Goal: Task Accomplishment & Management: Manage account settings

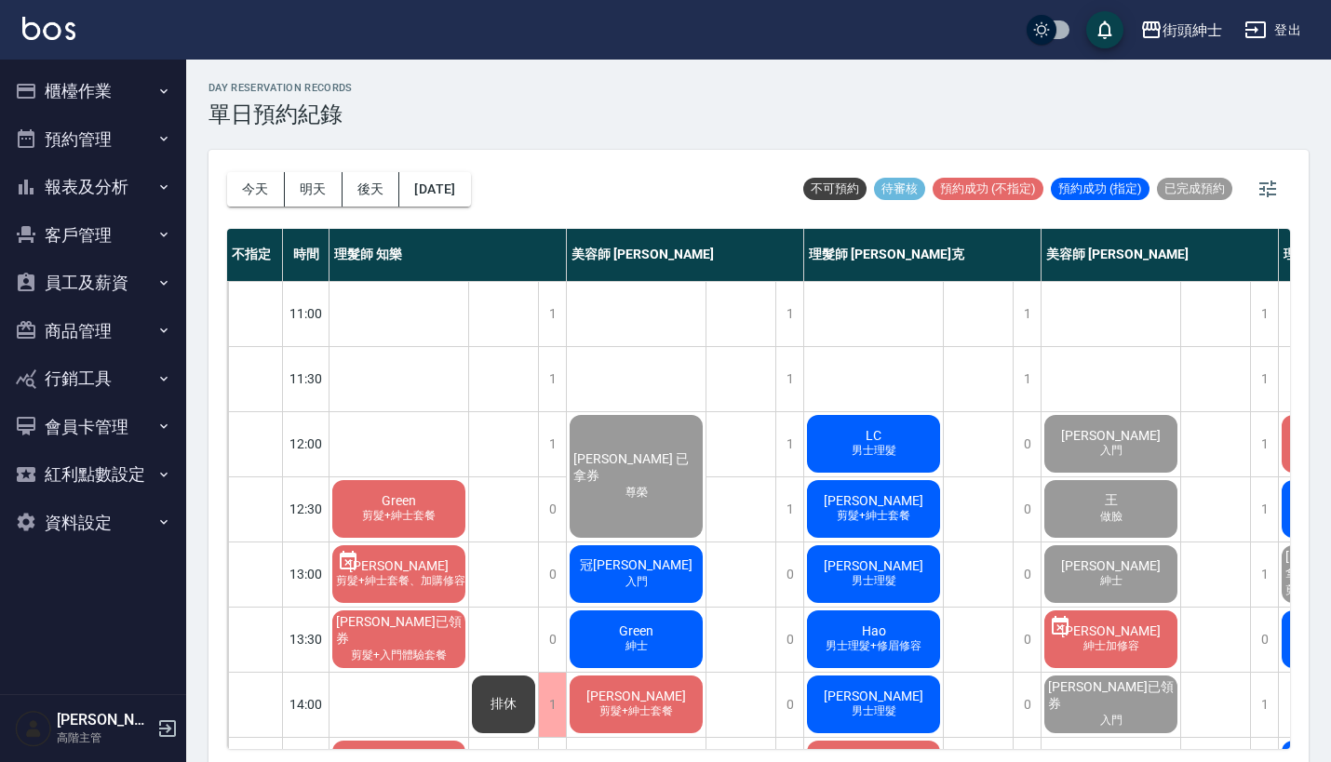
scroll to position [468, 0]
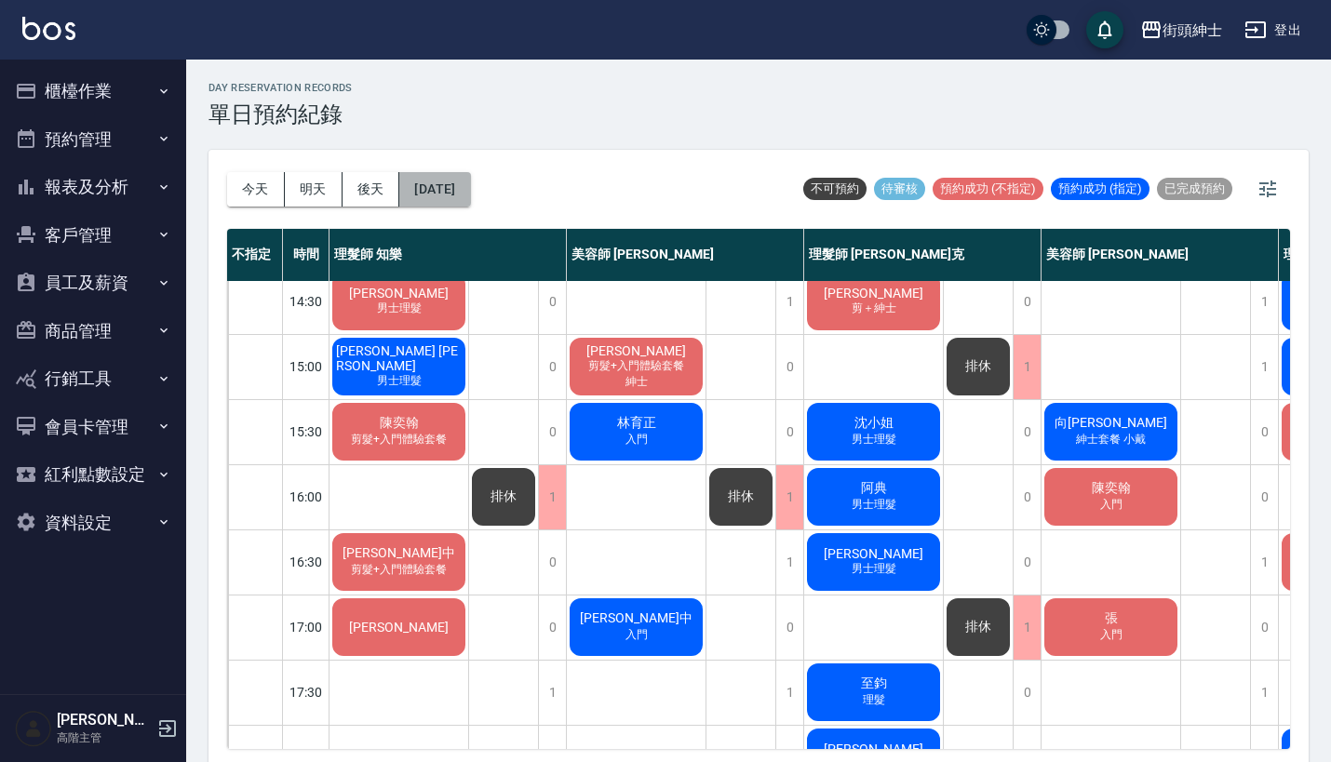
click at [459, 179] on button "[DATE]" at bounding box center [434, 189] width 71 height 34
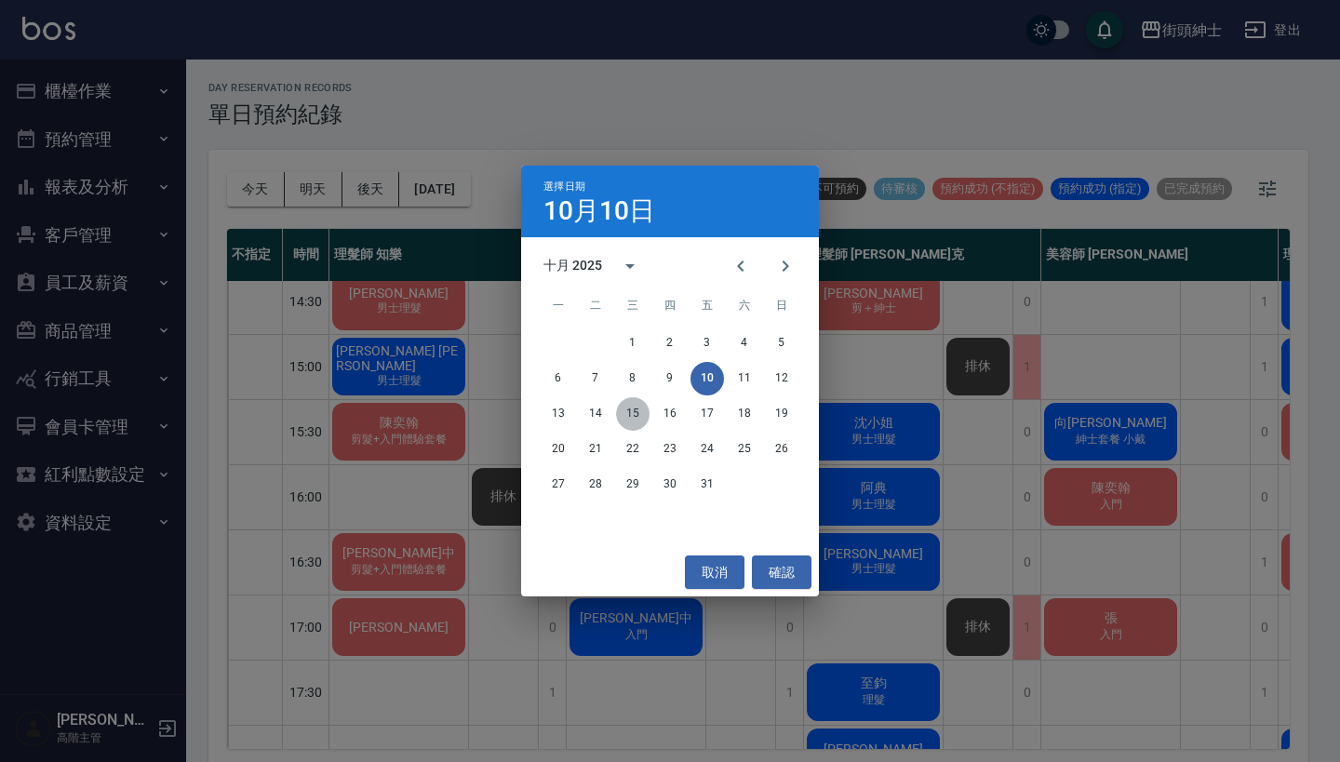
click at [634, 415] on button "15" at bounding box center [633, 414] width 34 height 34
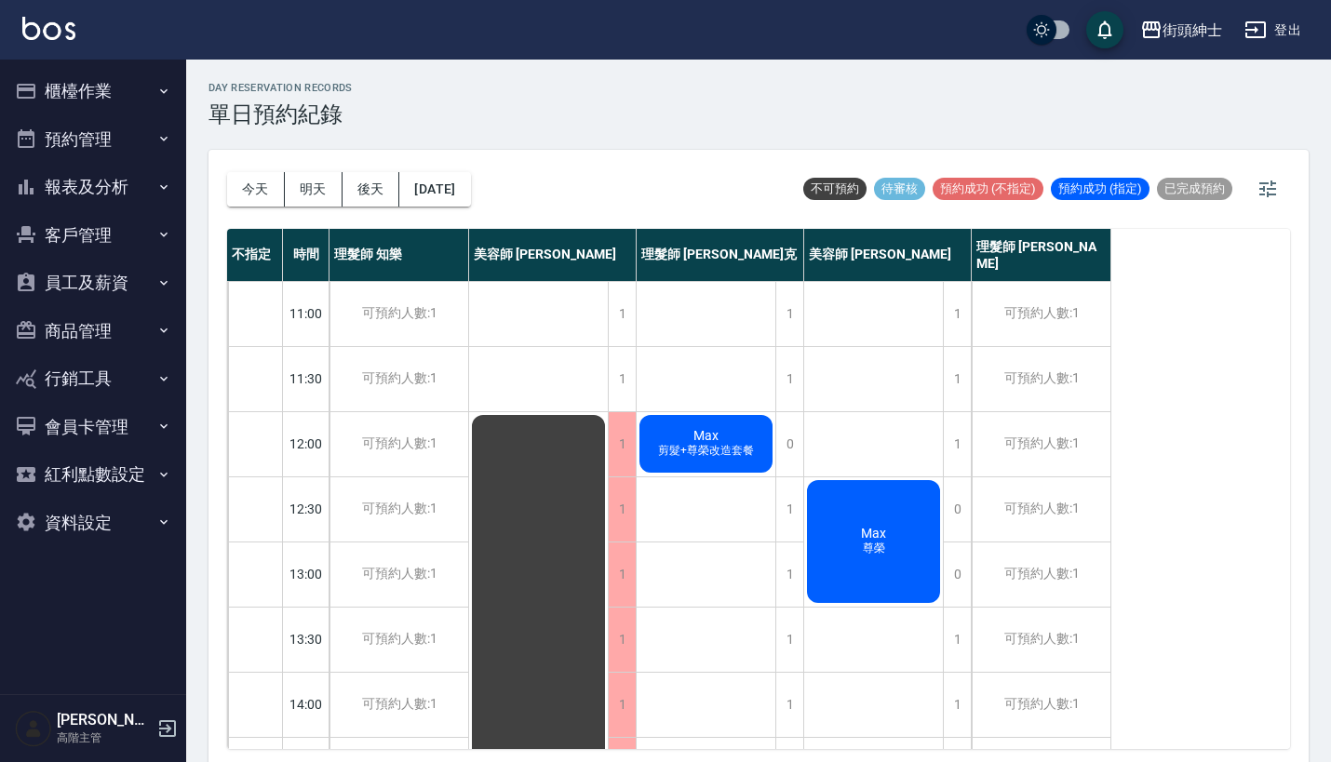
scroll to position [19, 0]
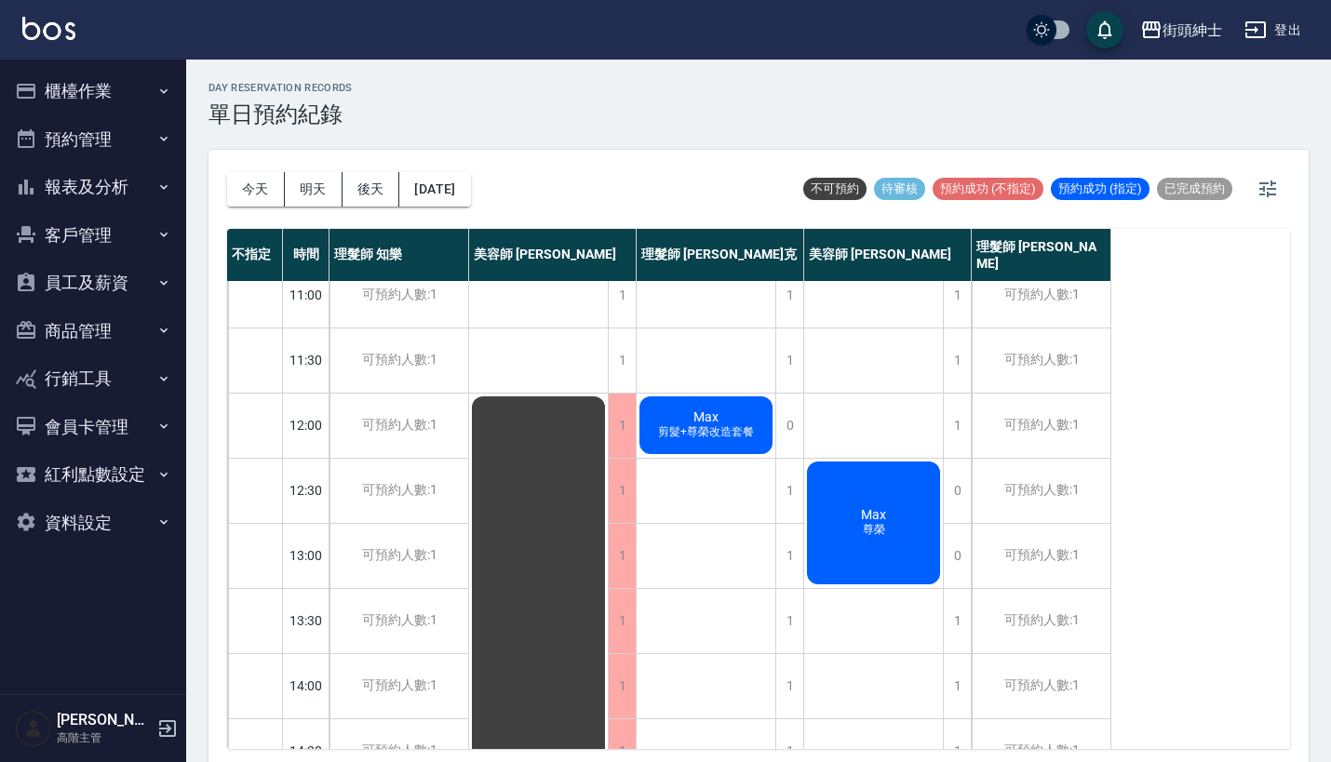
click at [471, 162] on div "今天 明天 後天 2025/10/15" at bounding box center [349, 189] width 244 height 79
click at [470, 181] on button "2025/10/15" at bounding box center [434, 189] width 71 height 34
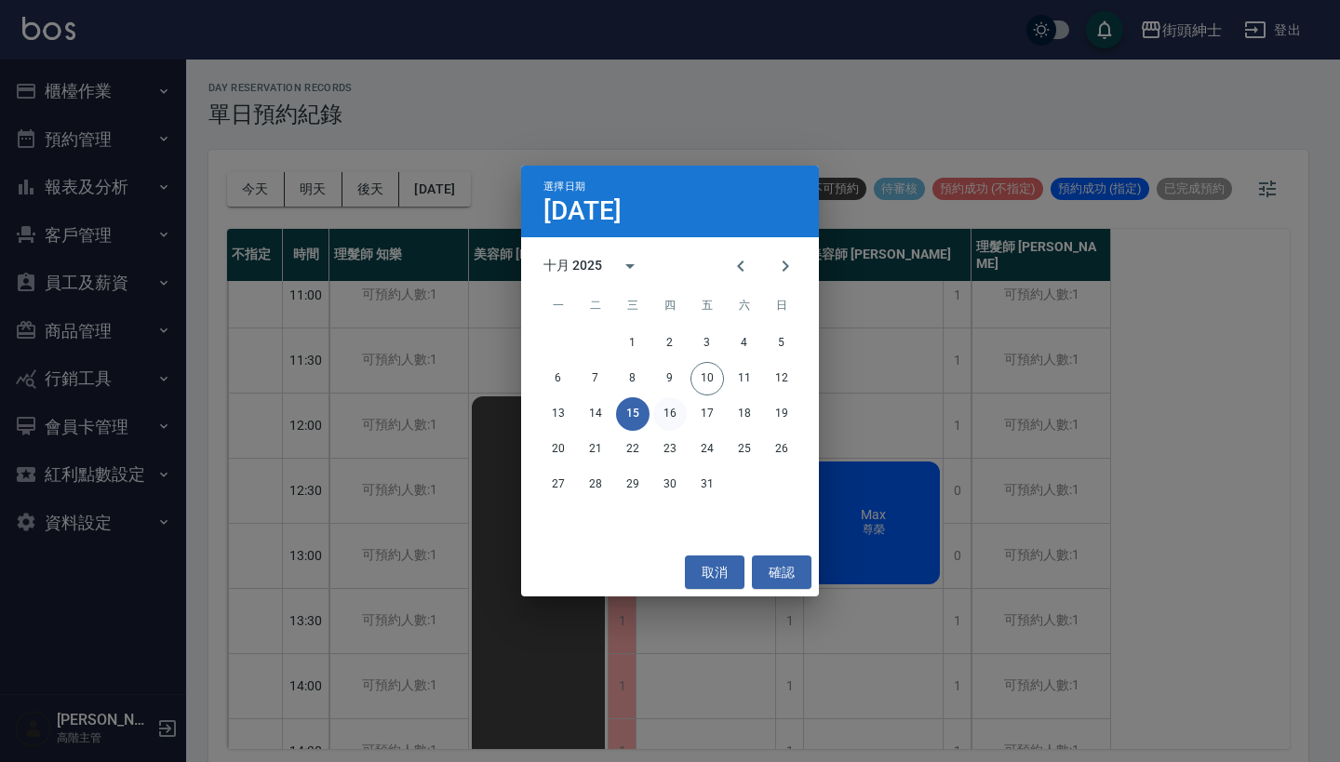
click at [658, 410] on button "16" at bounding box center [670, 414] width 34 height 34
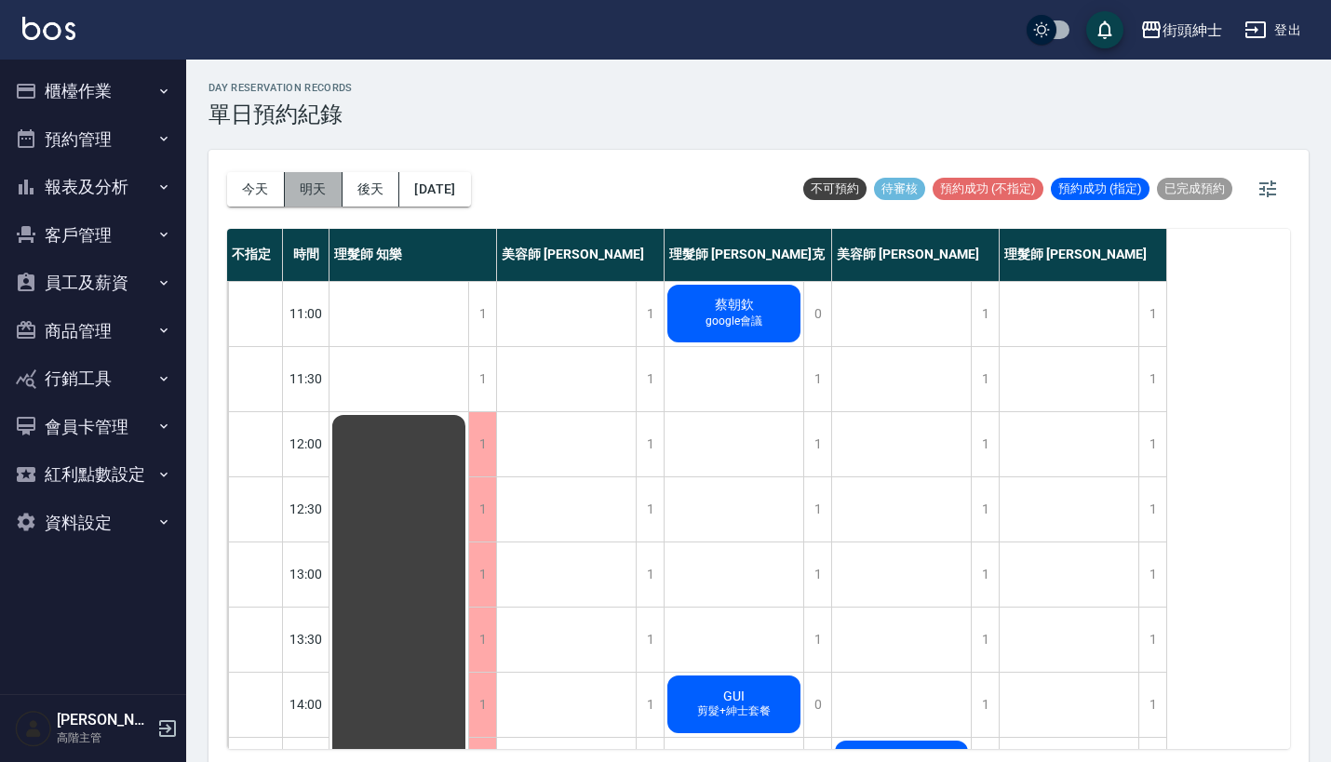
click at [316, 191] on button "明天" at bounding box center [314, 189] width 58 height 34
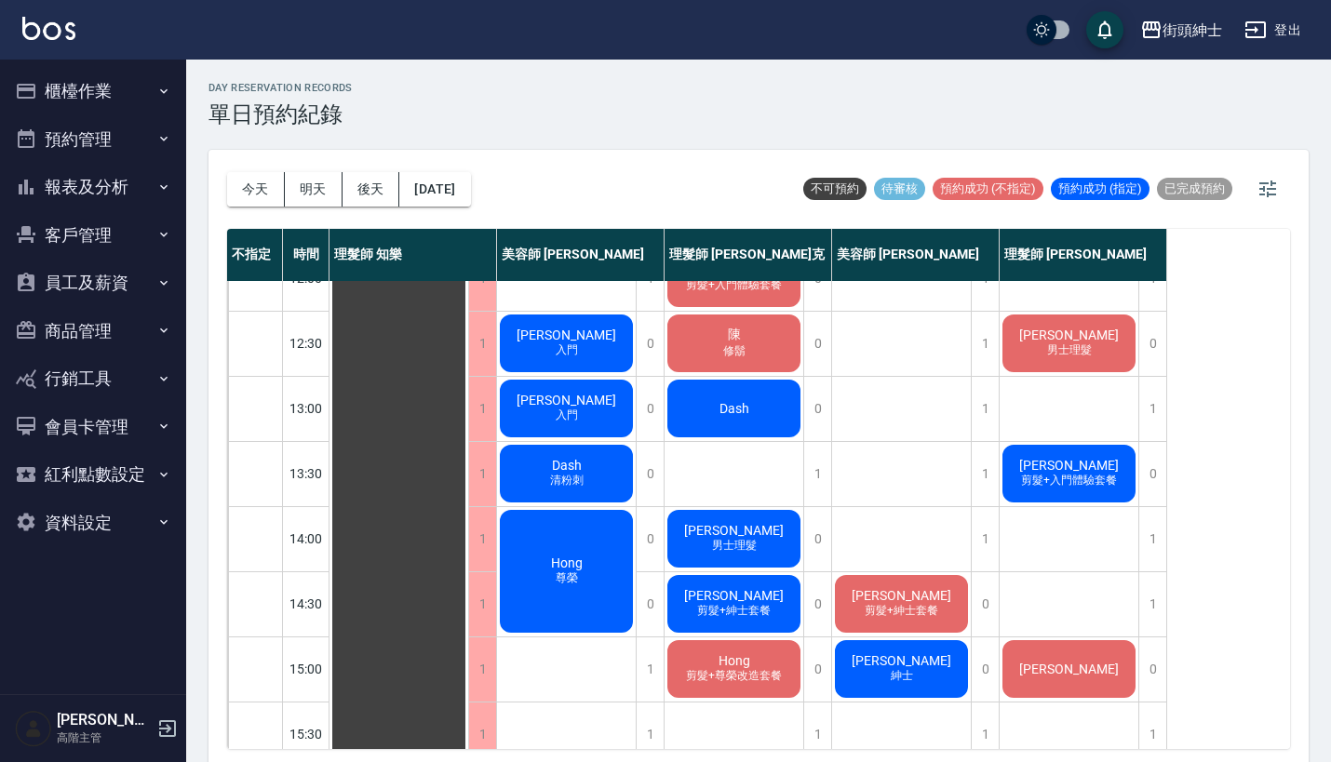
scroll to position [139, 0]
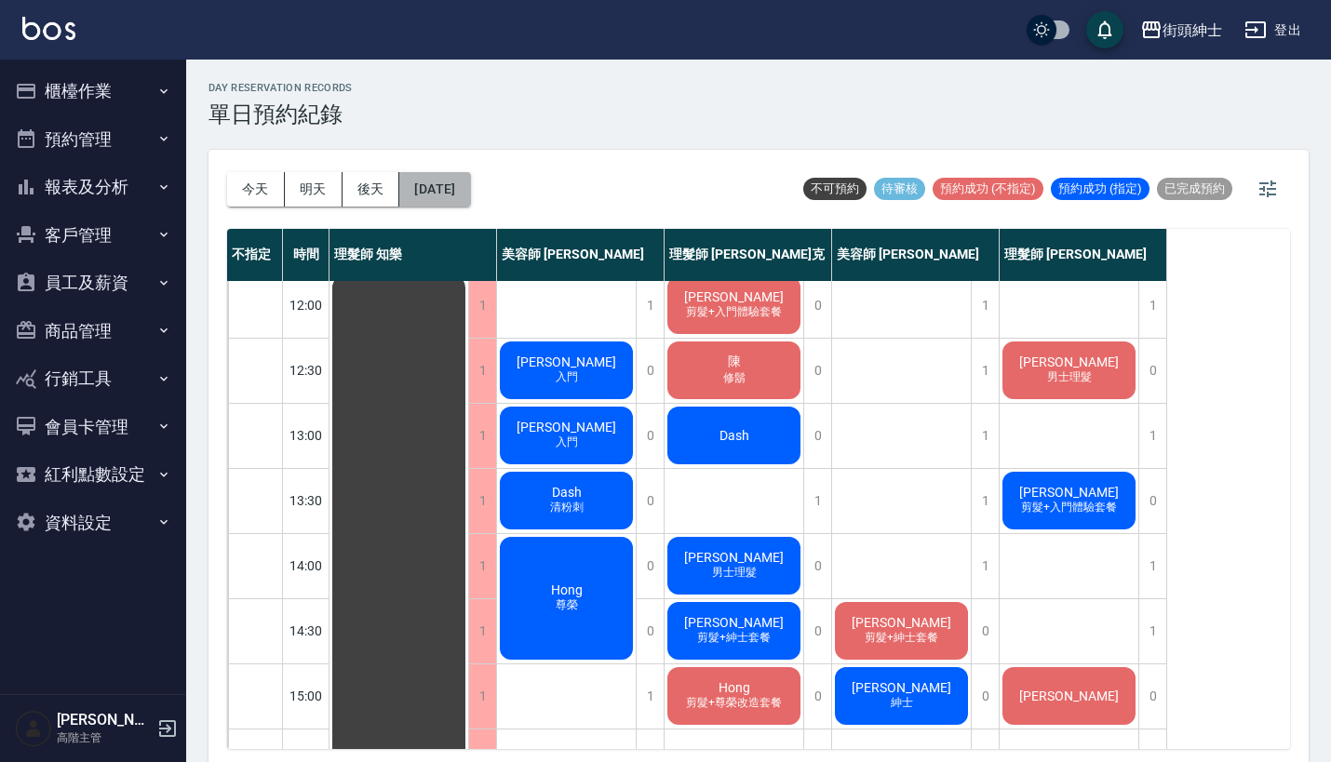
click at [448, 189] on button "2025/10/11" at bounding box center [434, 189] width 71 height 34
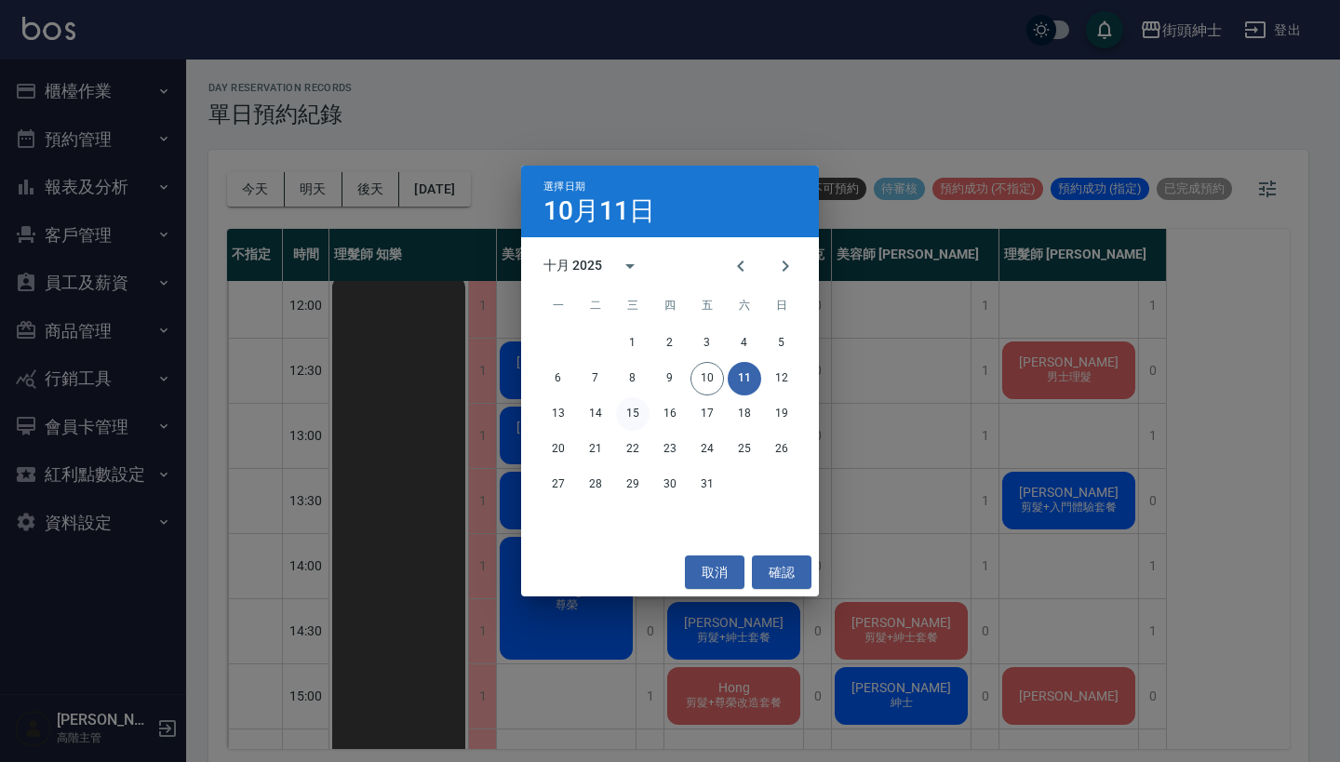
click at [631, 422] on button "15" at bounding box center [633, 414] width 34 height 34
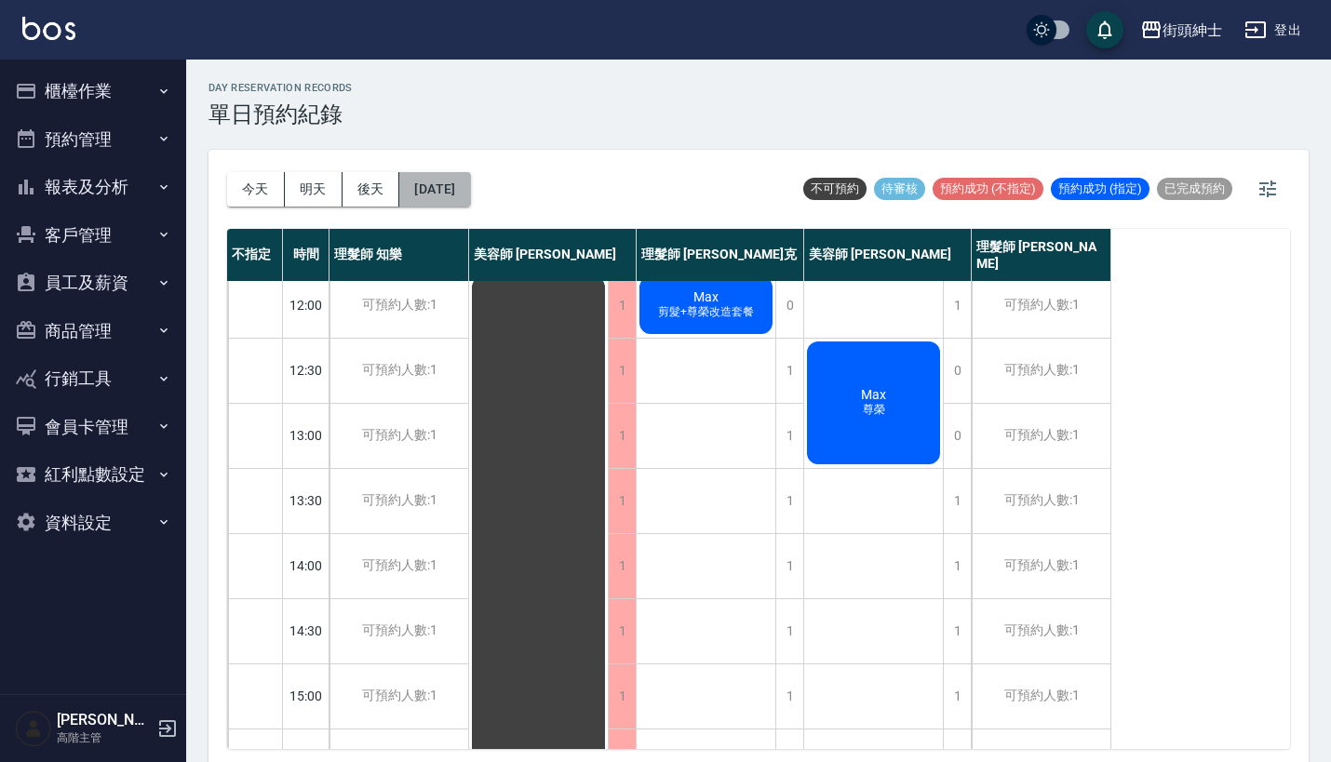
click at [470, 193] on button "2025/10/15" at bounding box center [434, 189] width 71 height 34
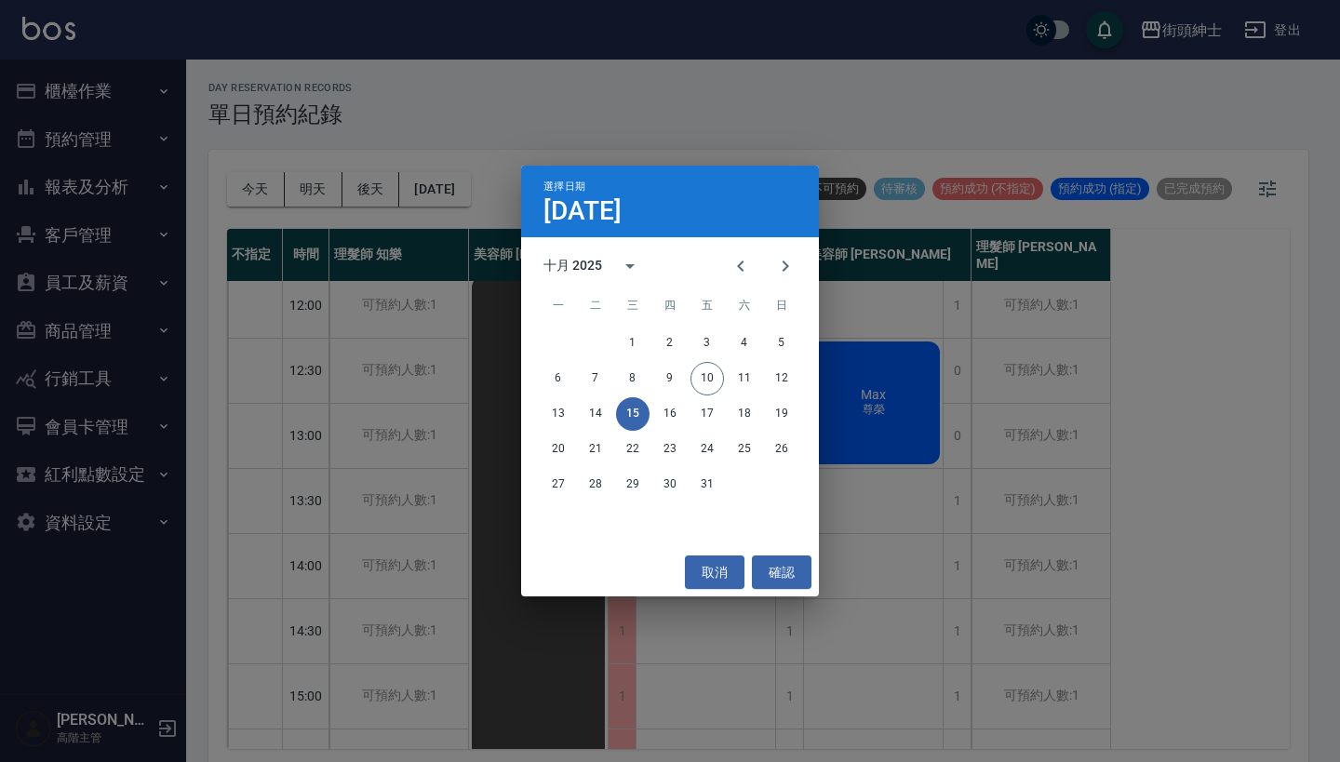
click at [988, 408] on div "選擇日期 10月15日 十月 2025 一 二 三 四 五 六 日 1 2 3 4 5 6 7 8 9 10 11 12 13 14 15 16 17 18 …" at bounding box center [670, 381] width 1340 height 762
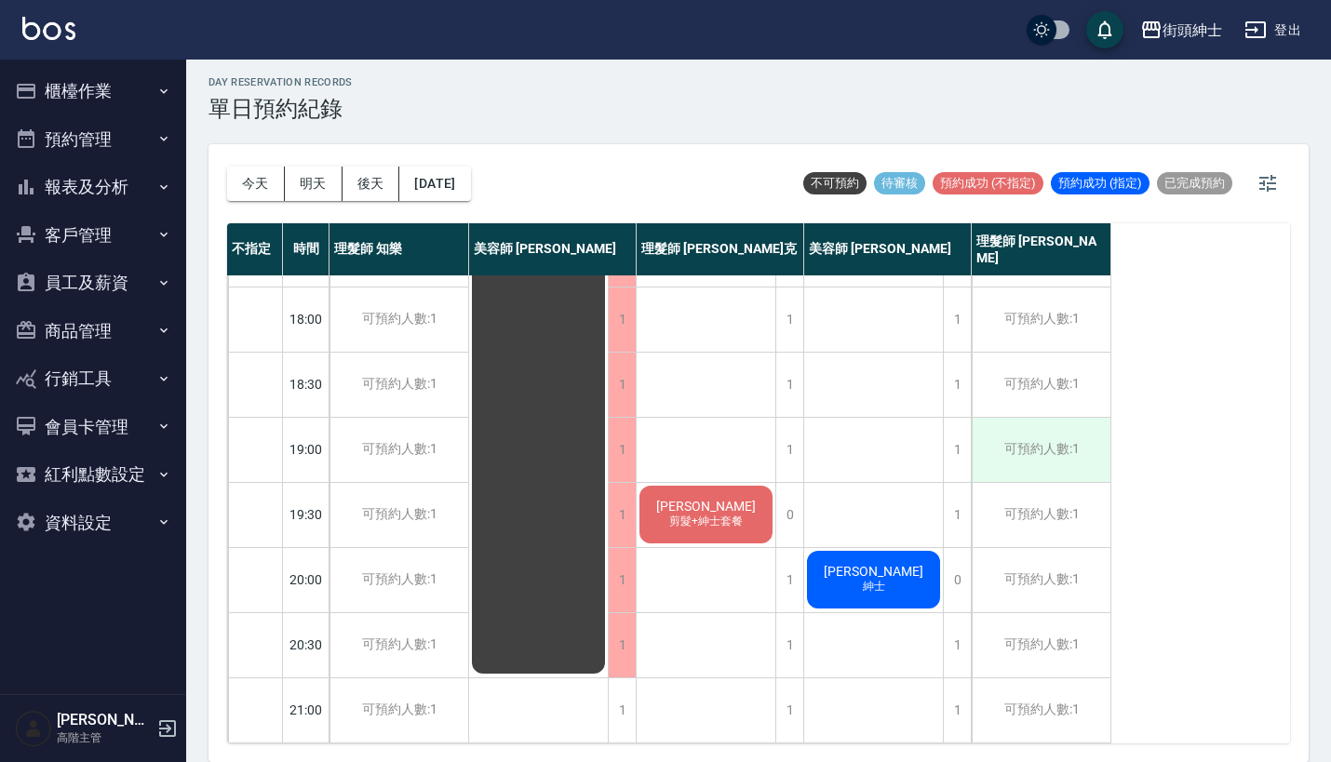
scroll to position [5, 0]
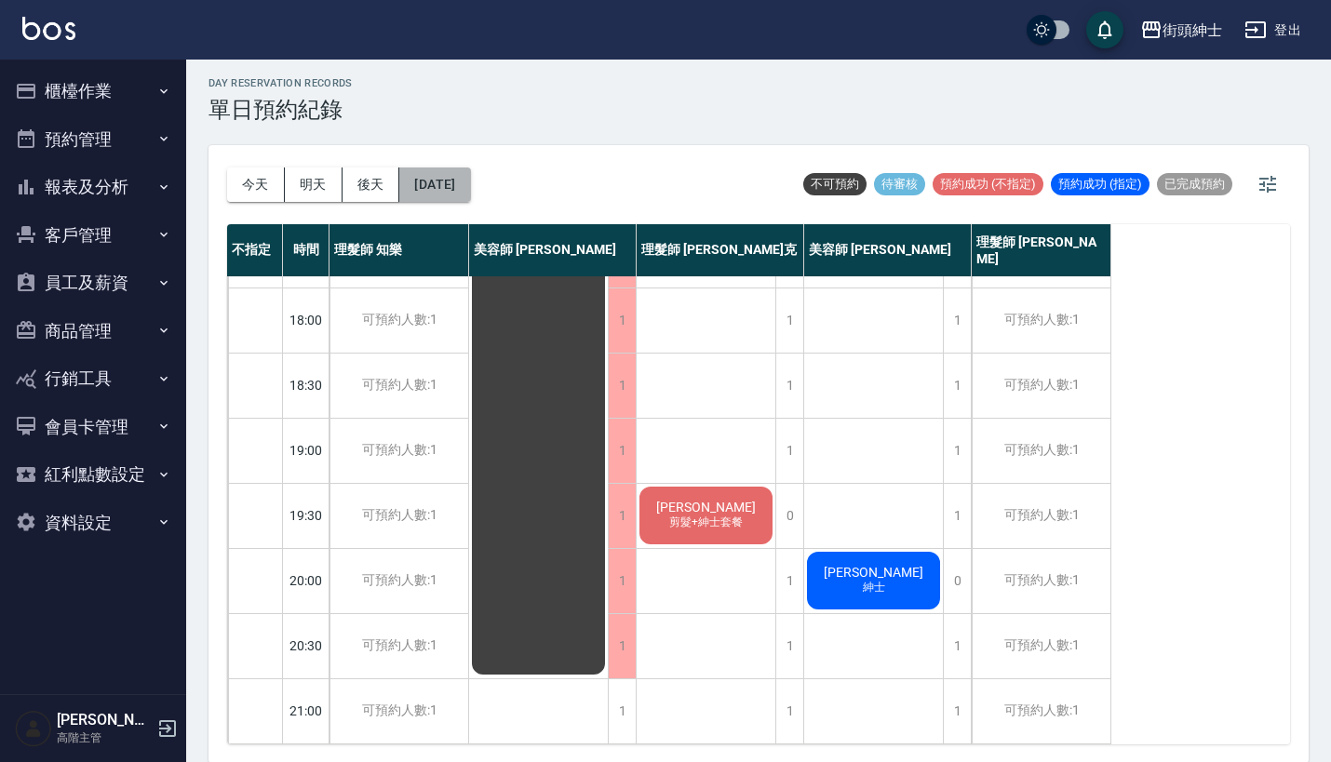
click at [457, 190] on button "2025/10/15" at bounding box center [434, 185] width 71 height 34
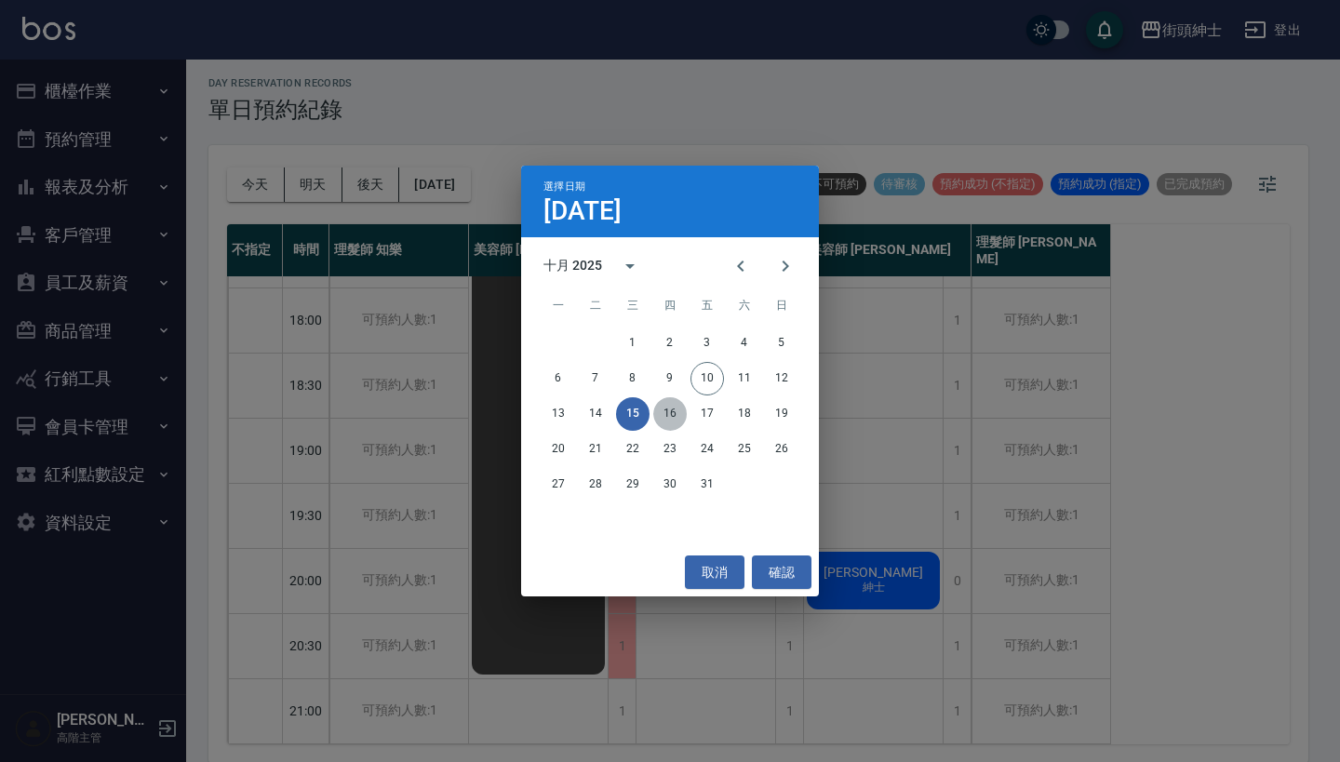
click at [674, 417] on button "16" at bounding box center [670, 414] width 34 height 34
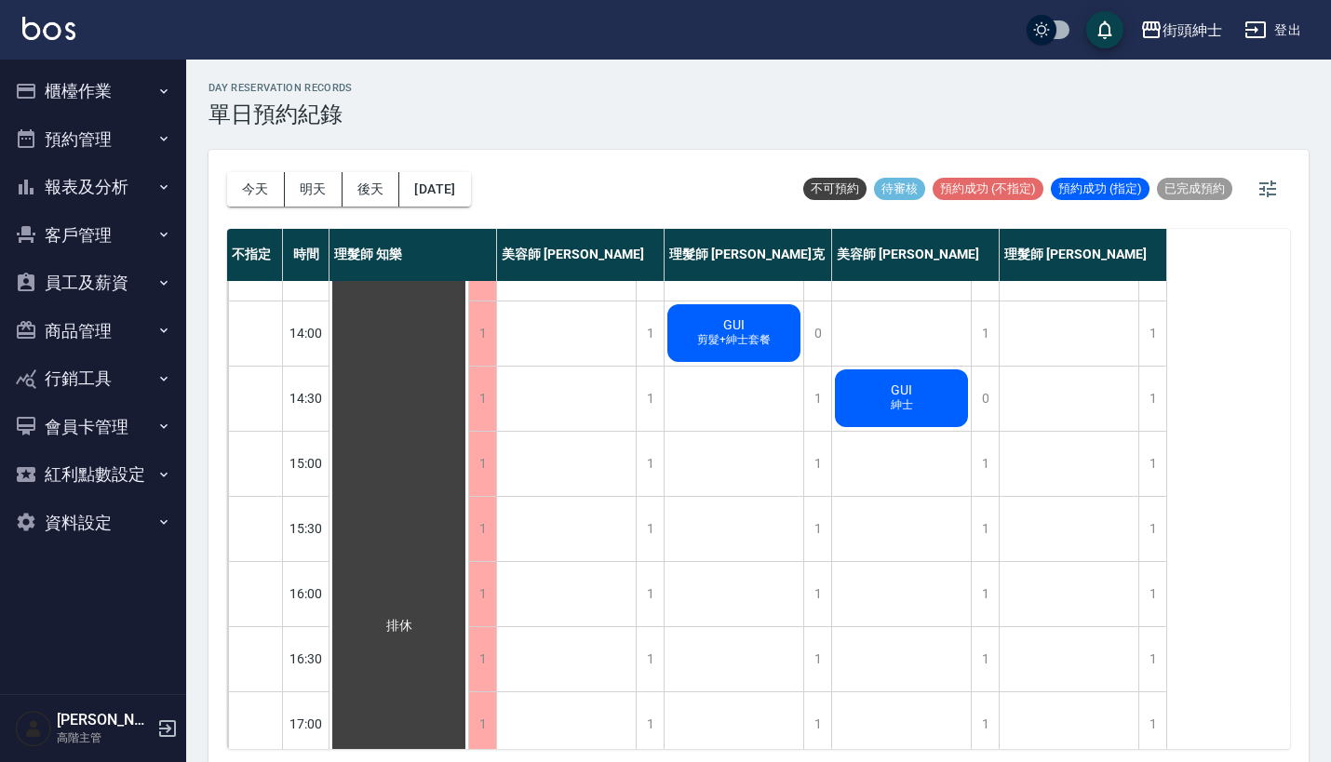
scroll to position [365, 0]
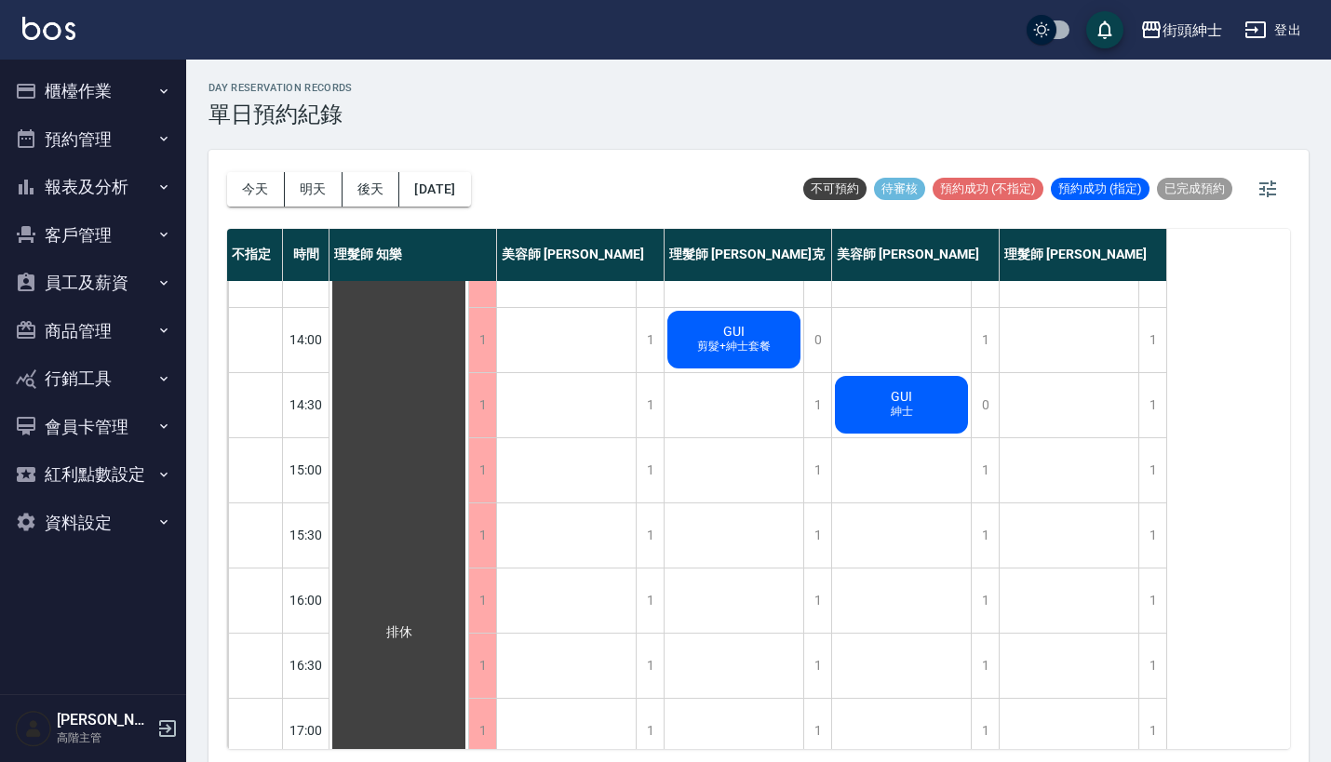
click at [771, 278] on div "理髮師 [PERSON_NAME]克" at bounding box center [748, 255] width 168 height 52
click at [761, 333] on div "GUI 剪髮+紳士套餐" at bounding box center [733, 339] width 139 height 63
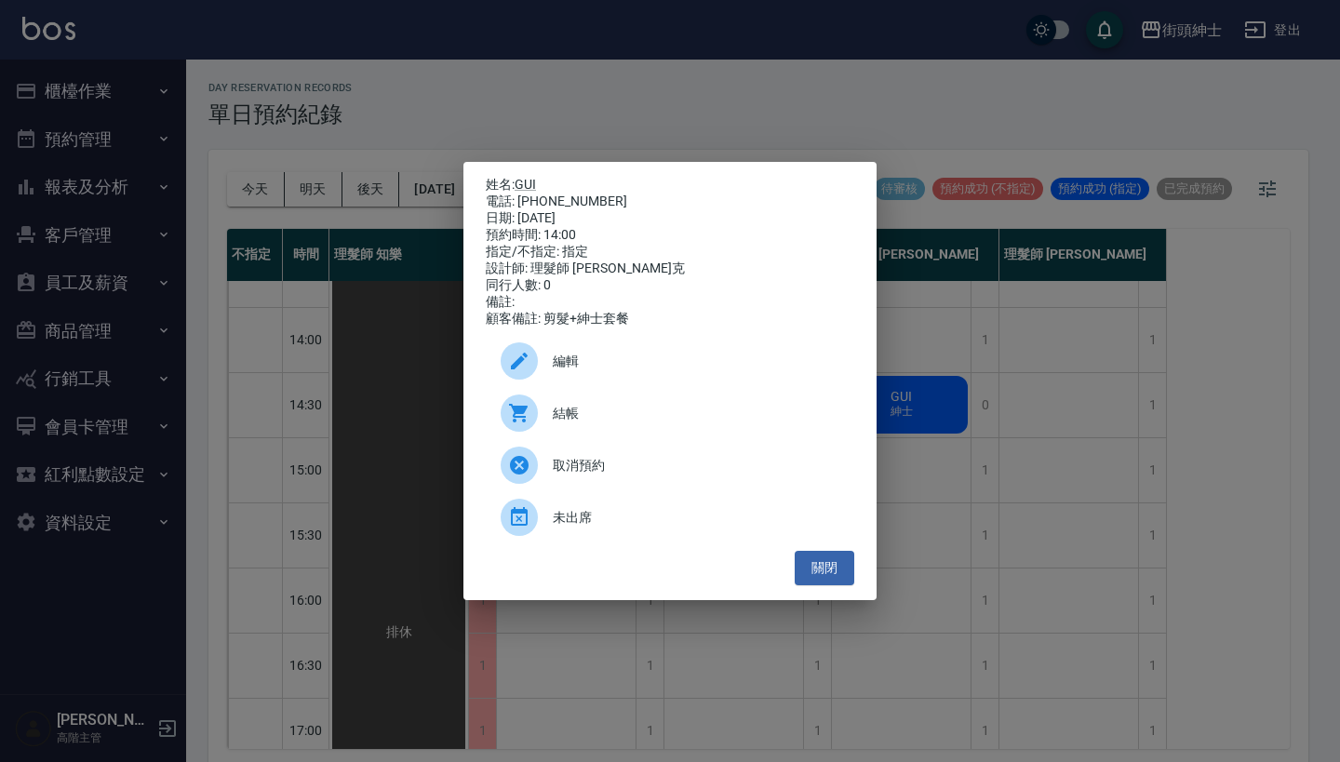
click at [801, 116] on div "姓名: GUI 電話: 0987681834 日期: 2025/10/16 預約時間: 14:00 指定/不指定: 指定 設計師: 理髮師 Vic 維克 同行…" at bounding box center [670, 381] width 1340 height 762
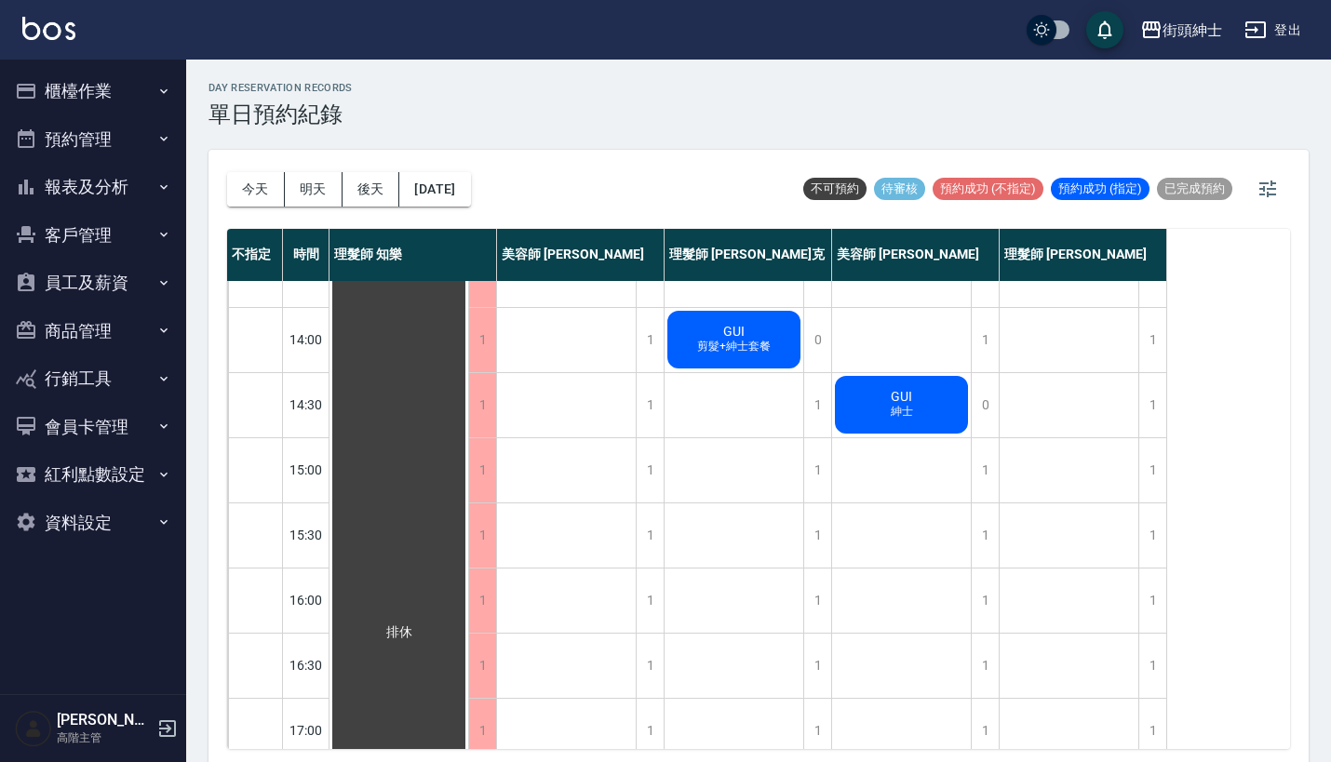
scroll to position [364, 0]
click at [470, 200] on button "2025/10/16" at bounding box center [434, 189] width 71 height 34
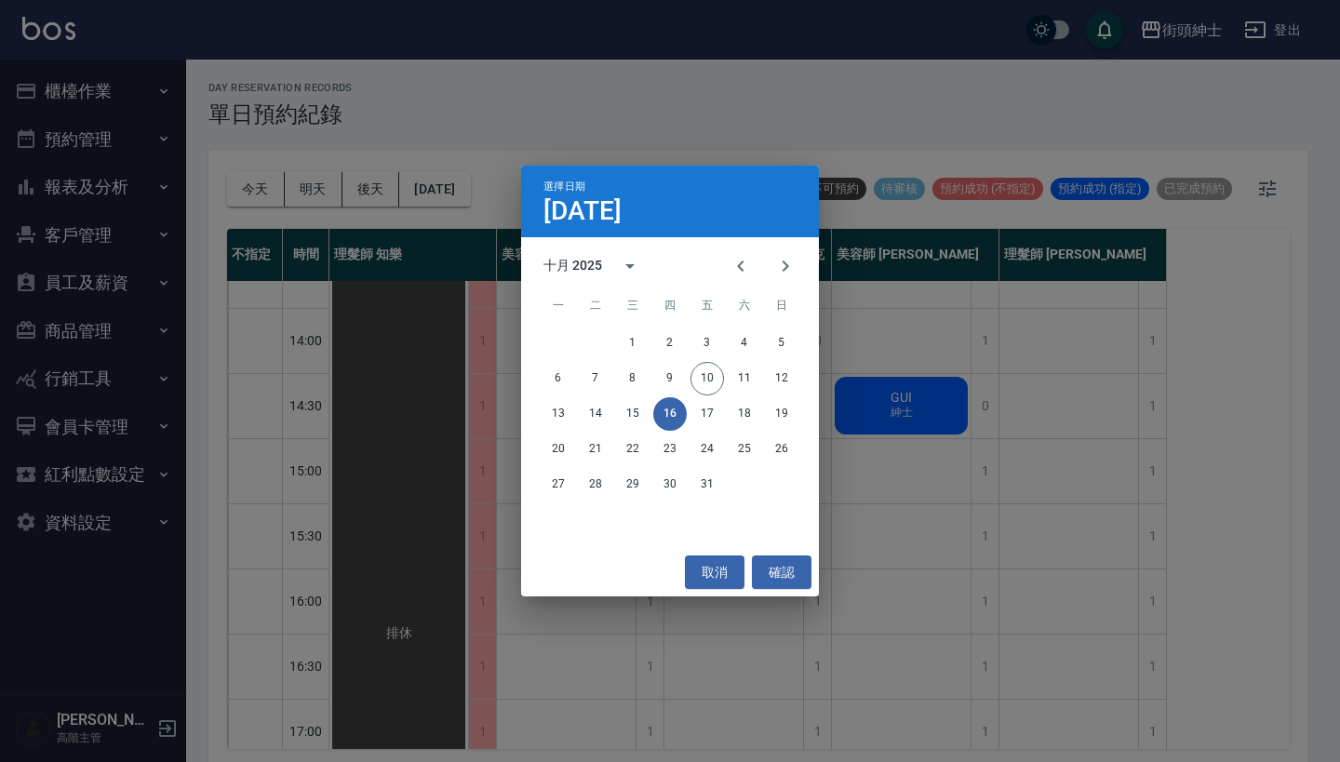
click at [958, 421] on div "選擇日期 10月16日 十月 2025 一 二 三 四 五 六 日 1 2 3 4 5 6 7 8 9 10 11 12 13 14 15 16 17 18 …" at bounding box center [670, 381] width 1340 height 762
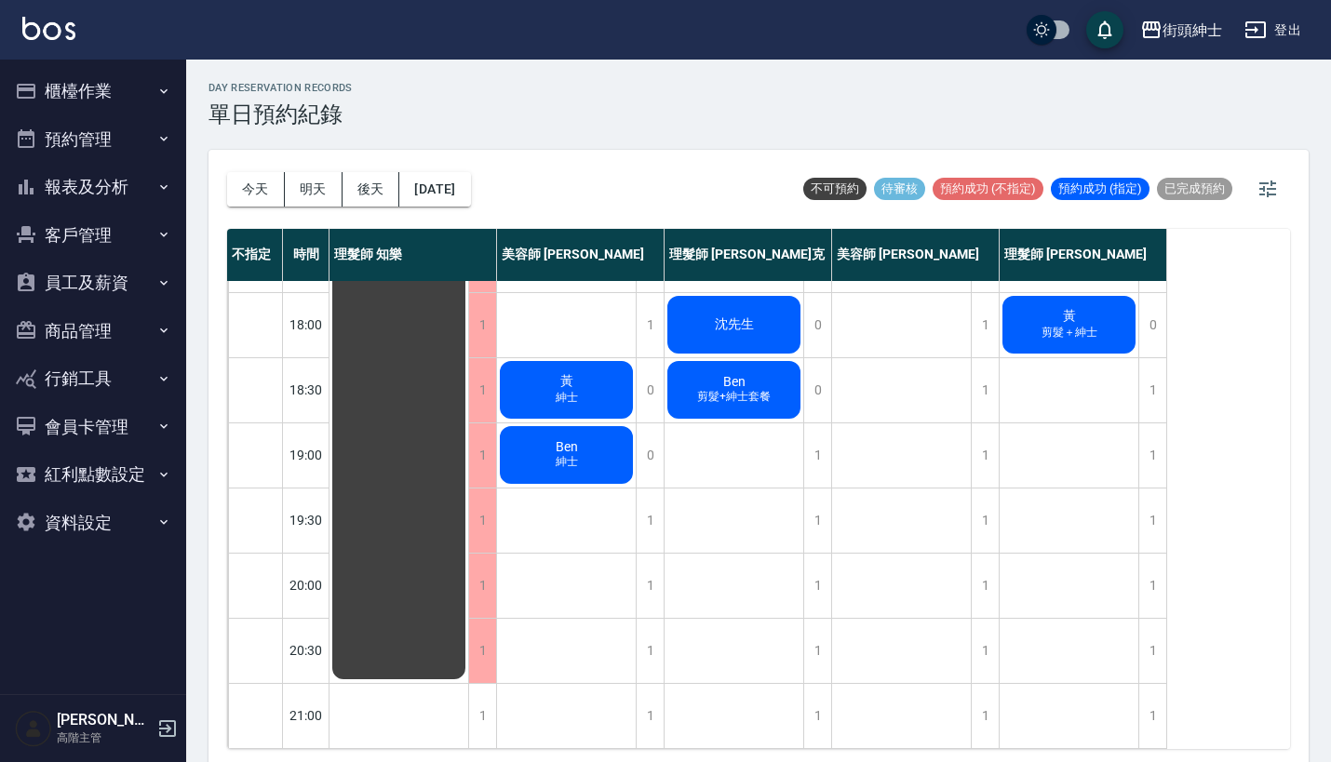
scroll to position [0, 0]
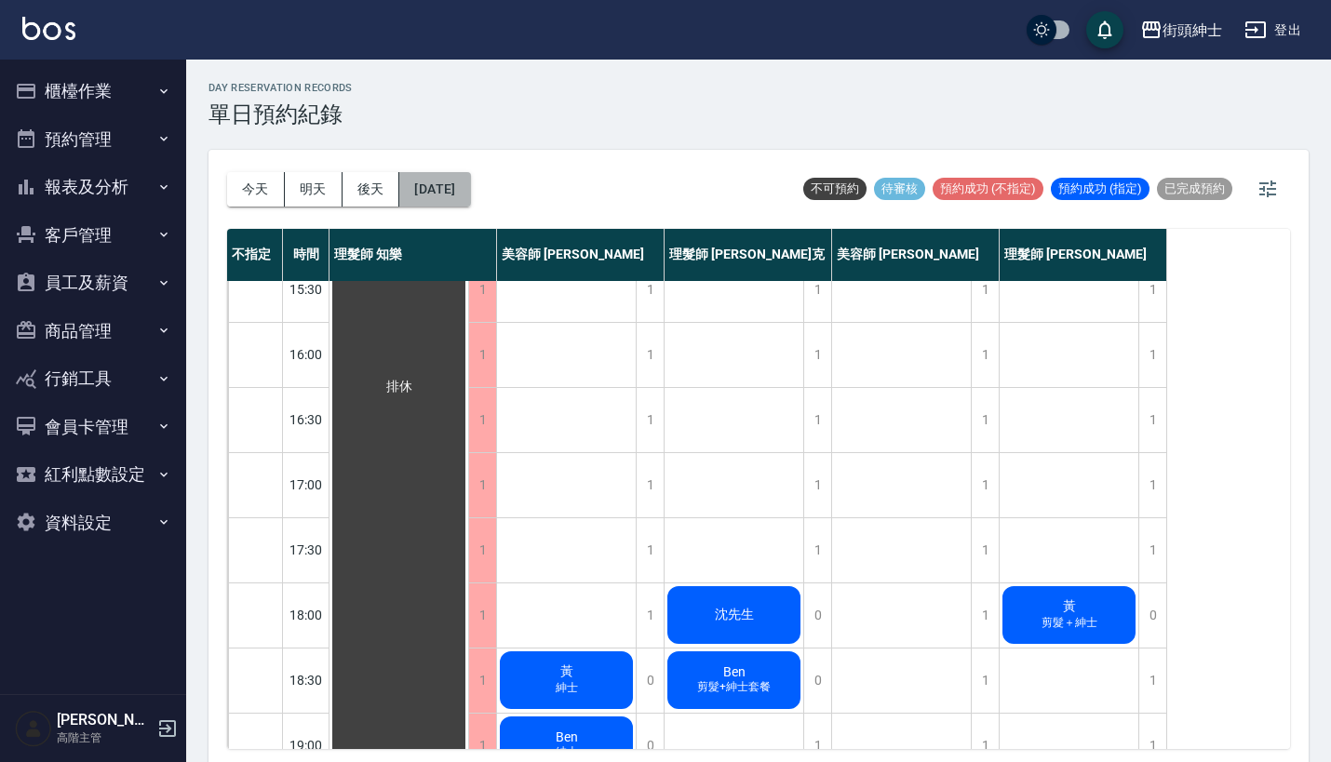
click at [470, 200] on button "2025/10/16" at bounding box center [434, 189] width 71 height 34
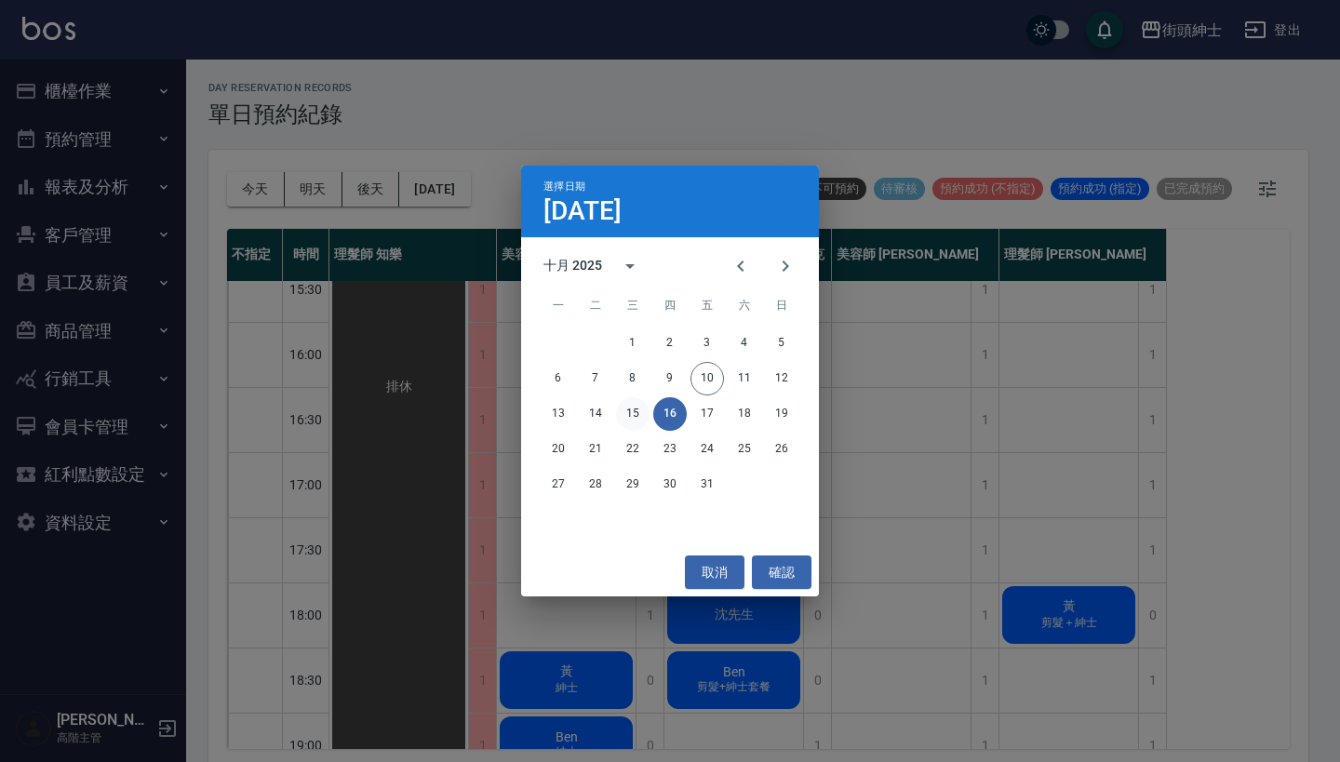
click at [640, 401] on button "15" at bounding box center [633, 414] width 34 height 34
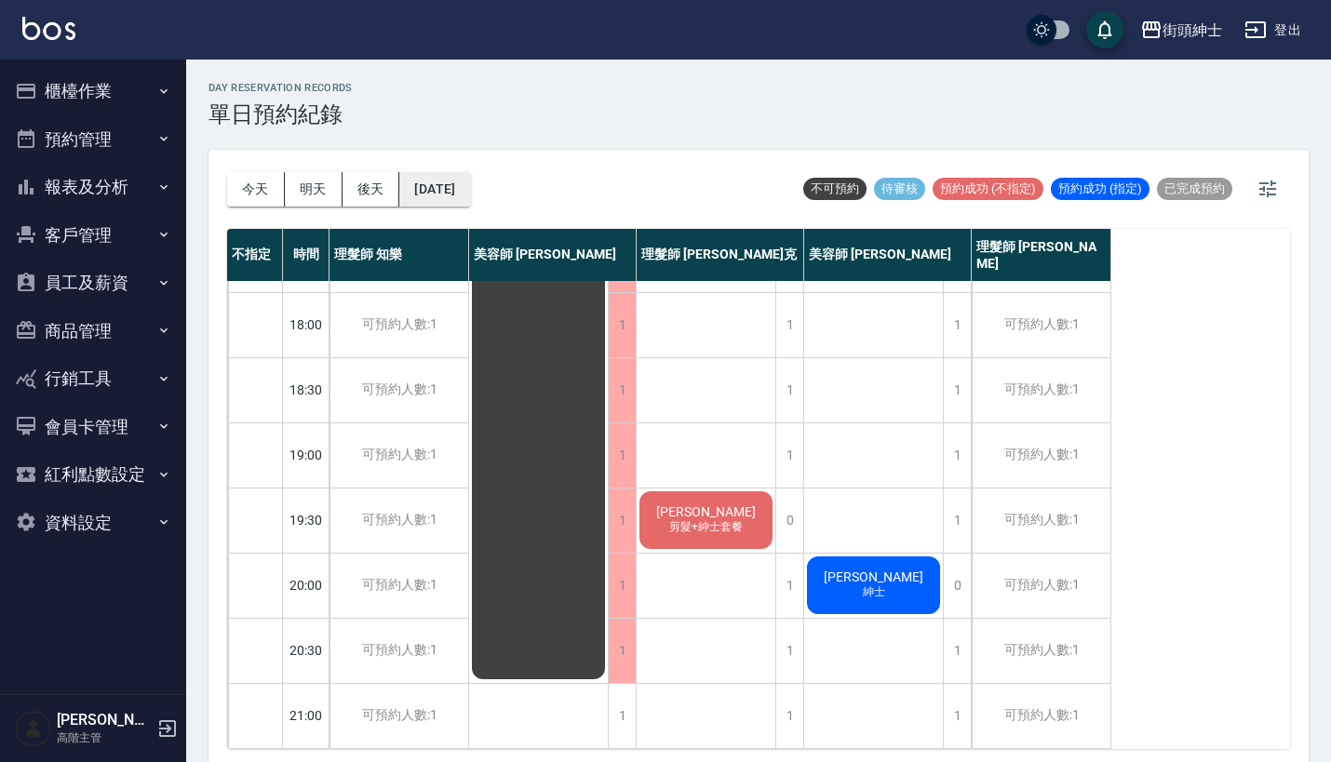
click at [461, 181] on button "2025/10/15" at bounding box center [434, 189] width 71 height 34
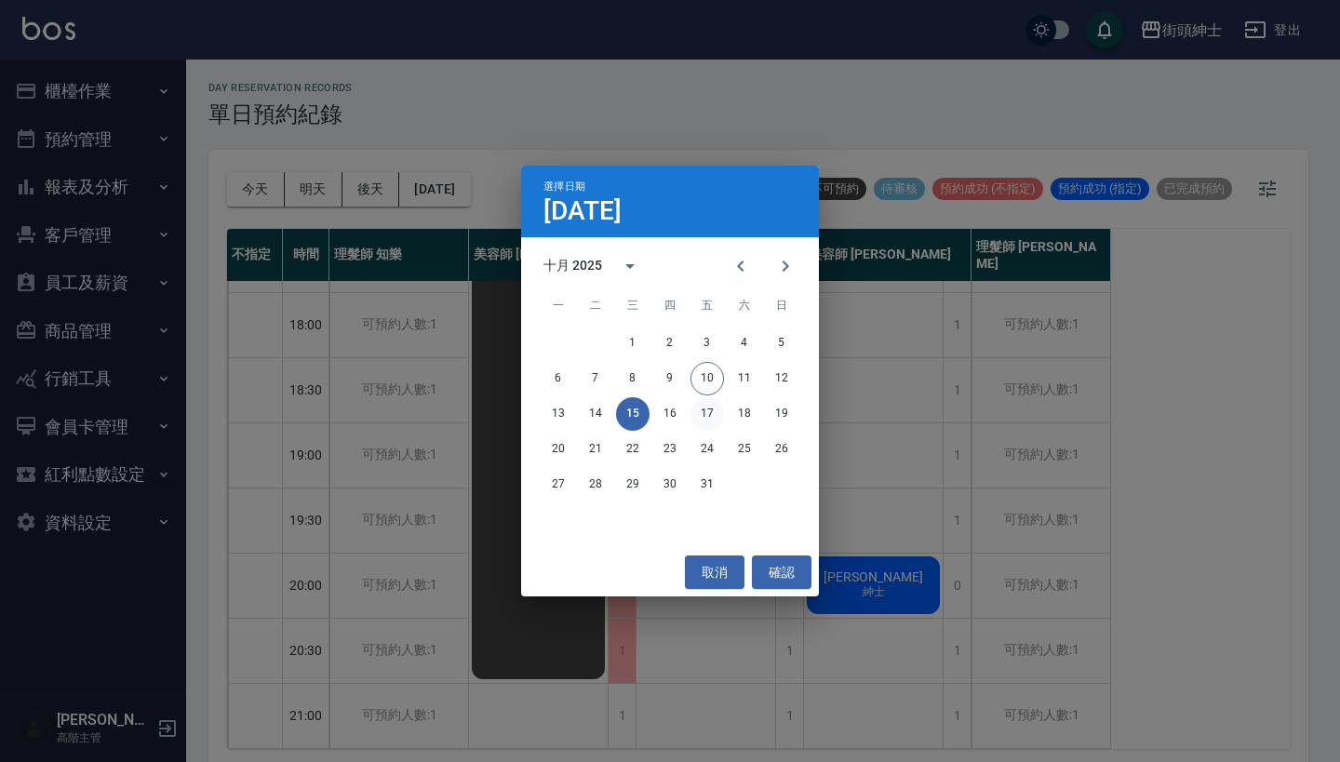
click at [705, 405] on button "17" at bounding box center [707, 414] width 34 height 34
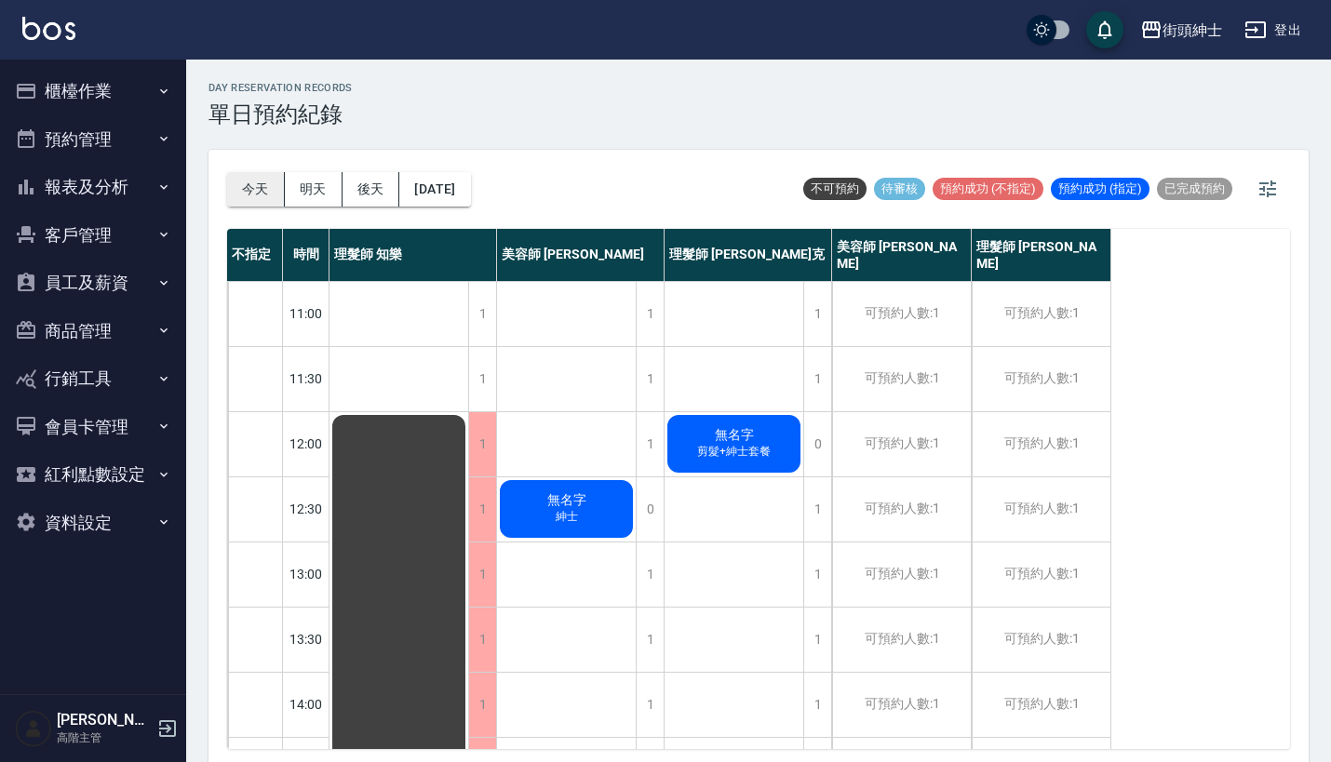
click at [251, 193] on button "今天" at bounding box center [256, 189] width 58 height 34
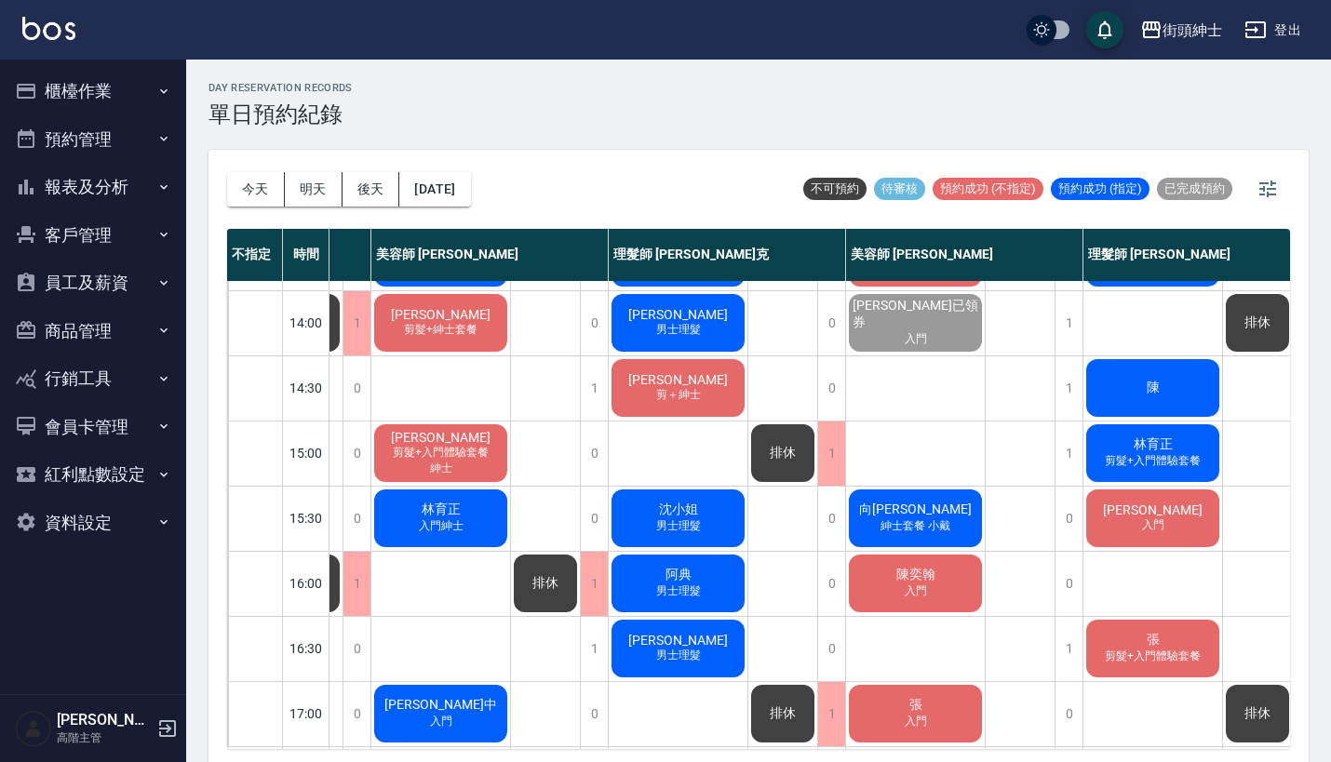
scroll to position [390, 195]
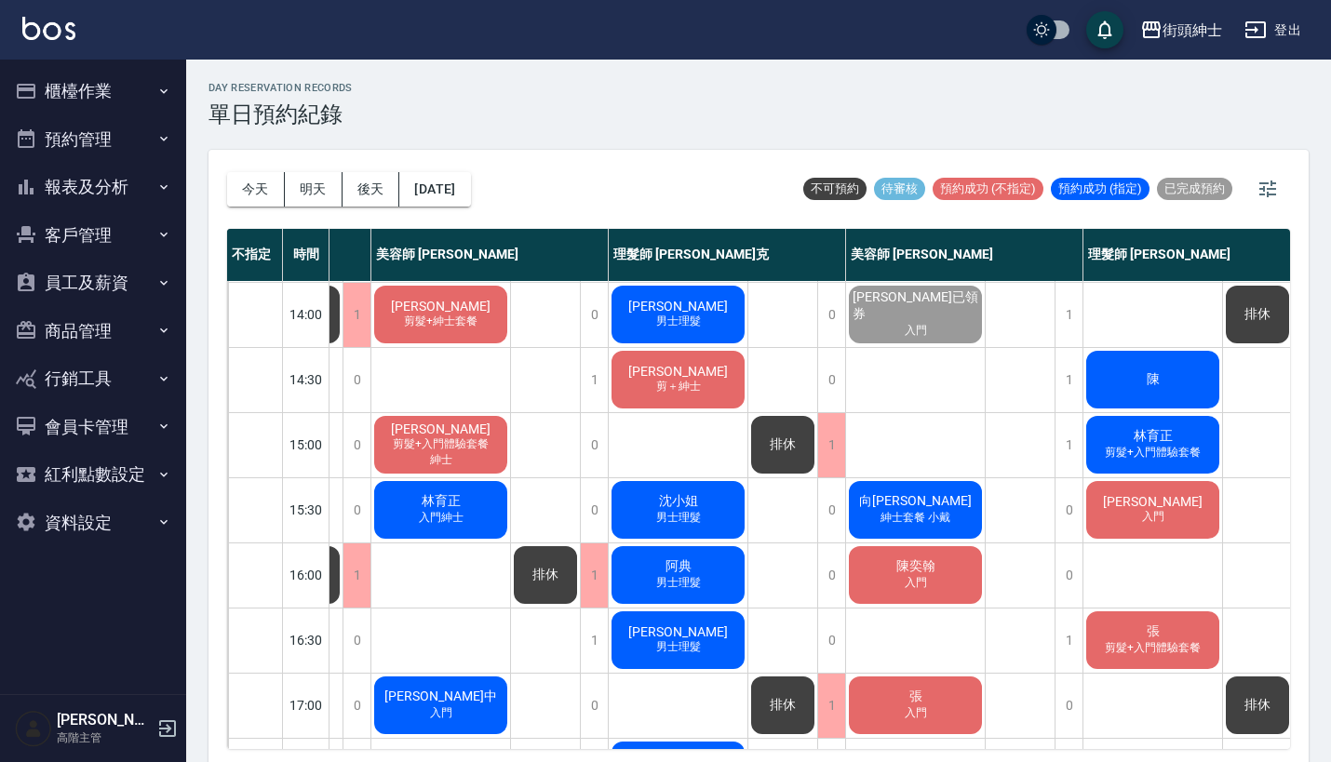
click at [663, 566] on span "阿典" at bounding box center [679, 566] width 34 height 17
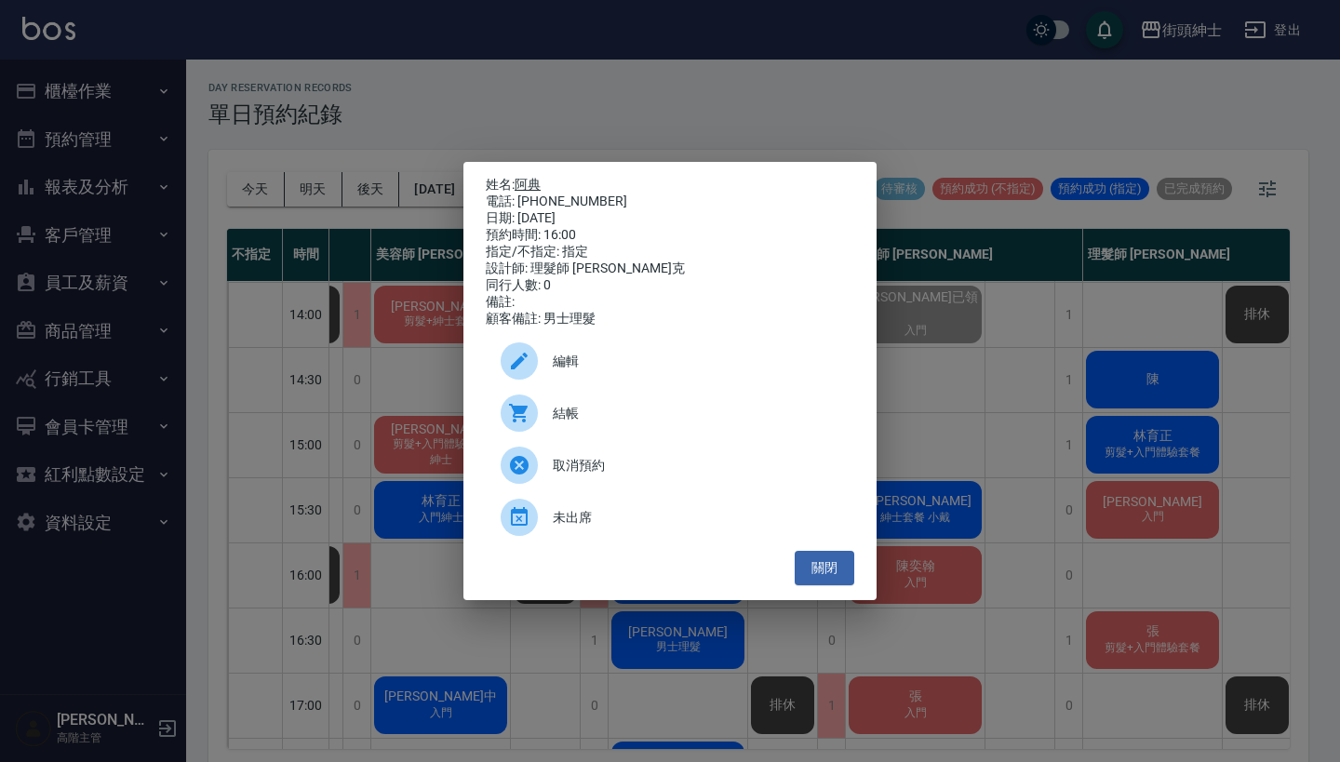
click at [534, 177] on link "阿典" at bounding box center [528, 184] width 26 height 15
click at [529, 124] on div "姓名: 阿典 電話: 0919323103 日期: 2025/10/10 預約時間: 16:00 指定/不指定: 指定 設計師: 理髮師 Vic 維克 同行人…" at bounding box center [670, 381] width 1340 height 762
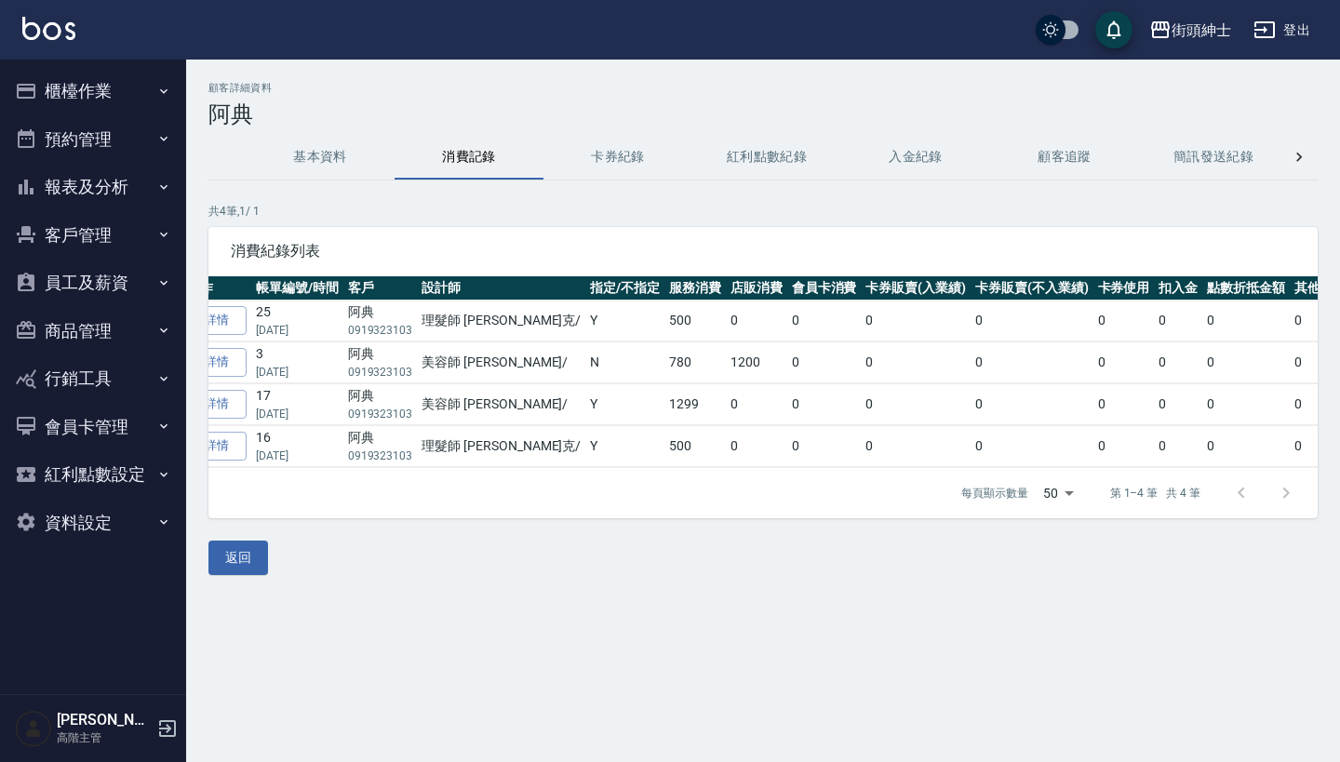
scroll to position [0, 55]
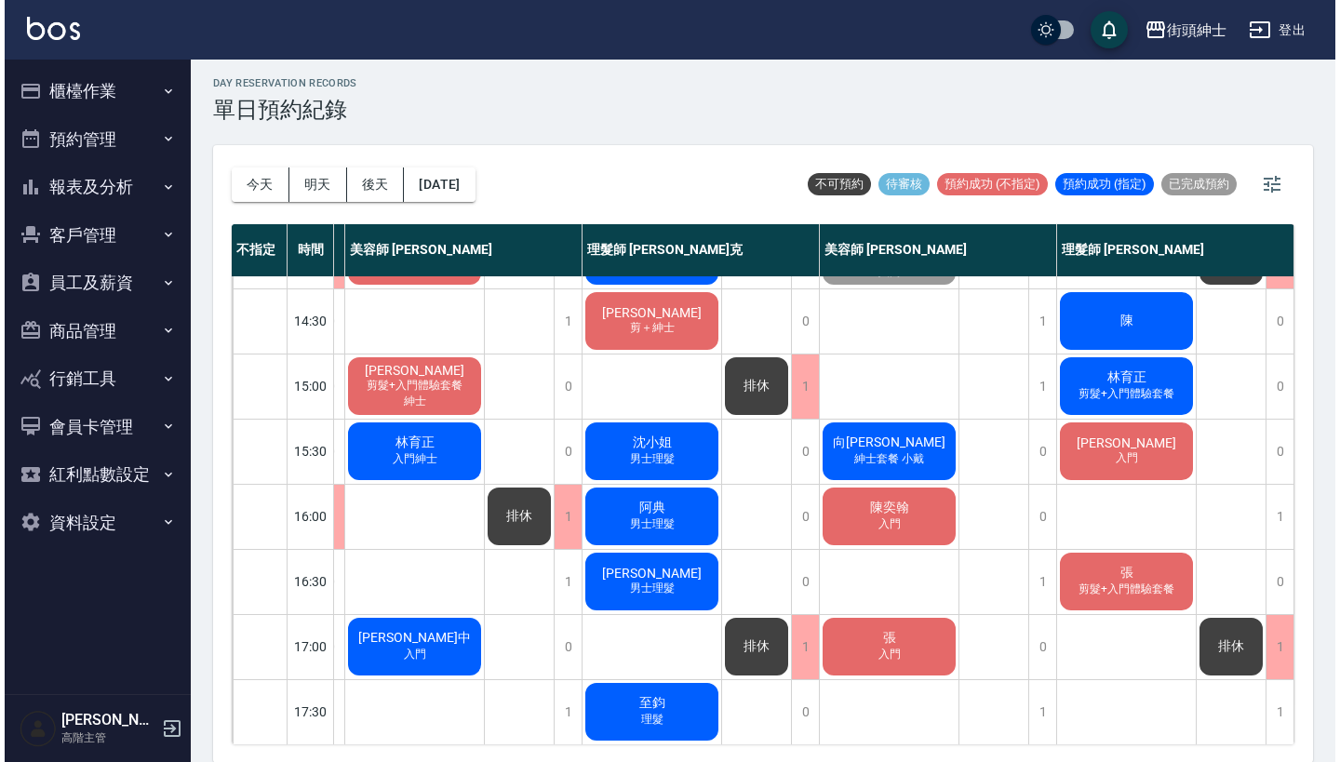
scroll to position [448, 235]
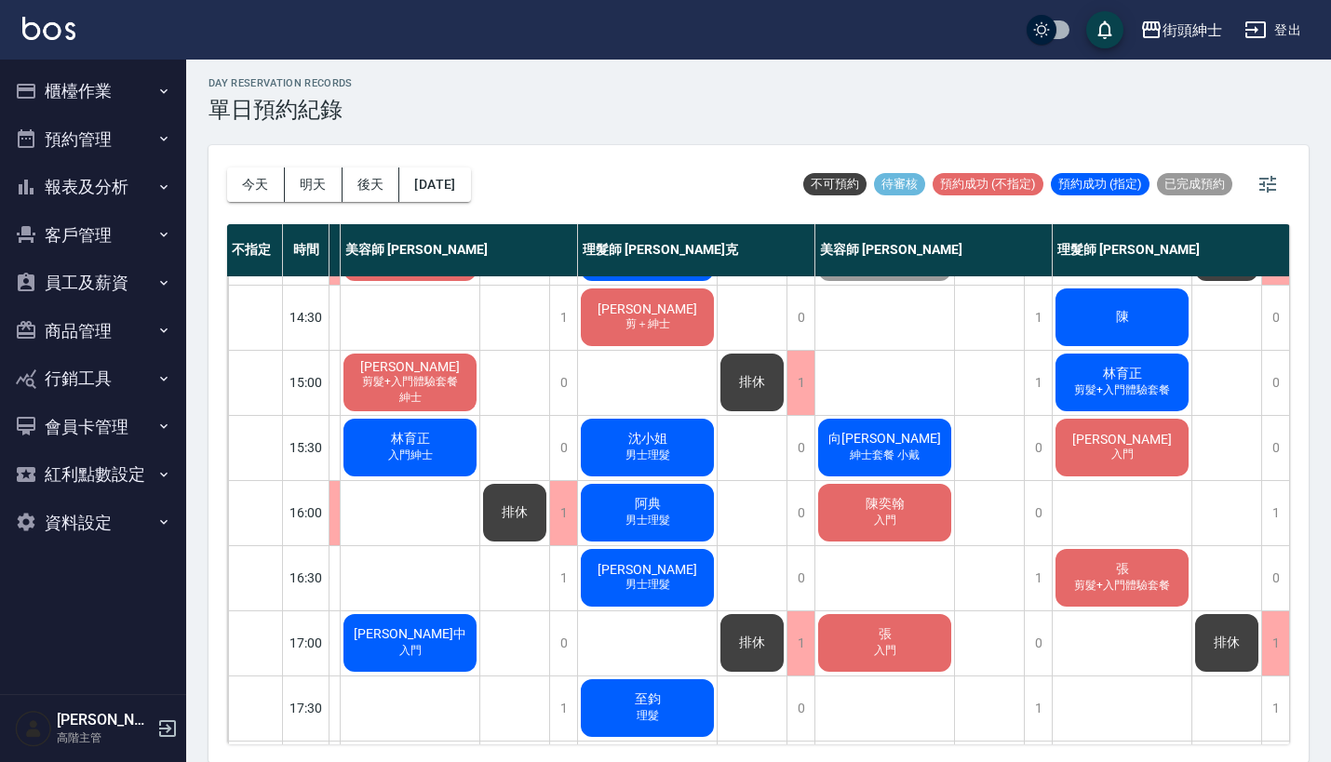
click at [879, 446] on span "向[PERSON_NAME]" at bounding box center [884, 439] width 120 height 17
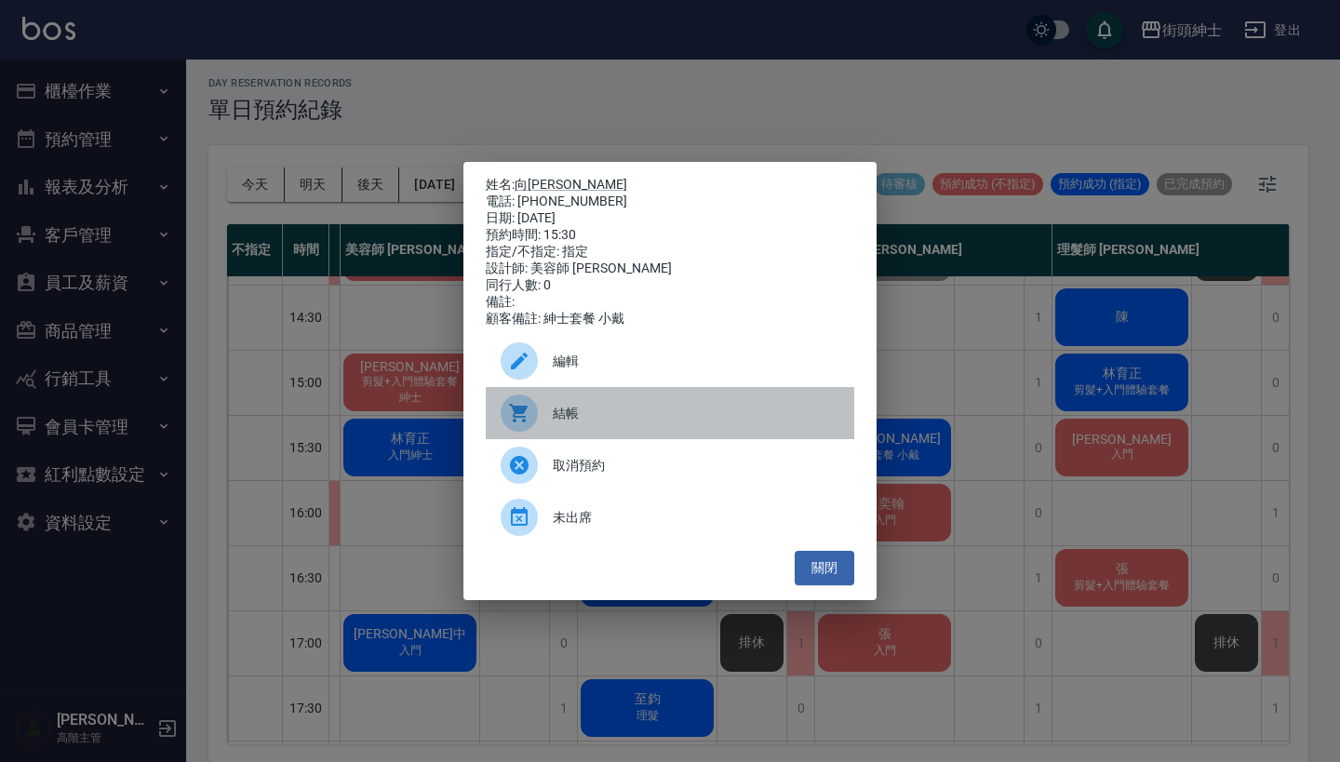
click at [605, 413] on span "結帳" at bounding box center [696, 414] width 287 height 20
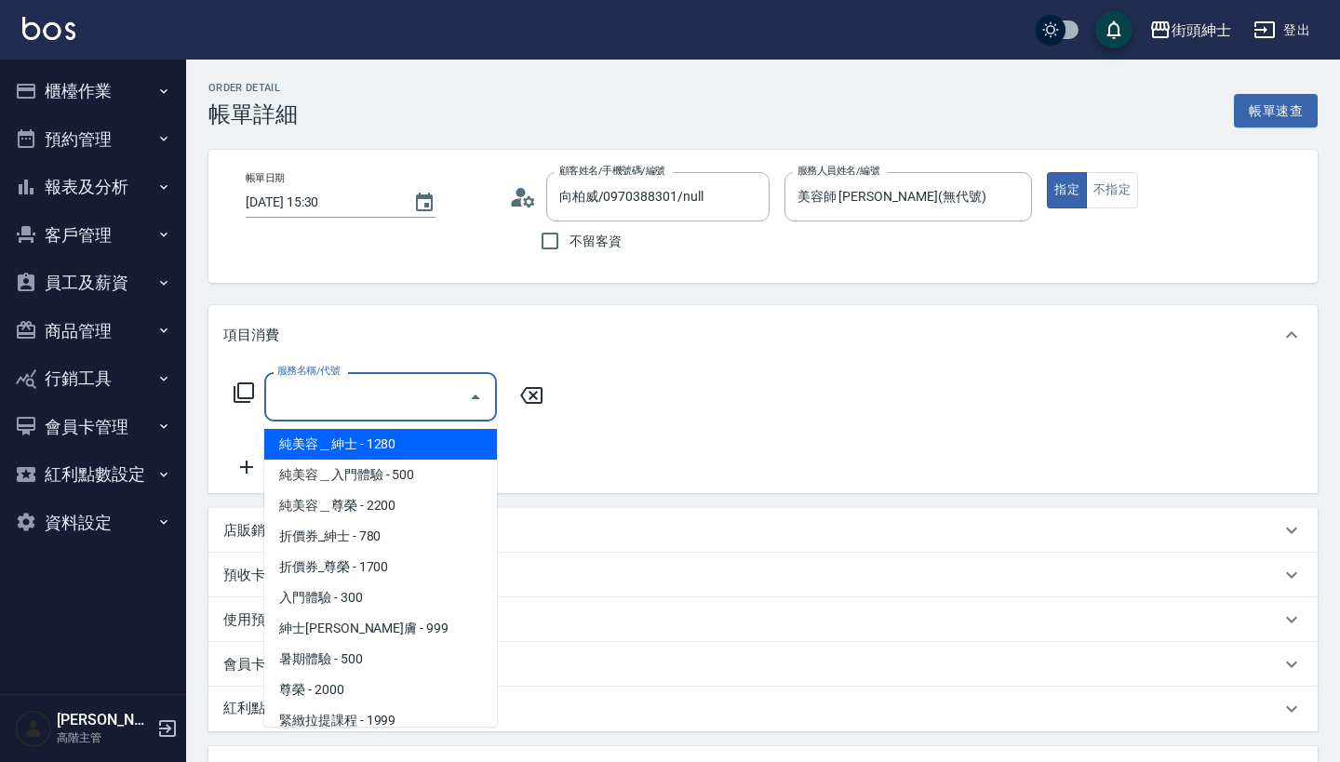
click at [367, 411] on input "服務名稱/代號" at bounding box center [367, 397] width 188 height 33
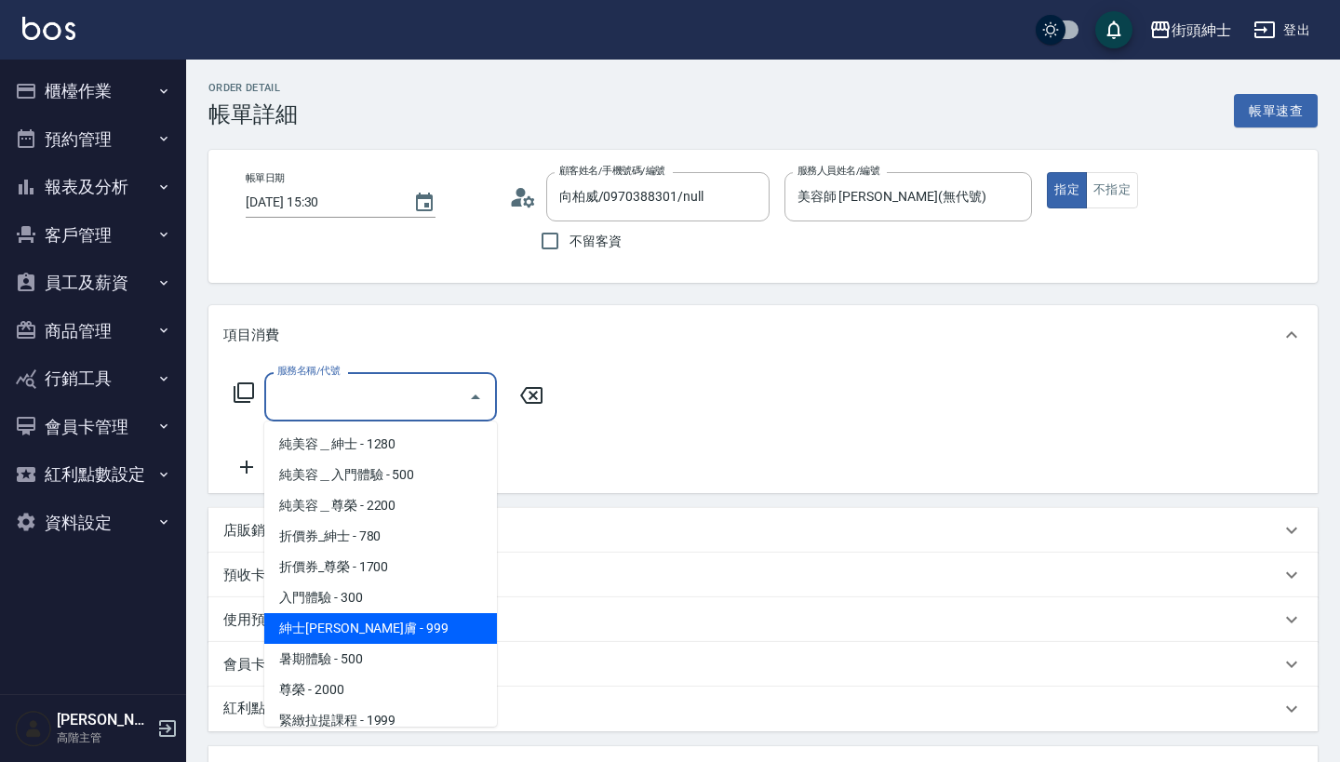
click at [324, 621] on span "紳士全效煥膚 - 999" at bounding box center [380, 628] width 233 height 31
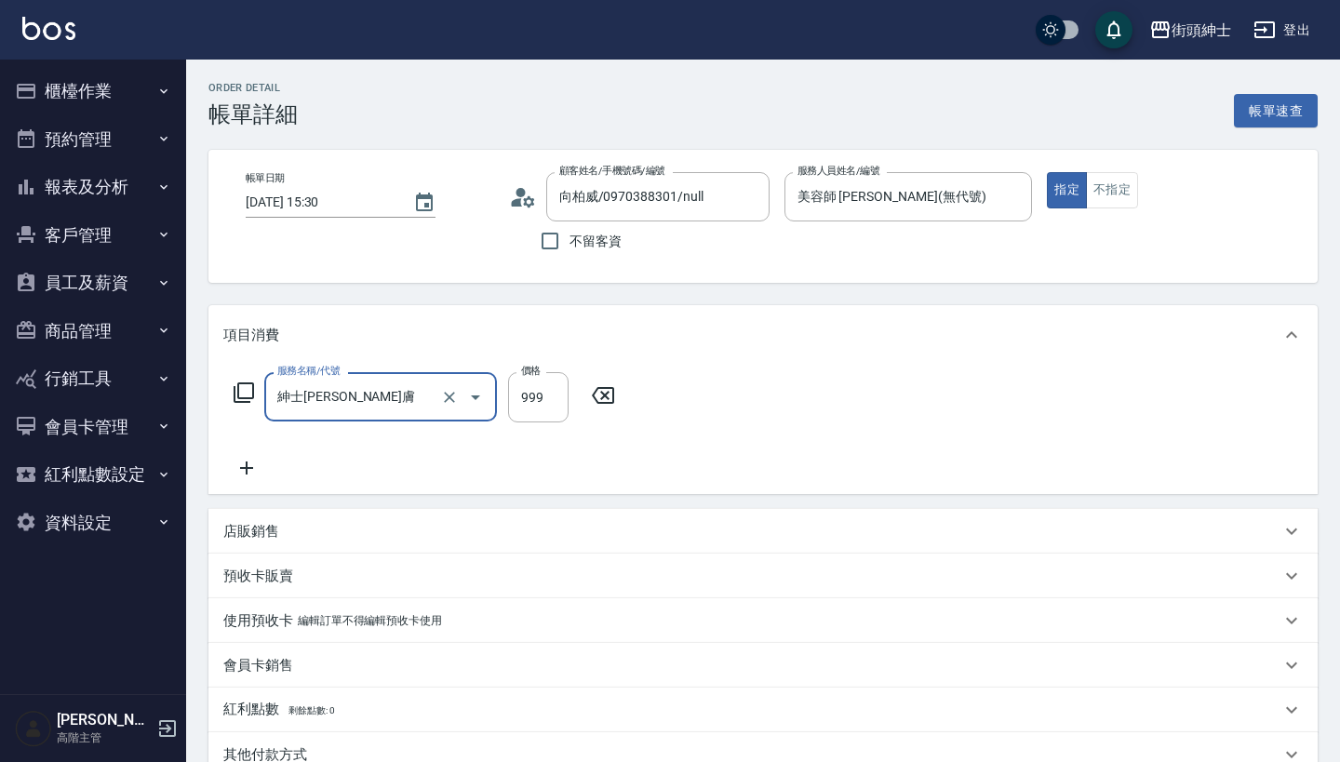
type input "紳士全效煥膚"
click at [238, 476] on icon at bounding box center [246, 468] width 47 height 22
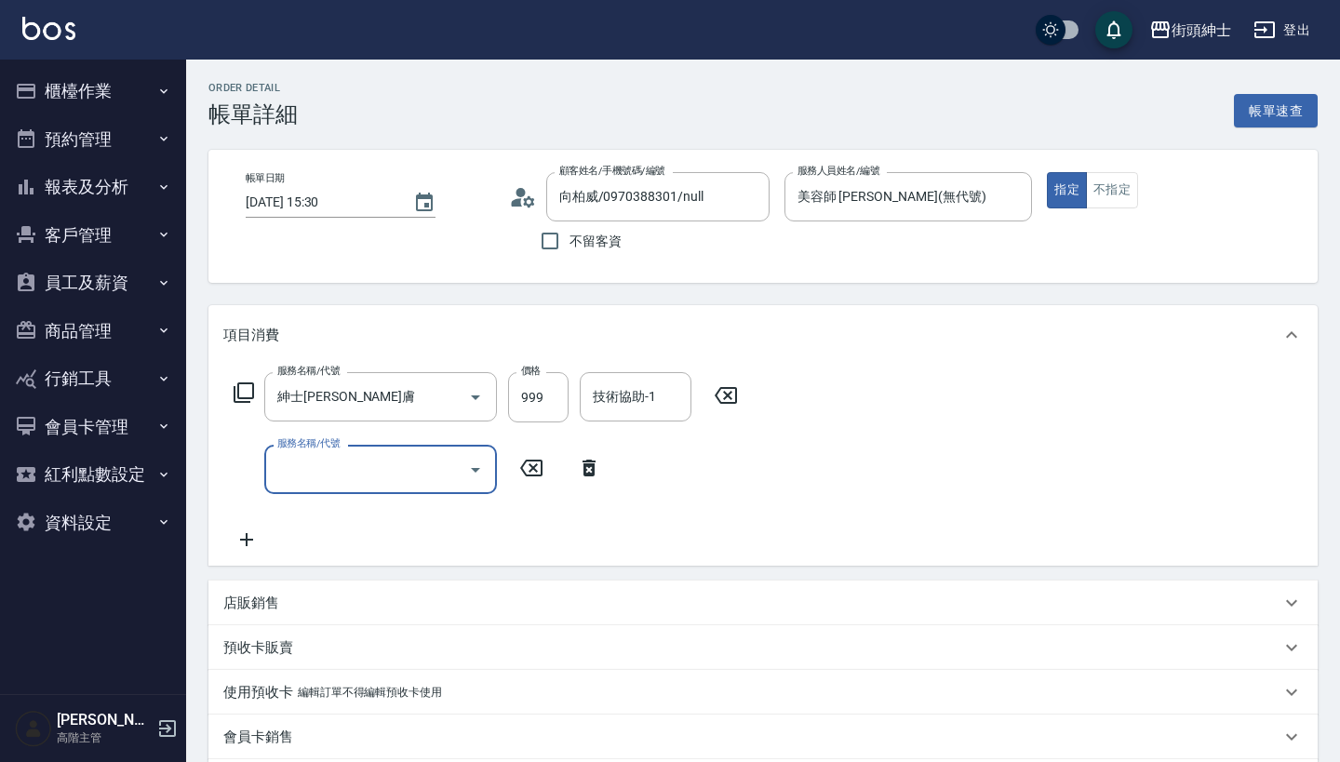
click at [306, 466] on input "服務名稱/代號" at bounding box center [367, 469] width 188 height 33
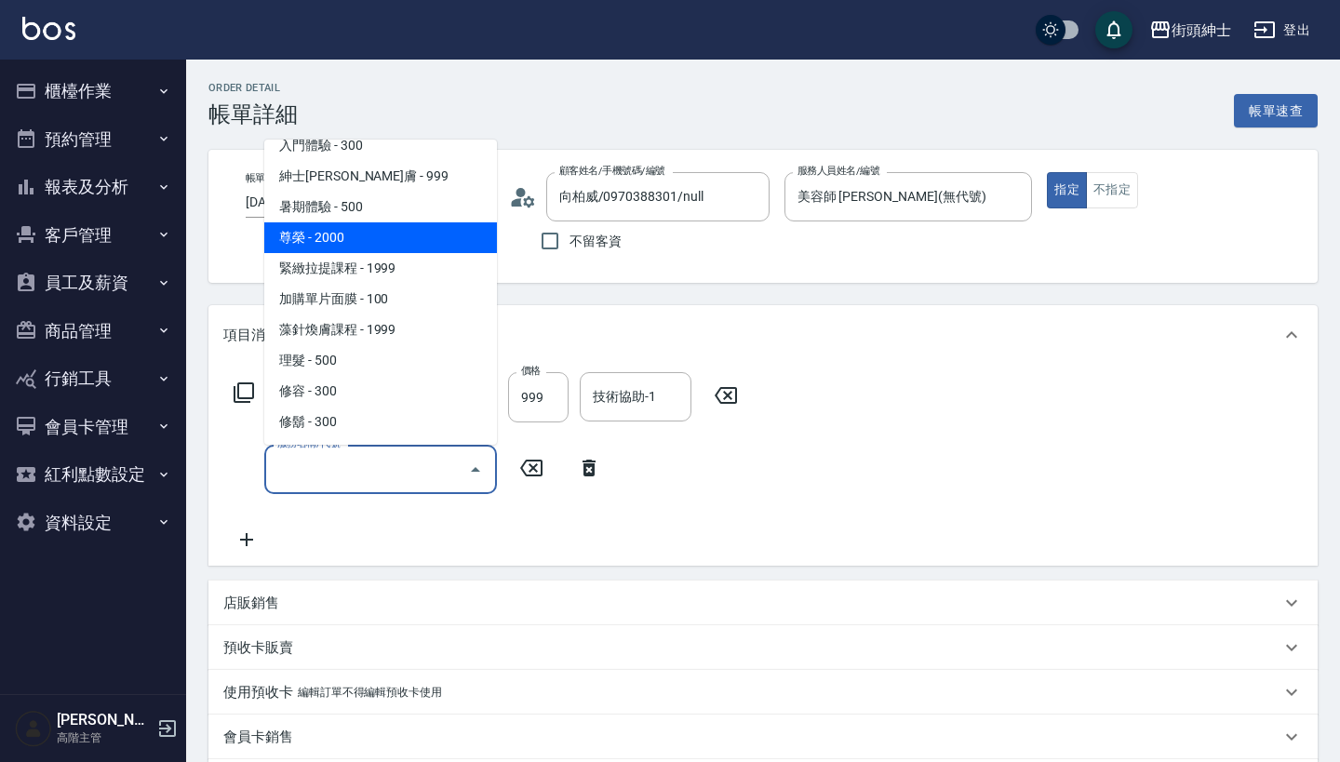
scroll to position [170, 0]
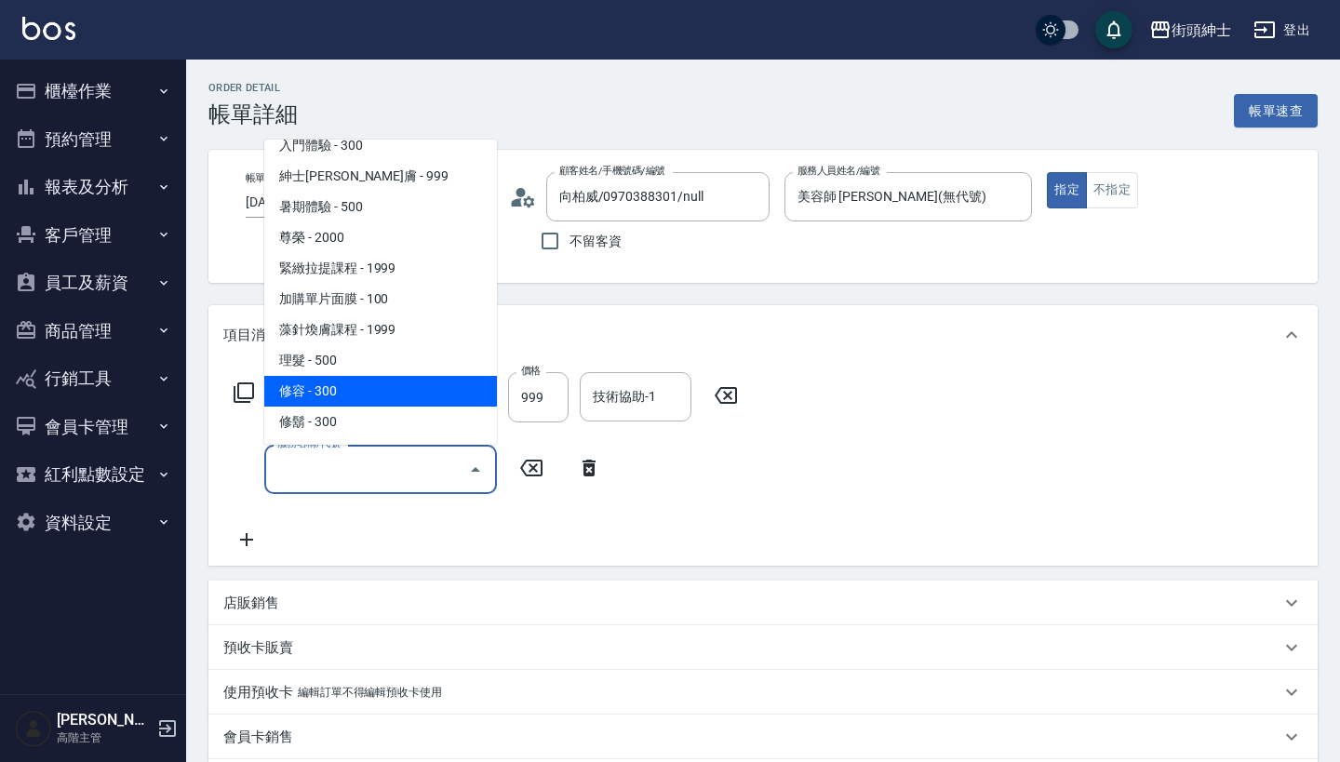
click at [364, 384] on span "修容 - 300" at bounding box center [380, 391] width 233 height 31
type input "修容(A03)"
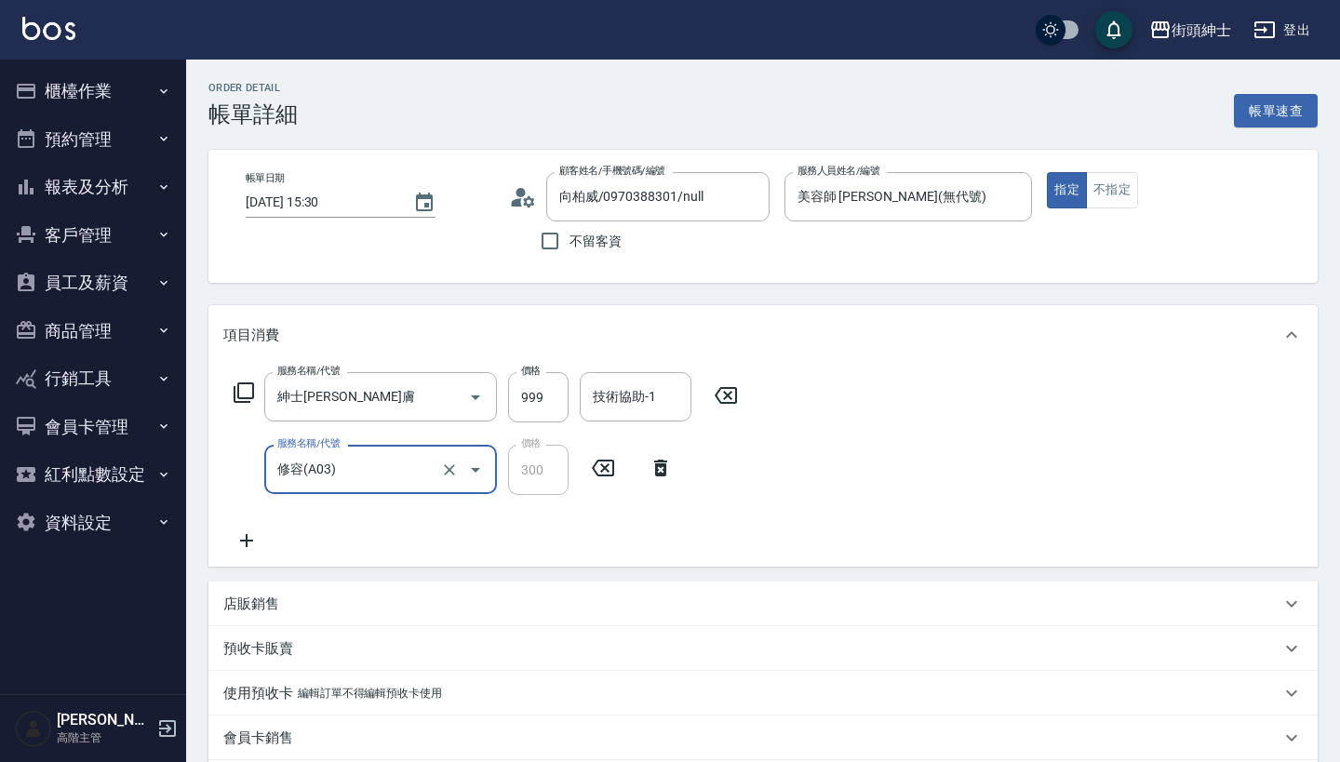
scroll to position [11, 0]
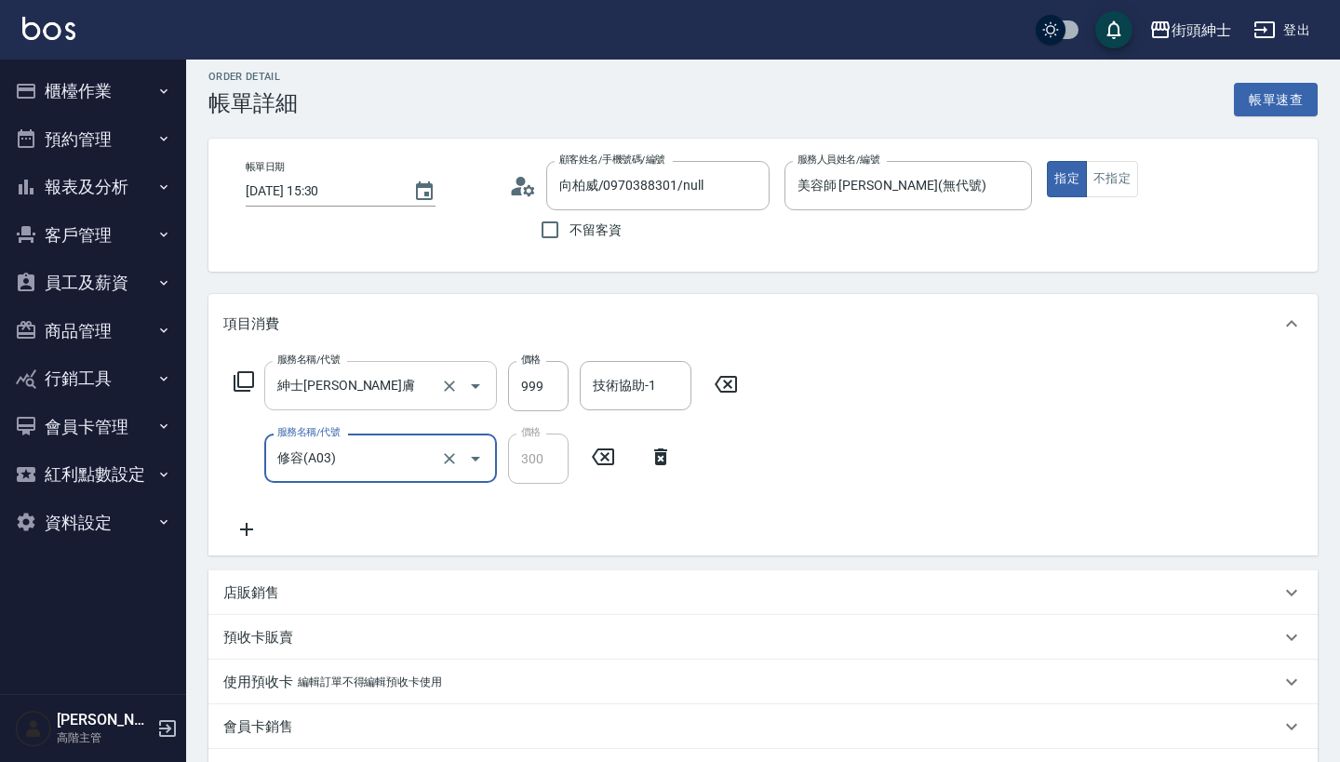
click at [409, 364] on div "紳士全效煥膚 服務名稱/代號" at bounding box center [380, 385] width 233 height 49
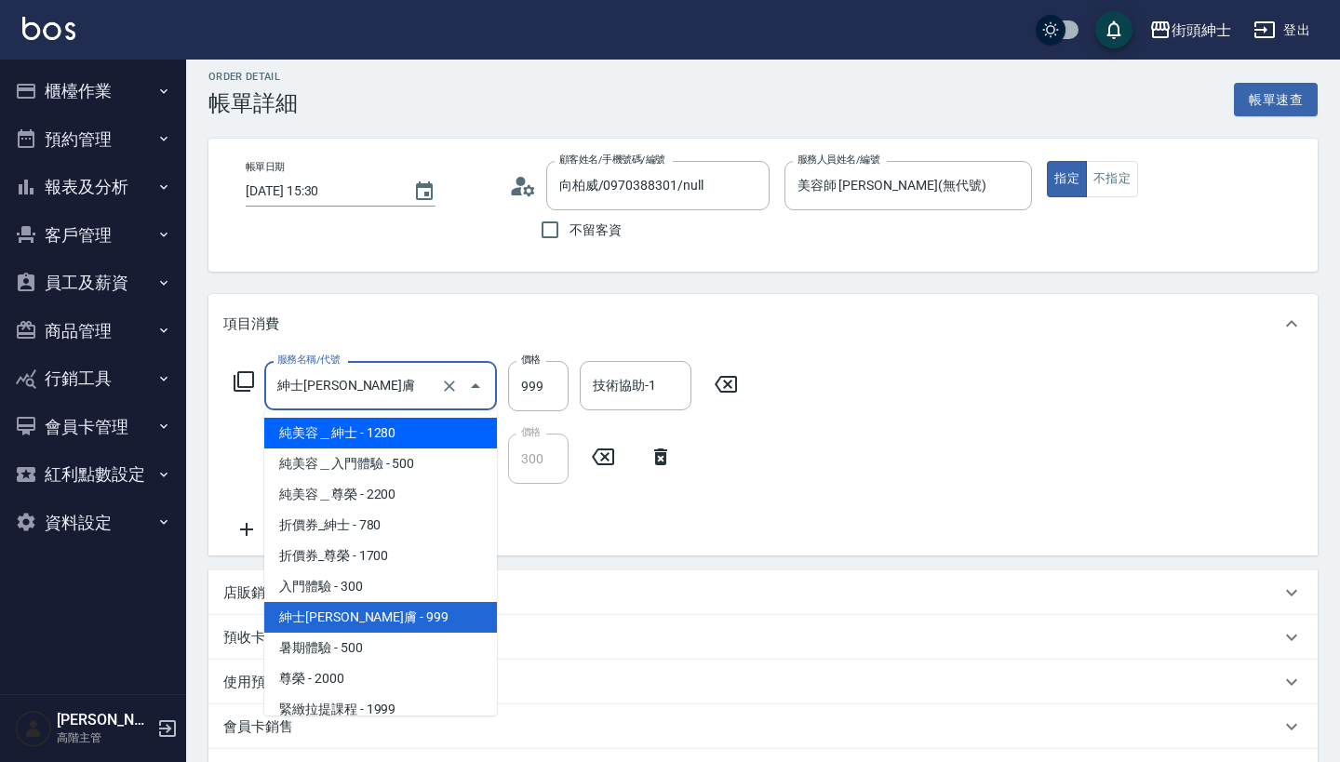
scroll to position [0, 0]
click at [449, 426] on span "純美容＿紳士 - 1280" at bounding box center [380, 433] width 233 height 31
type input "純美容＿紳士"
type input "1280"
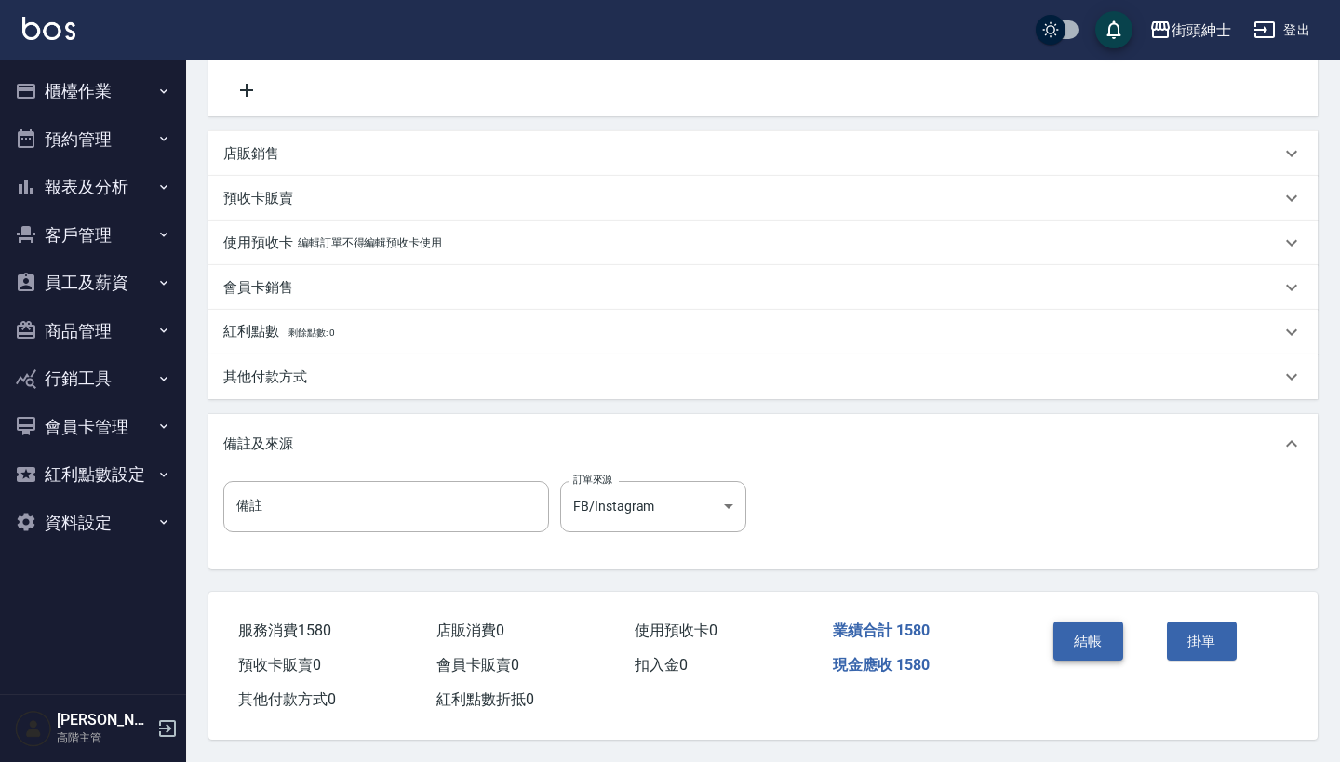
scroll to position [458, 0]
click at [1095, 641] on button "結帳" at bounding box center [1088, 641] width 70 height 39
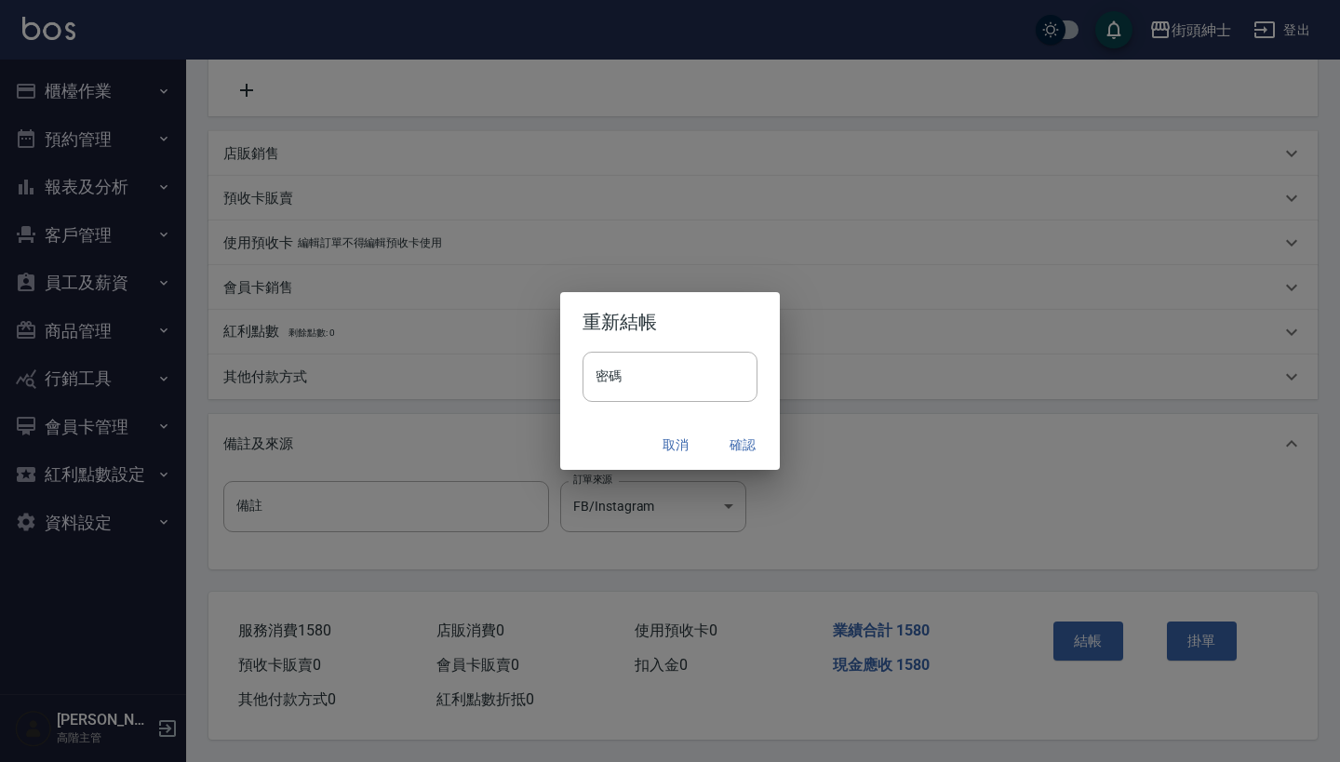
click at [755, 434] on button "確認" at bounding box center [743, 445] width 60 height 34
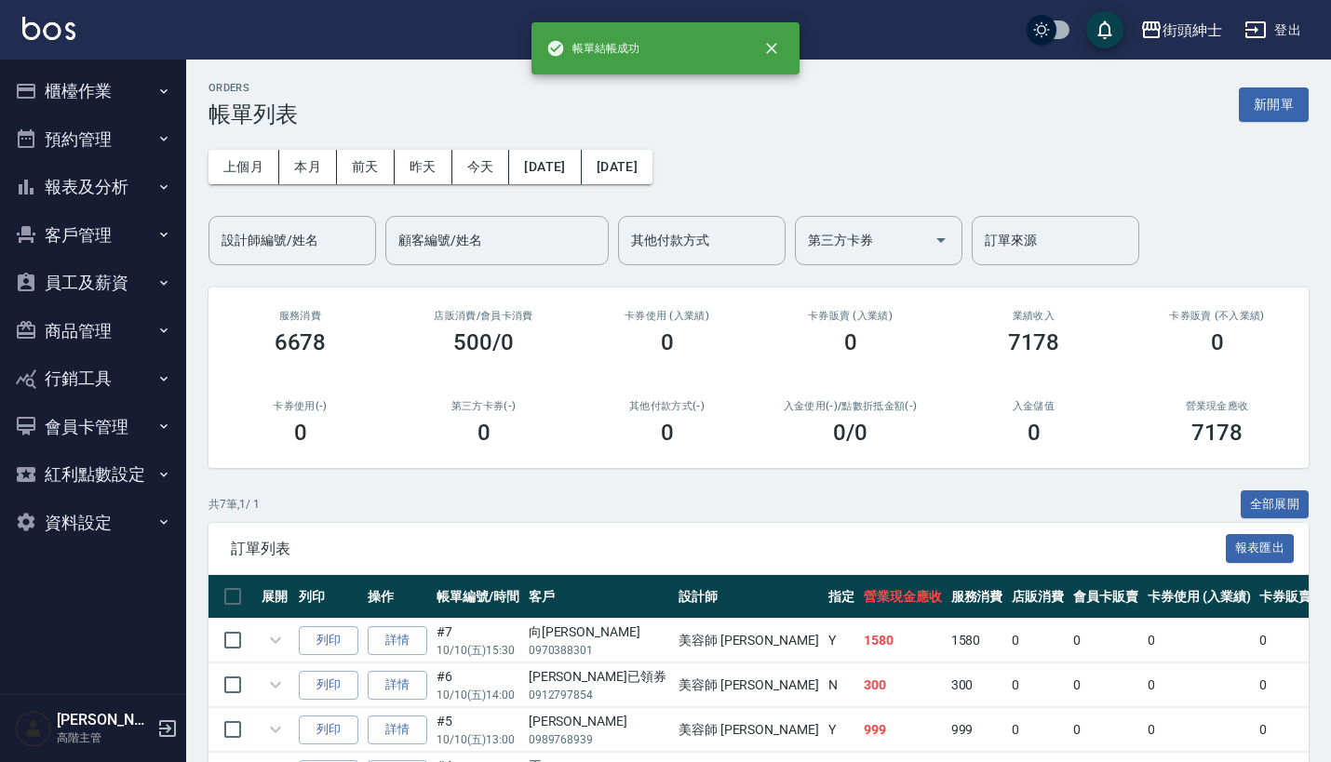
click at [95, 148] on button "預約管理" at bounding box center [92, 139] width 171 height 48
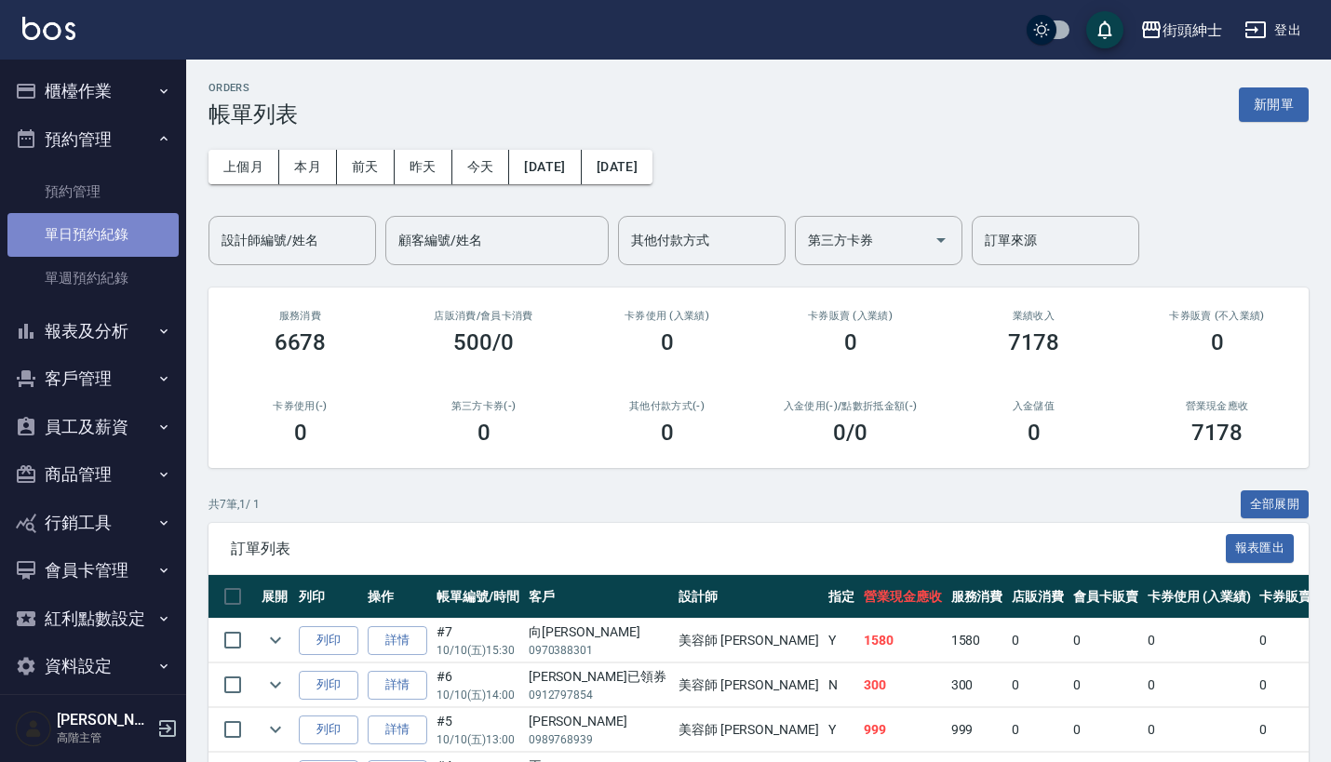
click at [95, 247] on link "單日預約紀錄" at bounding box center [92, 234] width 171 height 43
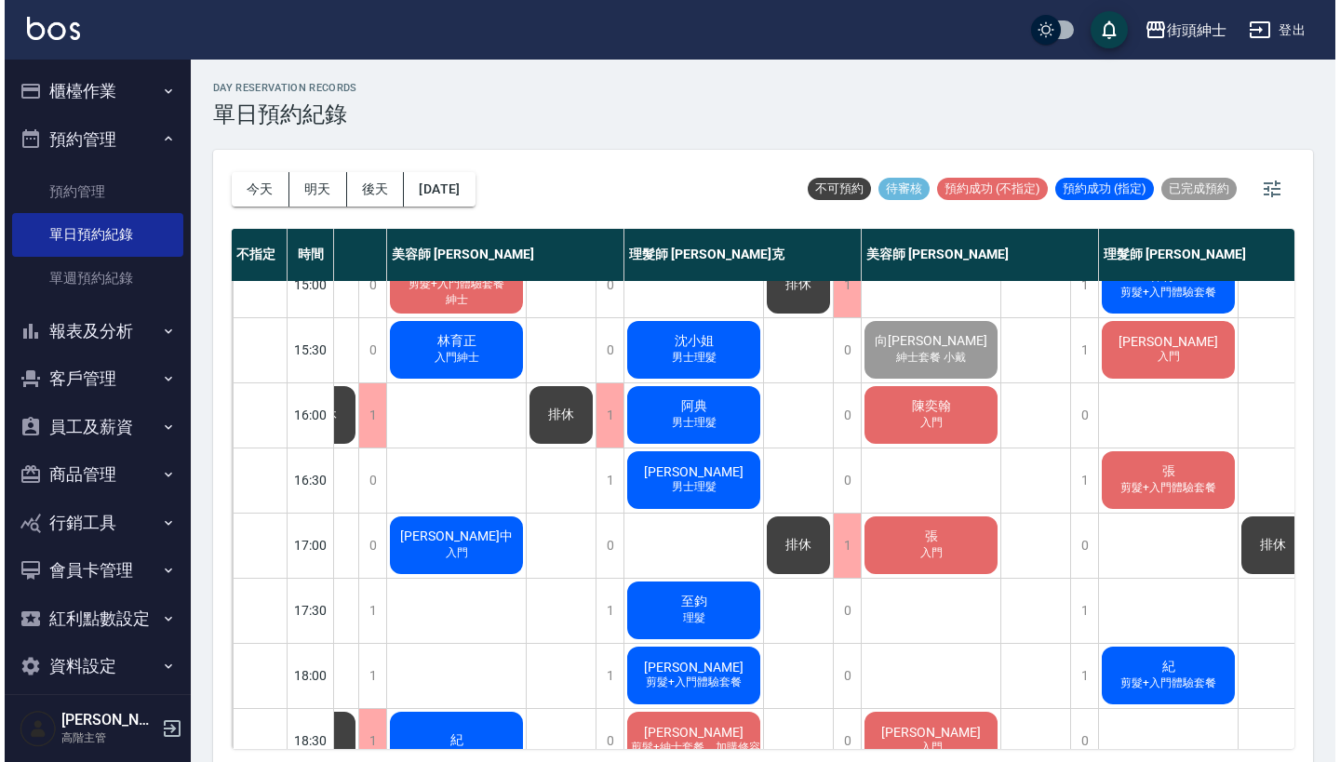
scroll to position [553, 186]
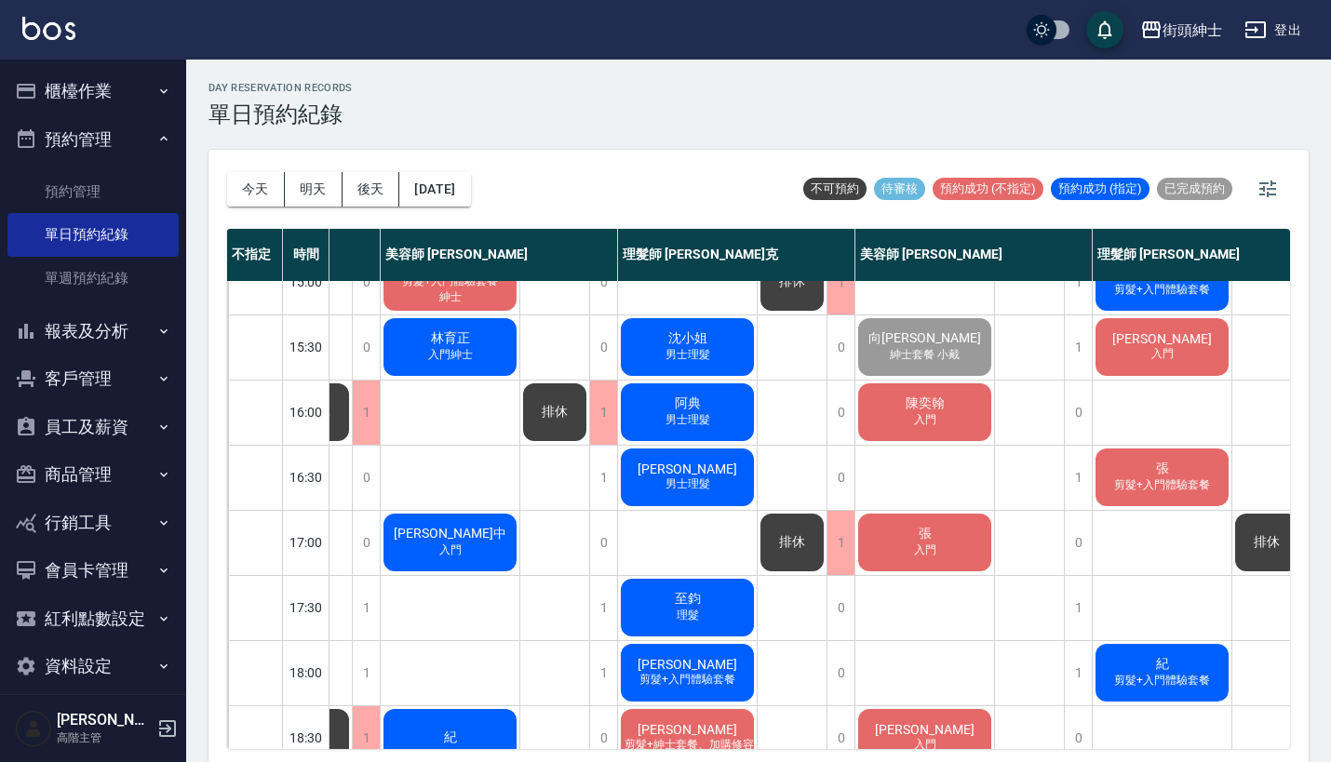
click at [944, 407] on span "陳奕翰" at bounding box center [925, 403] width 47 height 17
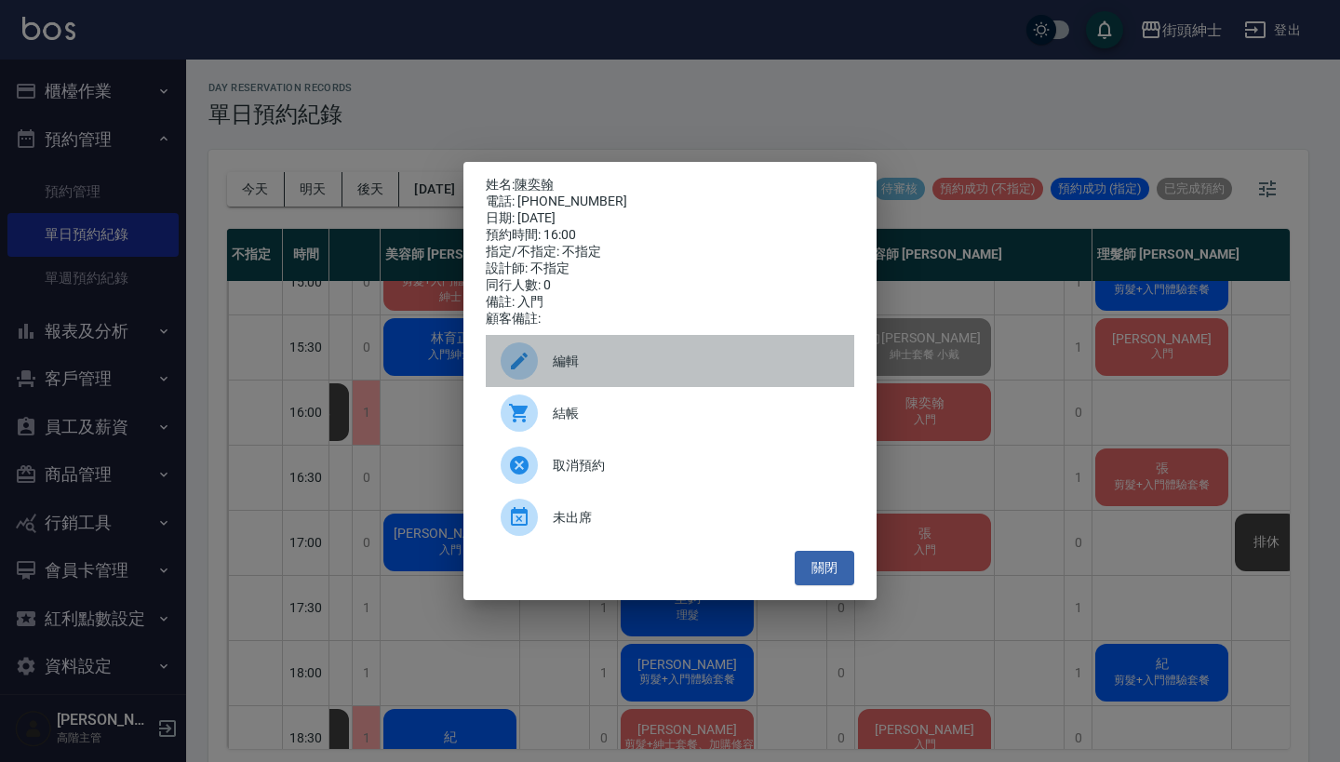
click at [602, 360] on span "編輯" at bounding box center [696, 362] width 287 height 20
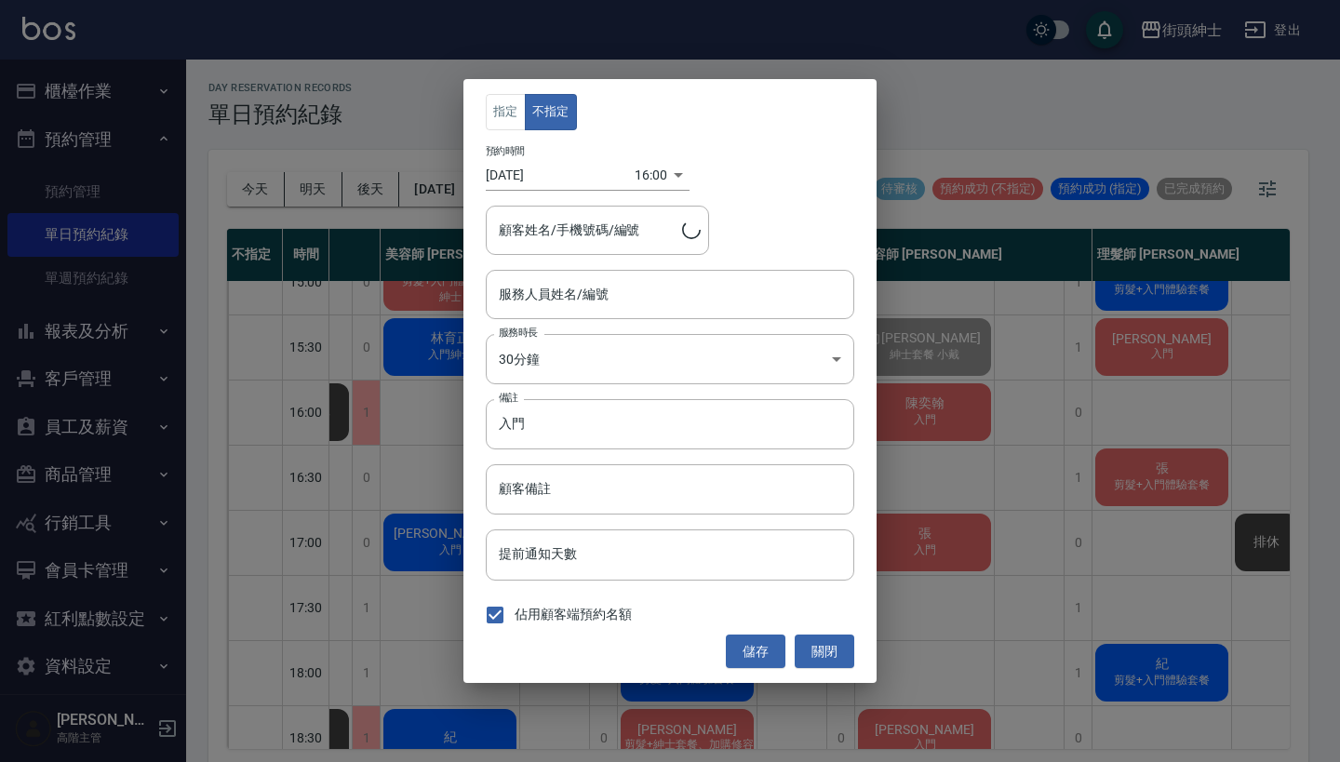
type input "美容師 [PERSON_NAME](無代號)"
type input "陳奕翰/0937489698"
click at [888, 235] on div "指定 不指定 預約時間 2025/10/10 16:00 1760083200000 顧客姓名/手機號碼/編號 陳奕翰/0937489698 顧客姓名/手機號…" at bounding box center [670, 381] width 1340 height 762
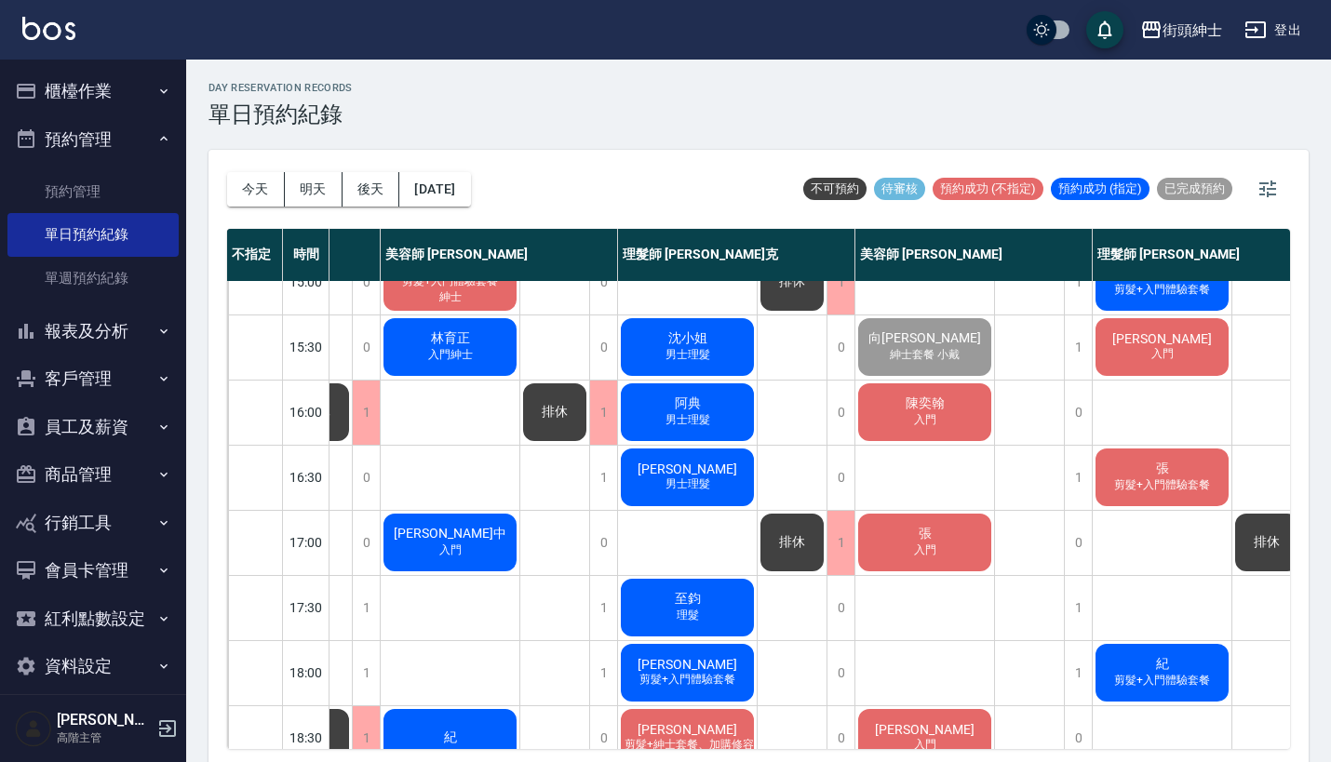
click at [912, 413] on span "入門" at bounding box center [925, 420] width 30 height 16
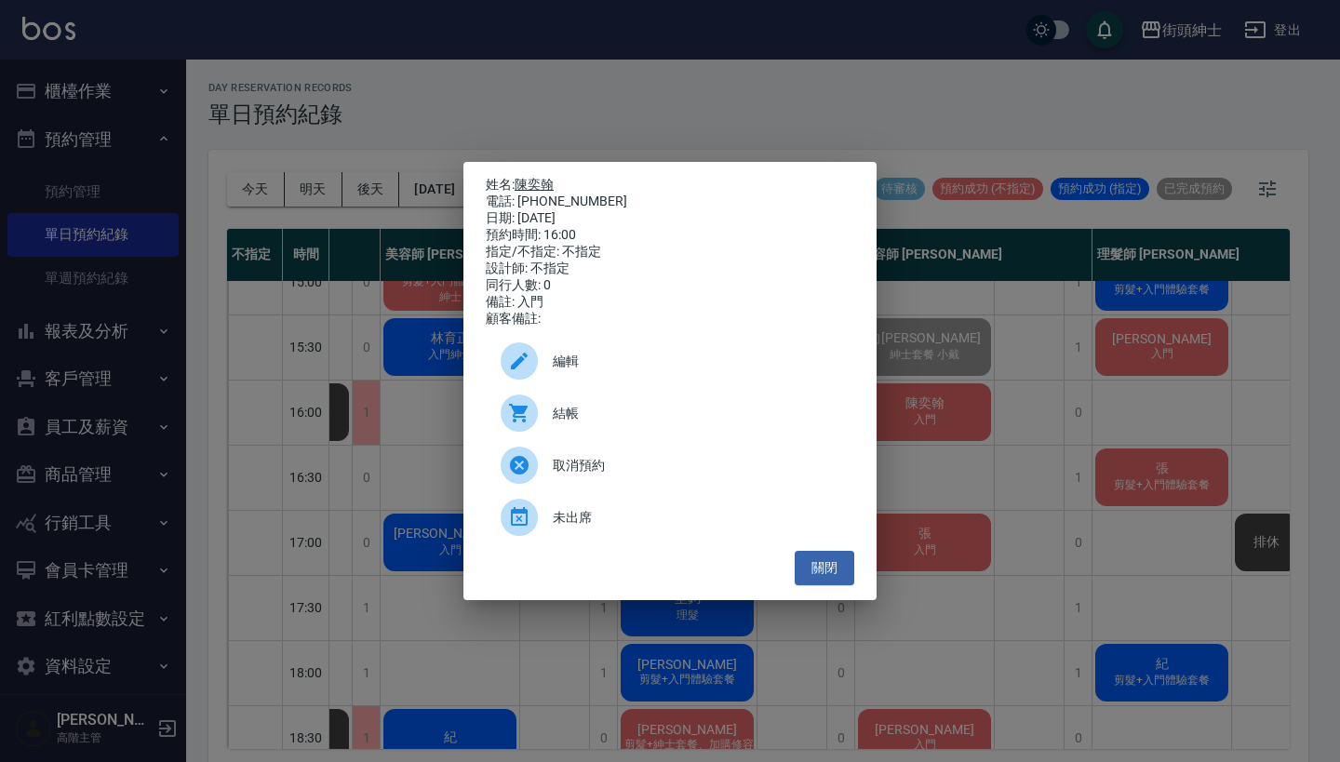
click at [537, 179] on link "陳奕翰" at bounding box center [534, 184] width 39 height 15
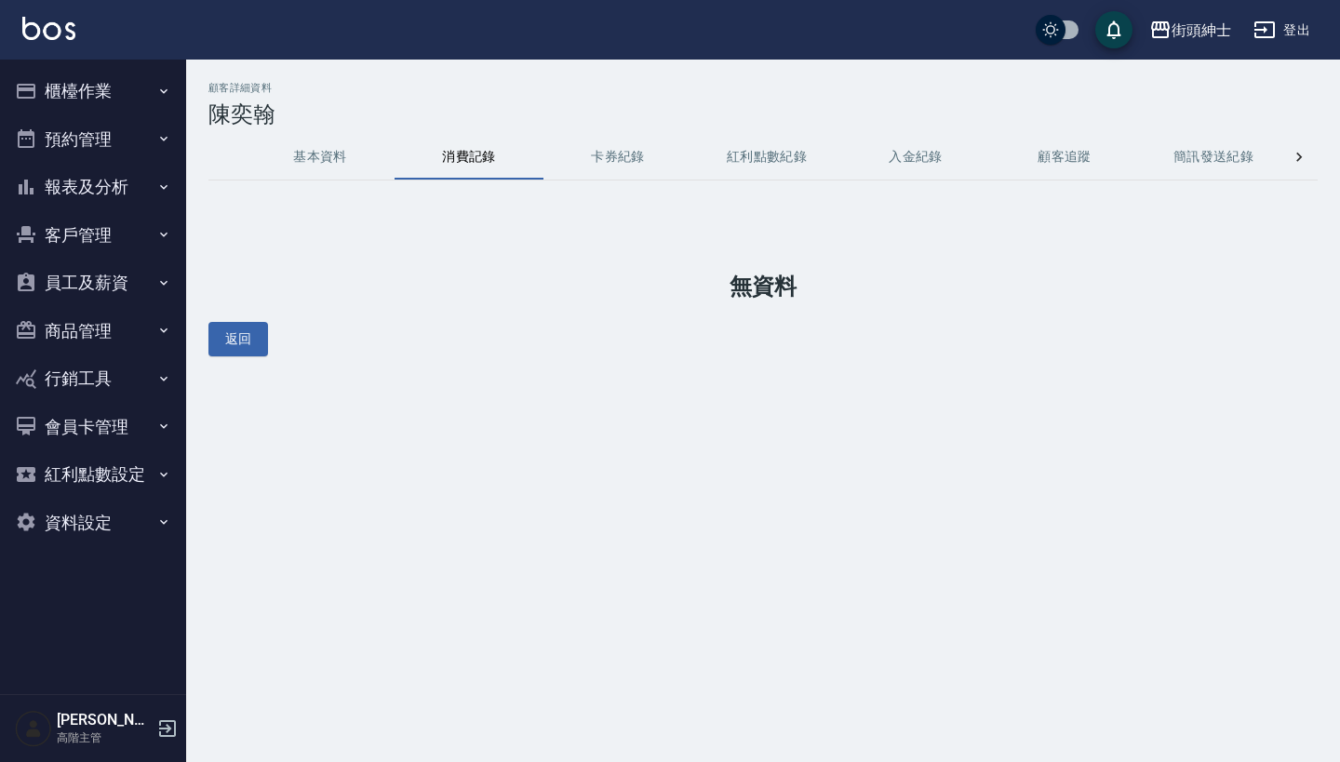
click at [324, 149] on button "基本資料" at bounding box center [320, 157] width 149 height 45
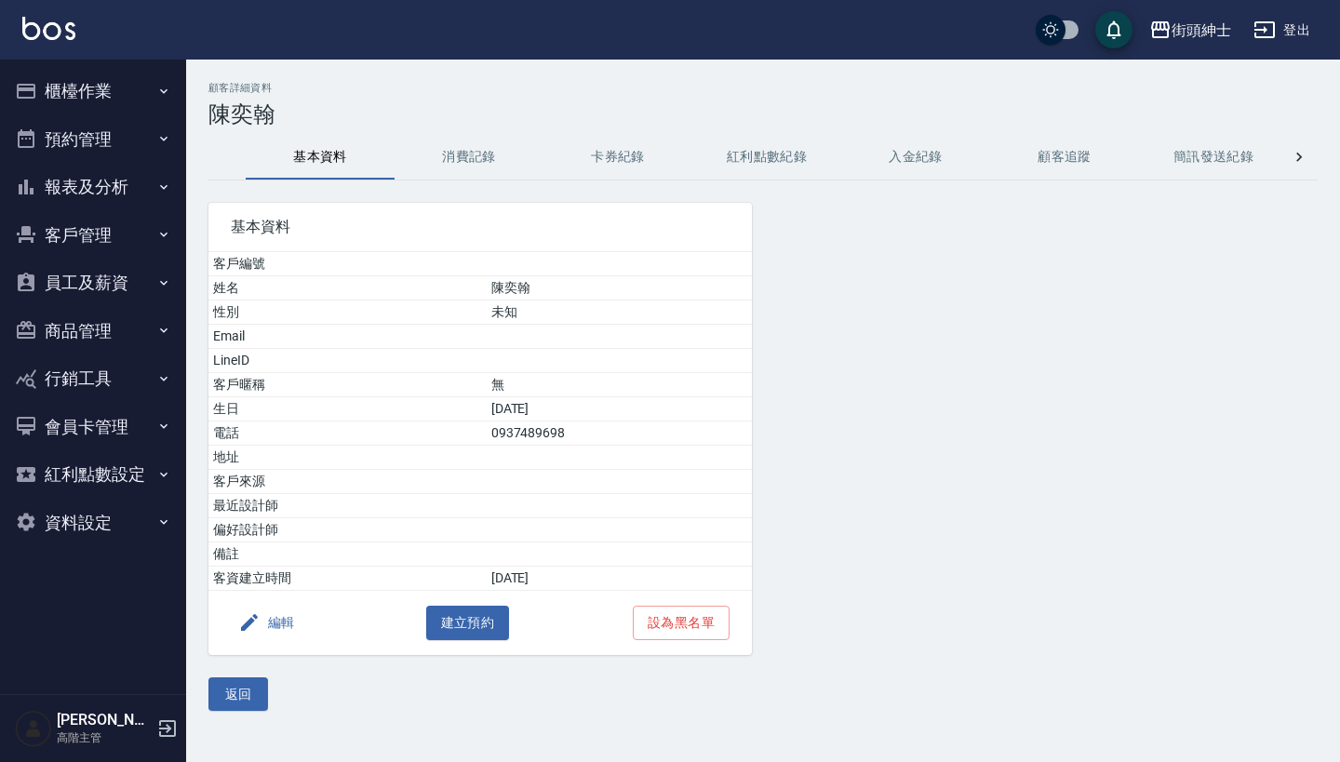
click at [285, 618] on button "編輯" at bounding box center [267, 623] width 72 height 34
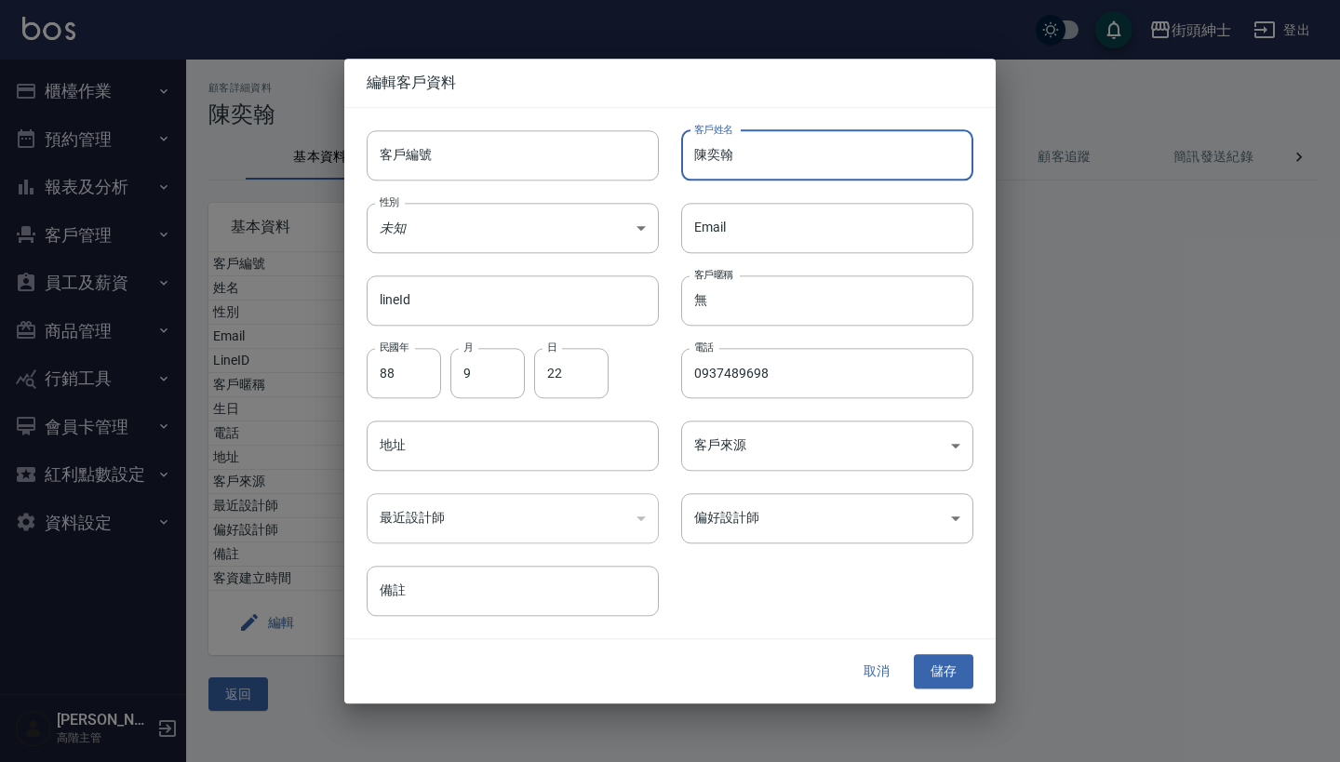
click at [822, 166] on input "陳奕翰" at bounding box center [827, 155] width 292 height 50
type input "[PERSON_NAME]拿券"
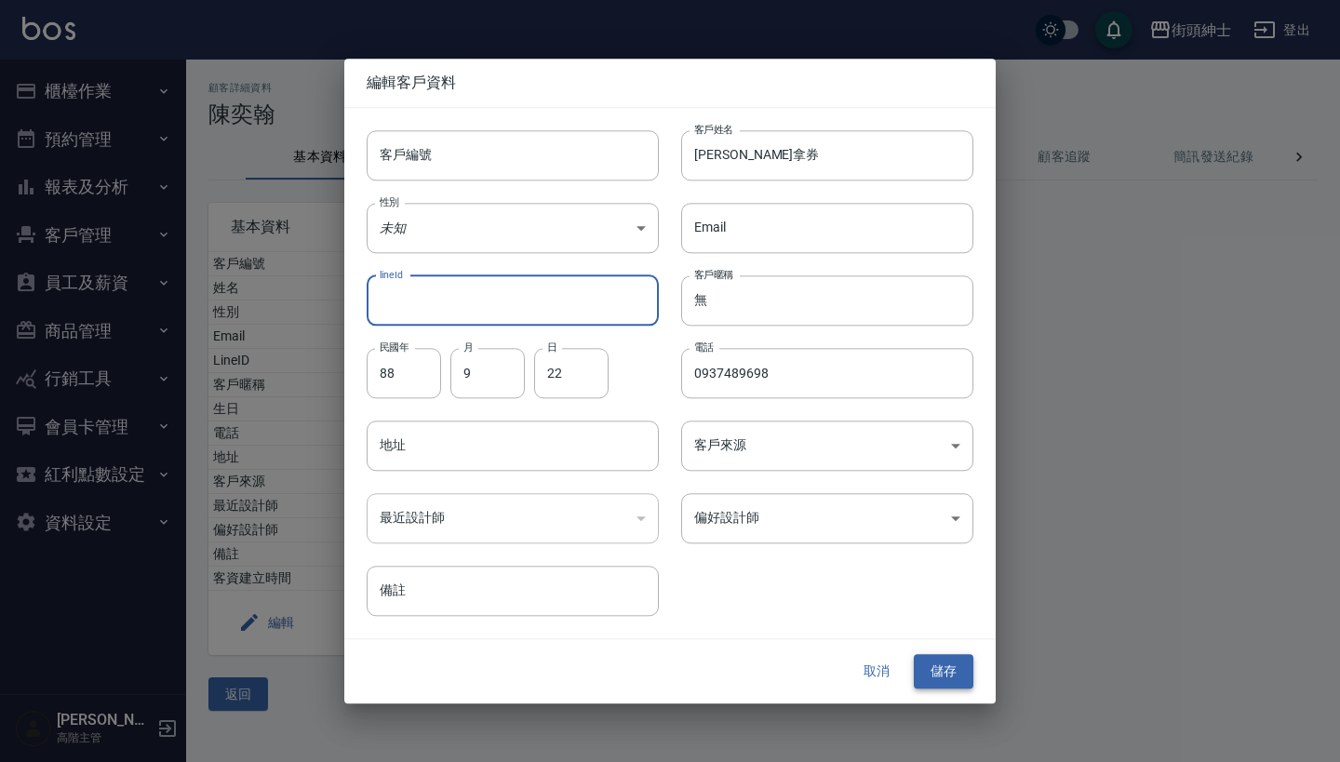
click at [955, 667] on button "儲存" at bounding box center [944, 672] width 60 height 34
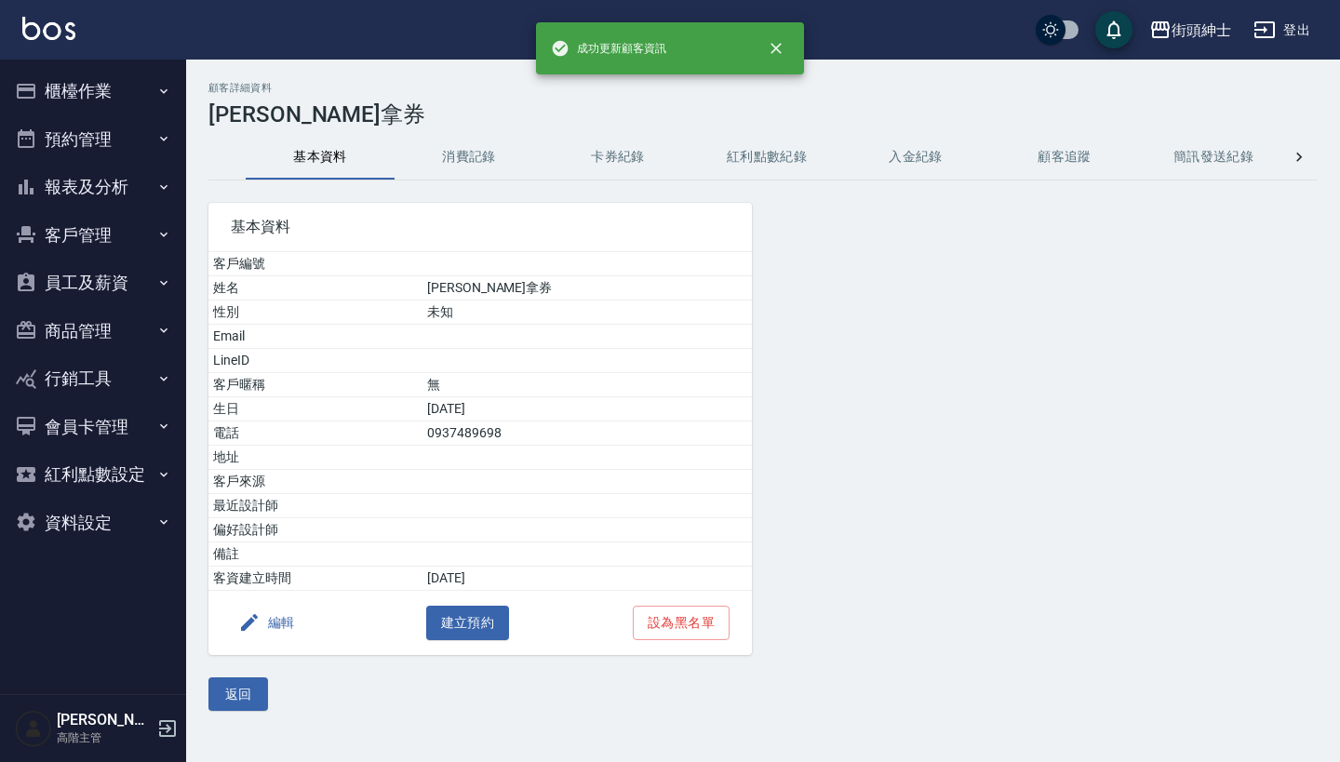
click at [86, 127] on button "預約管理" at bounding box center [92, 139] width 171 height 48
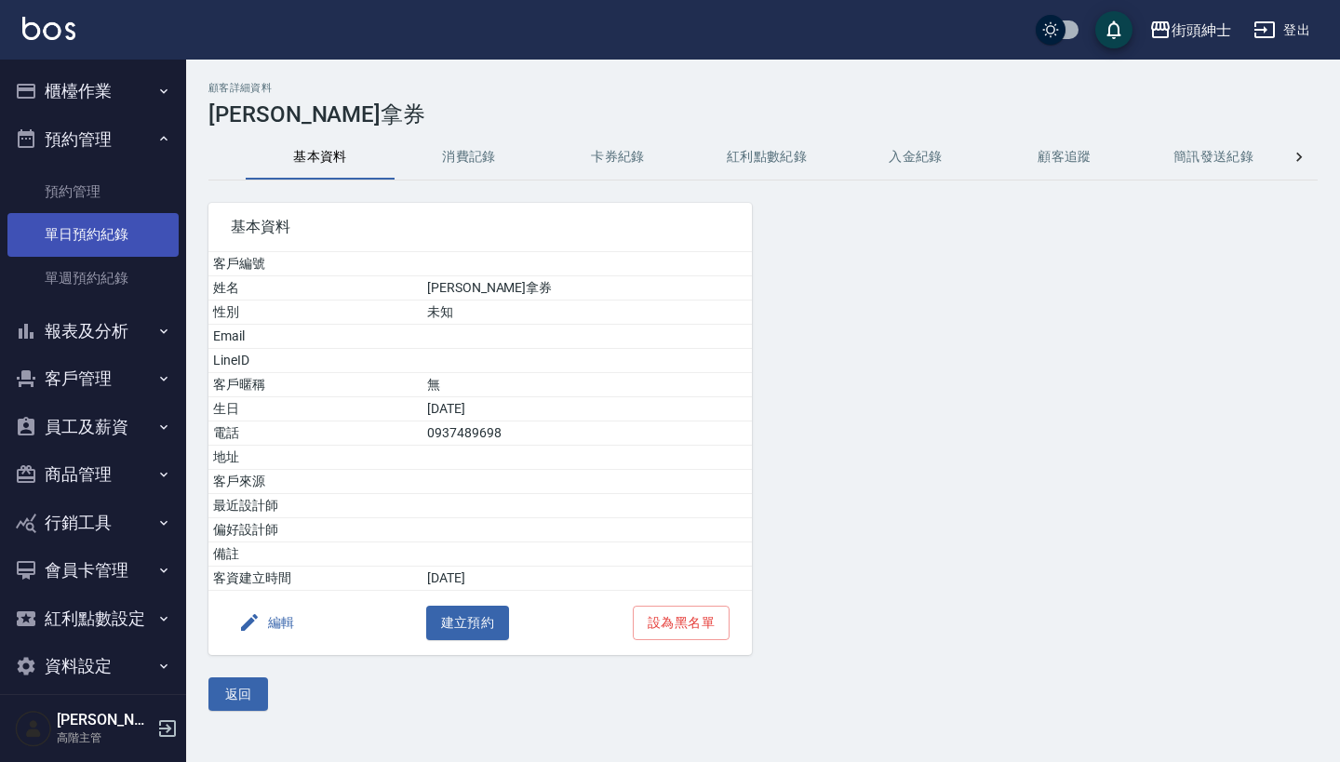
click at [87, 237] on link "單日預約紀錄" at bounding box center [92, 234] width 171 height 43
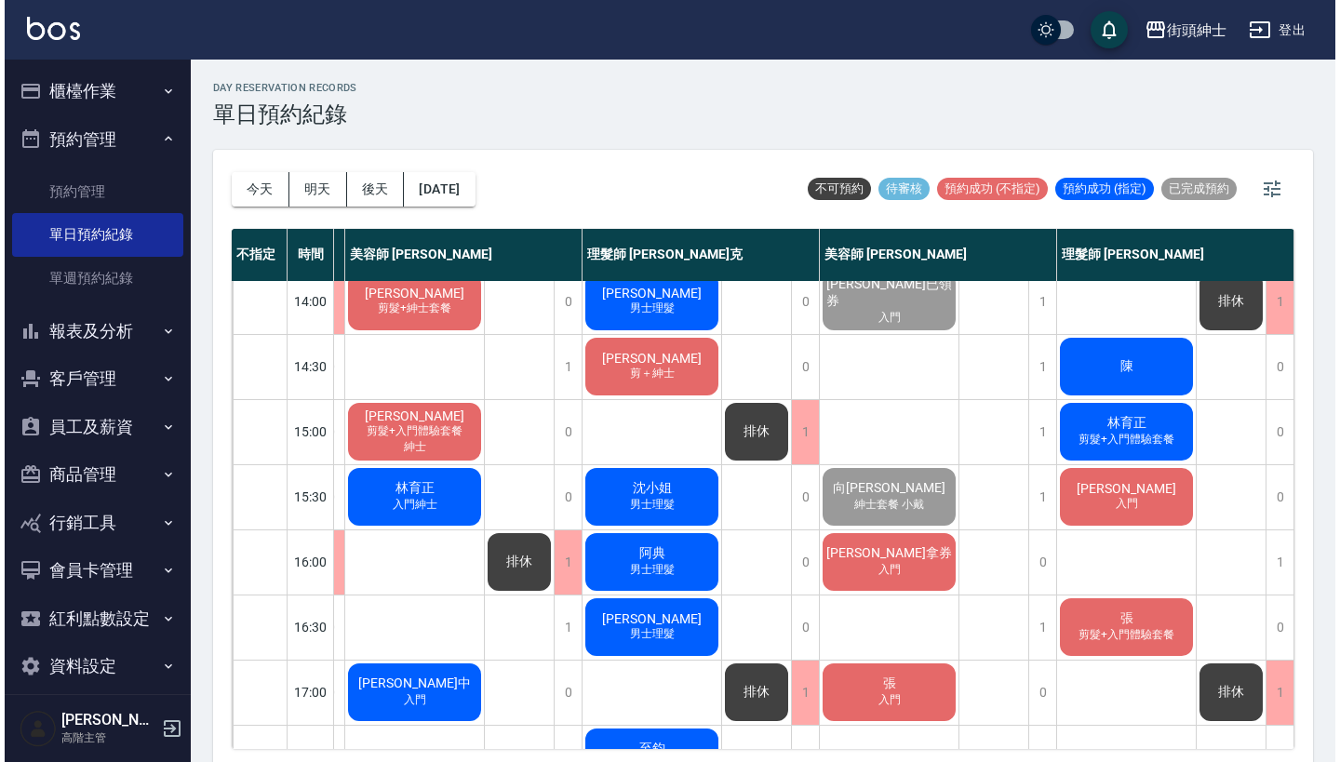
scroll to position [561, 235]
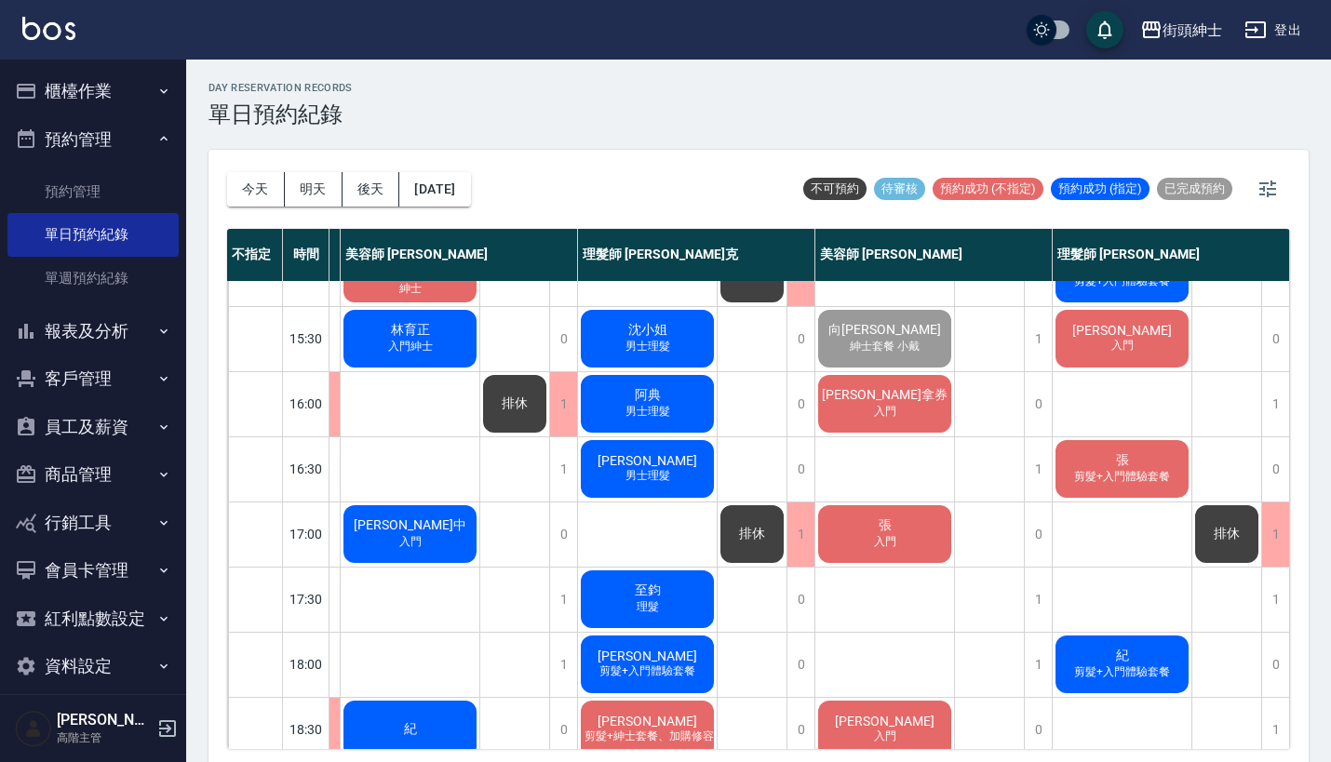
click at [866, 398] on span "[PERSON_NAME]拿券" at bounding box center [884, 395] width 133 height 17
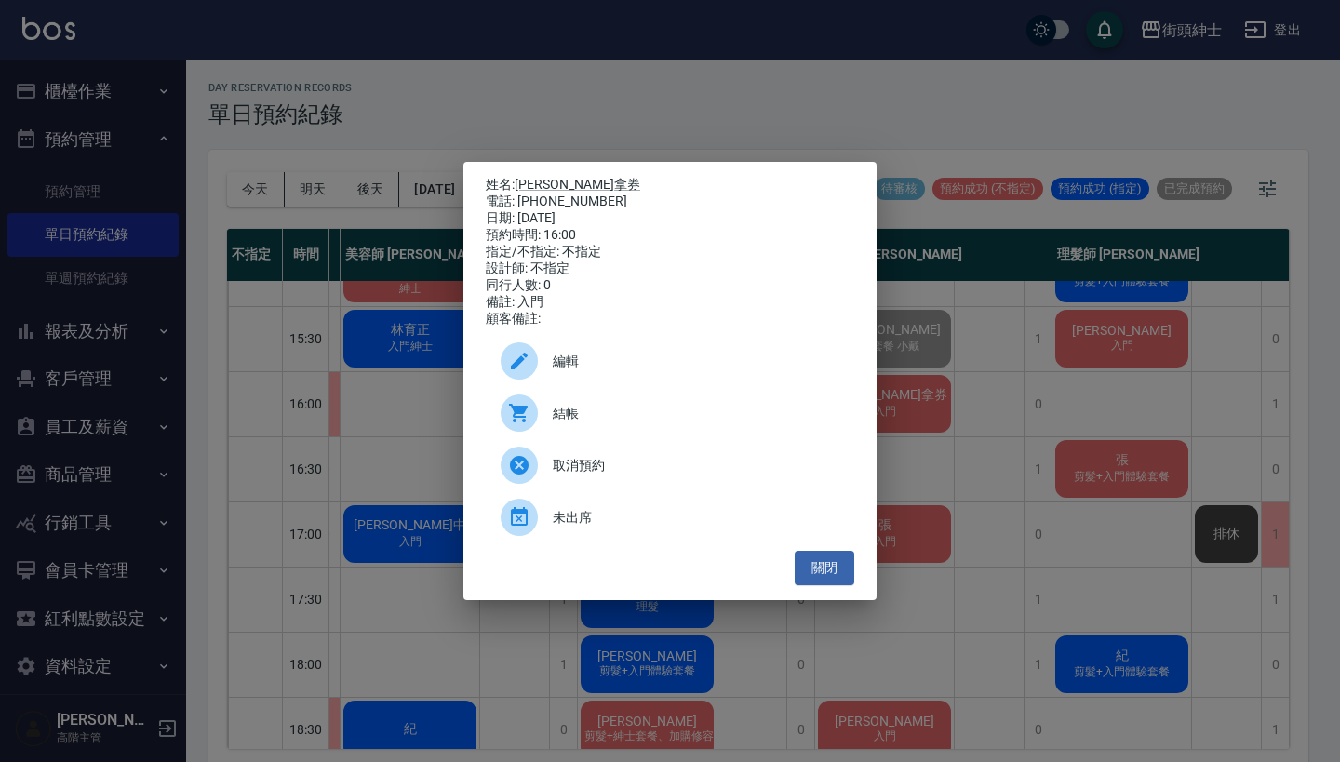
click at [583, 437] on div "結帳" at bounding box center [670, 413] width 369 height 52
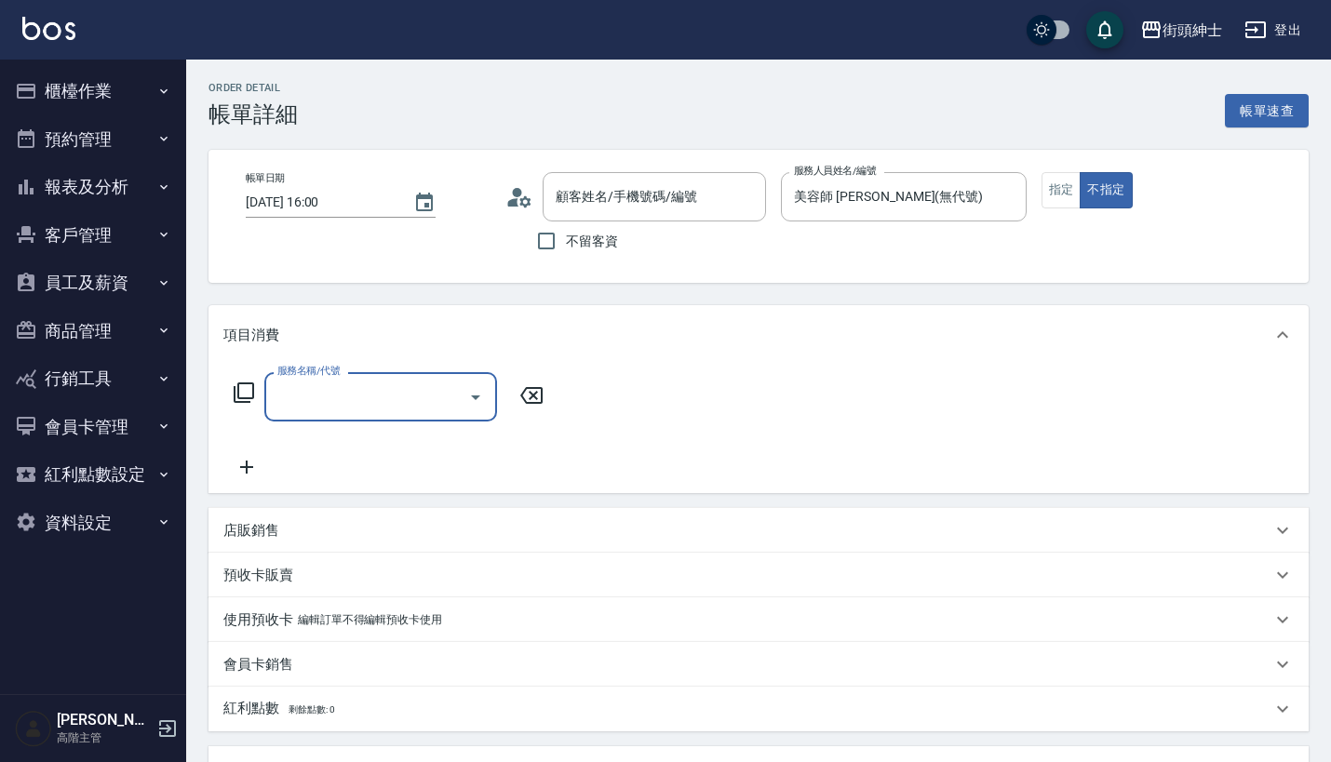
type input "[PERSON_NAME]拿券/0937489698/"
click at [382, 384] on input "服務名稱/代號" at bounding box center [367, 397] width 188 height 33
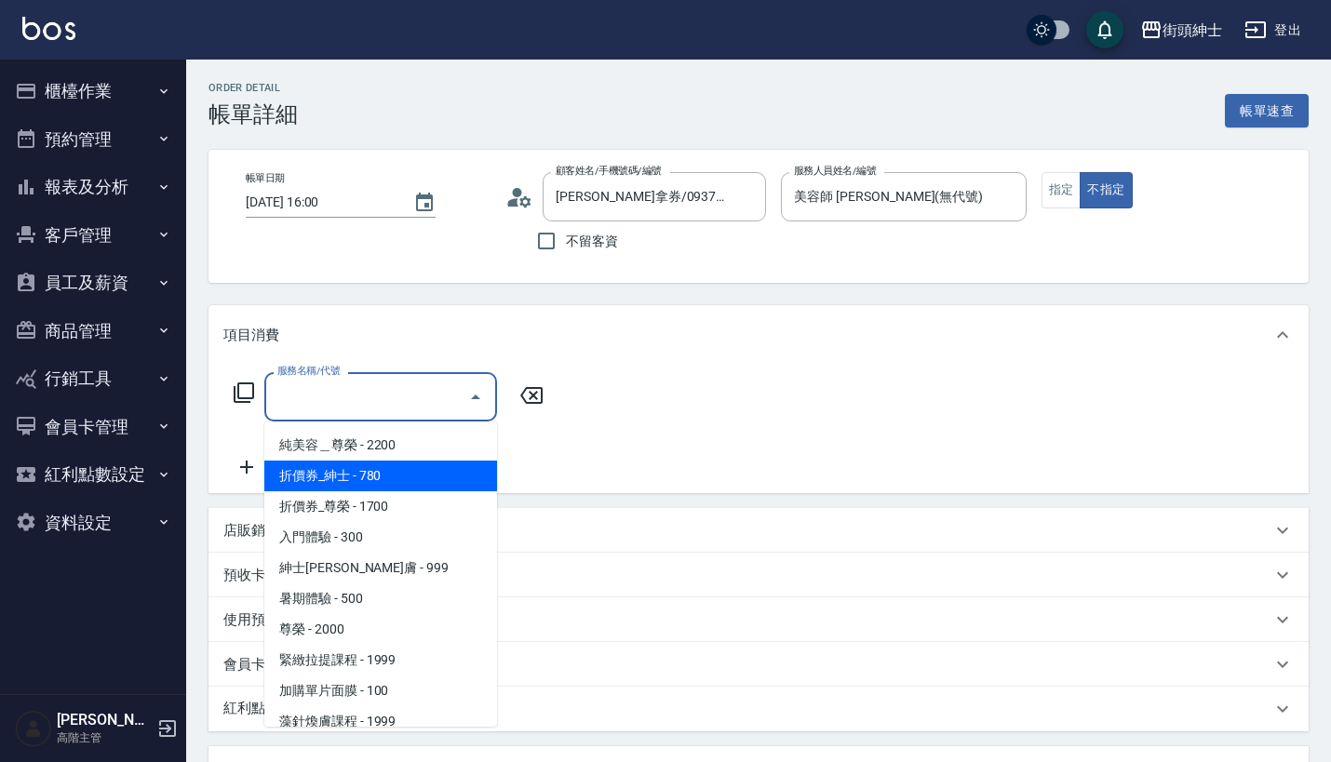
scroll to position [50, 0]
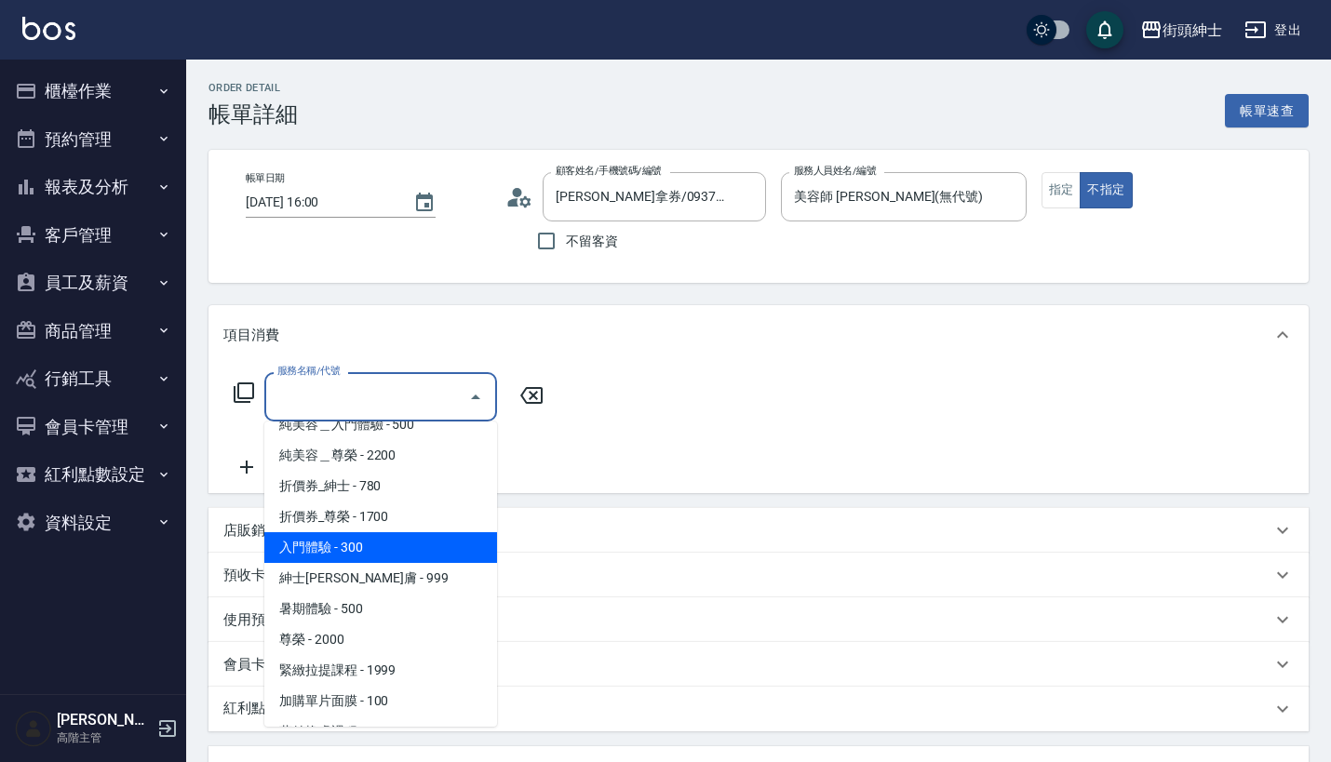
click at [396, 543] on span "入門體驗 - 300" at bounding box center [380, 547] width 233 height 31
type input "入門體驗"
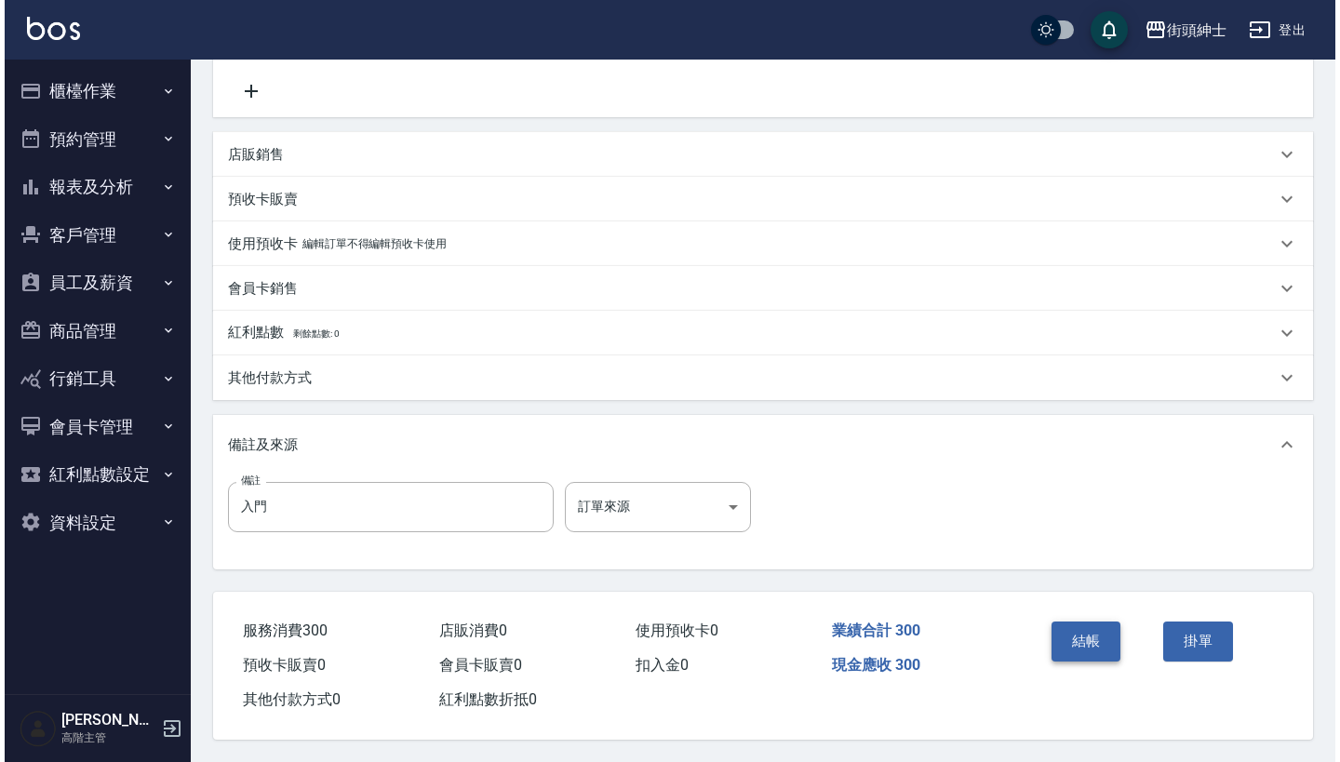
scroll to position [385, 0]
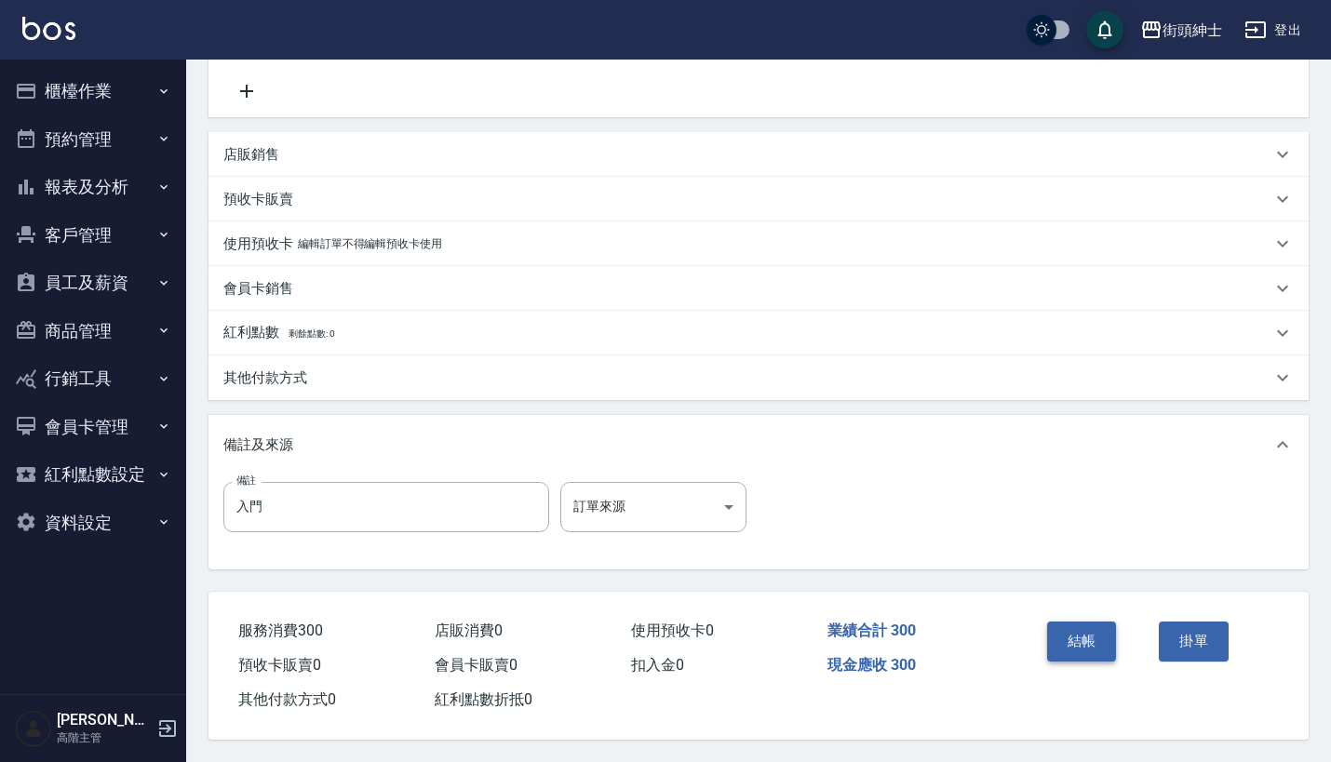
click at [1077, 624] on button "結帳" at bounding box center [1082, 641] width 70 height 39
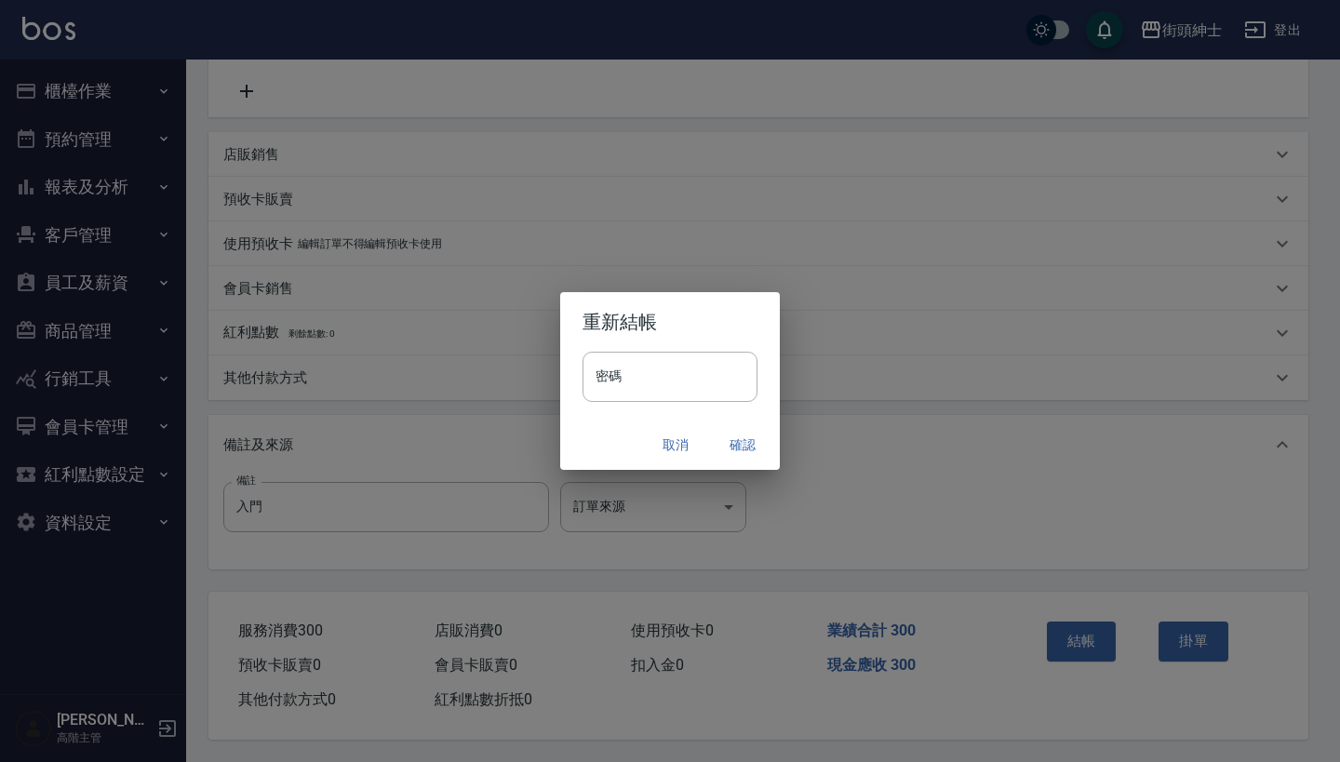
click at [743, 440] on button "確認" at bounding box center [743, 445] width 60 height 34
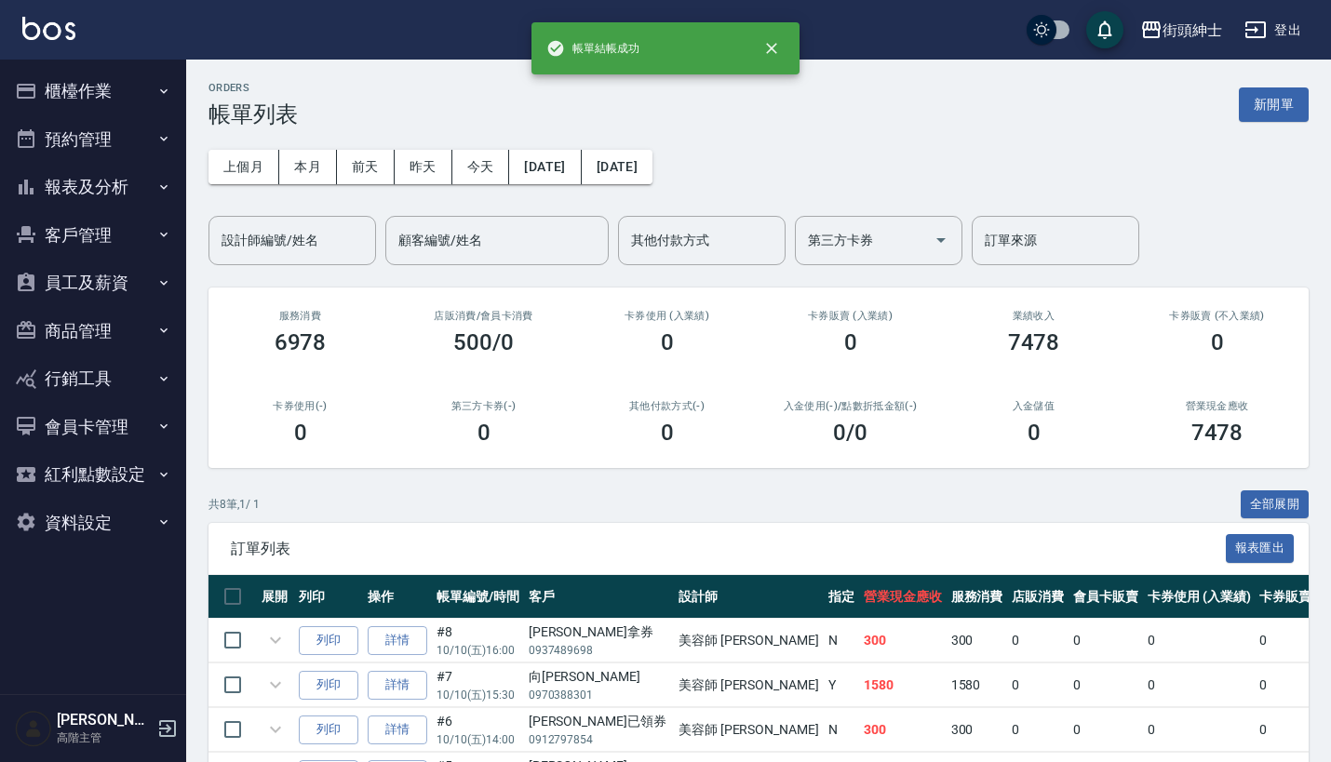
click at [127, 140] on button "預約管理" at bounding box center [92, 139] width 171 height 48
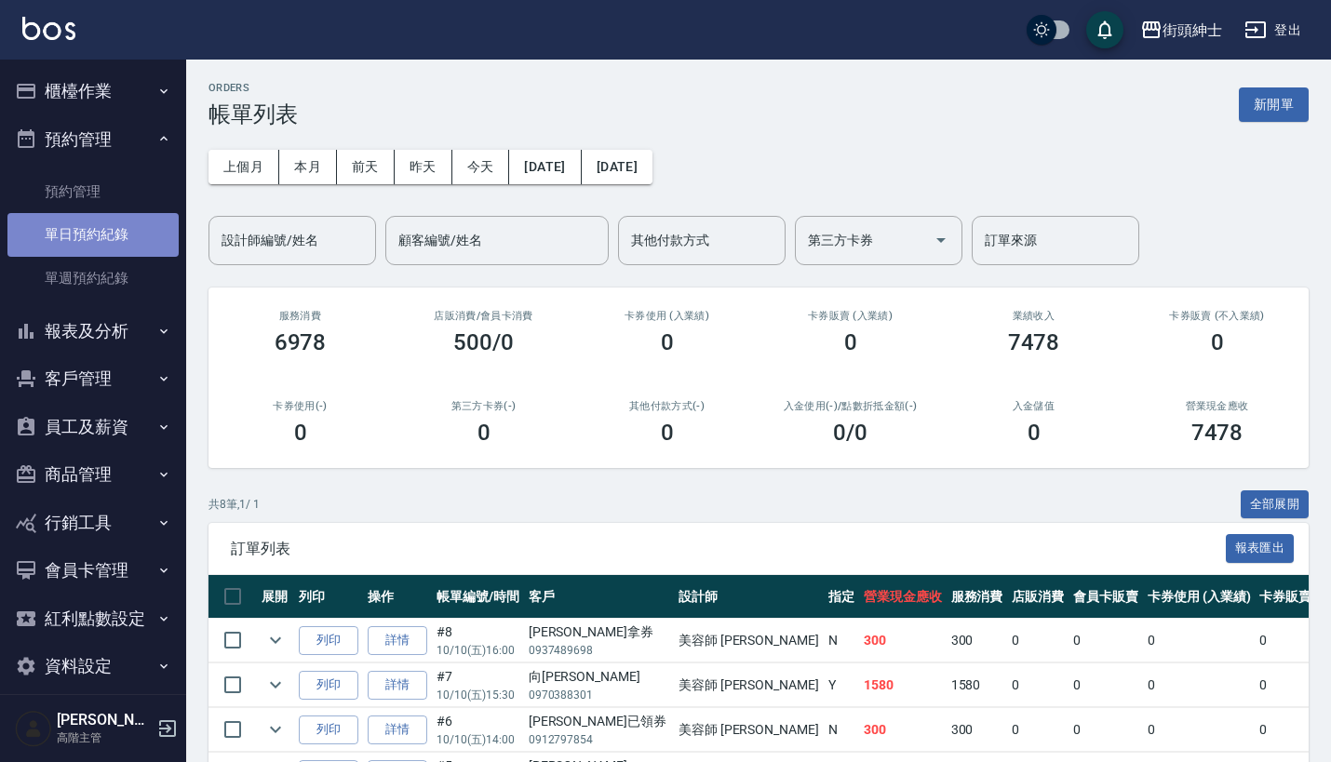
click at [130, 245] on link "單日預約紀錄" at bounding box center [92, 234] width 171 height 43
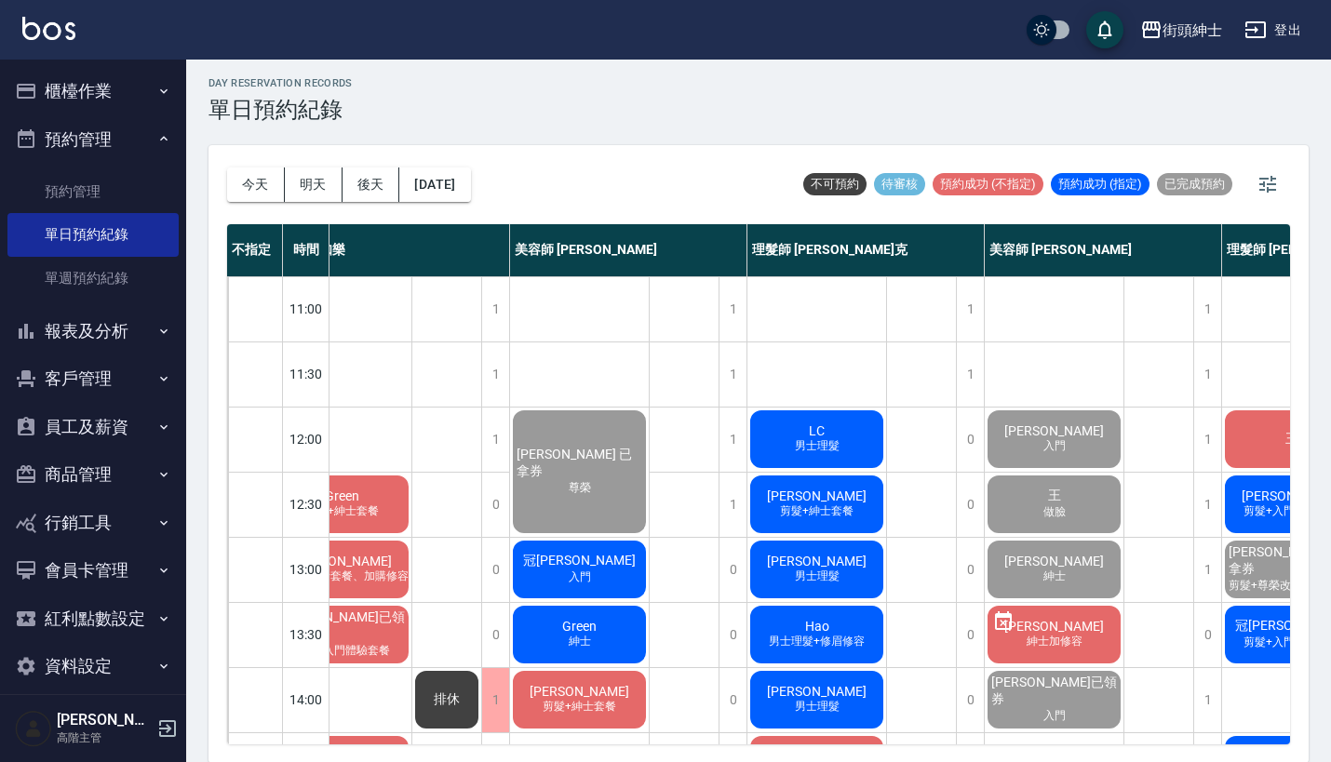
scroll to position [0, 57]
click at [449, 177] on button "[DATE]" at bounding box center [434, 185] width 71 height 34
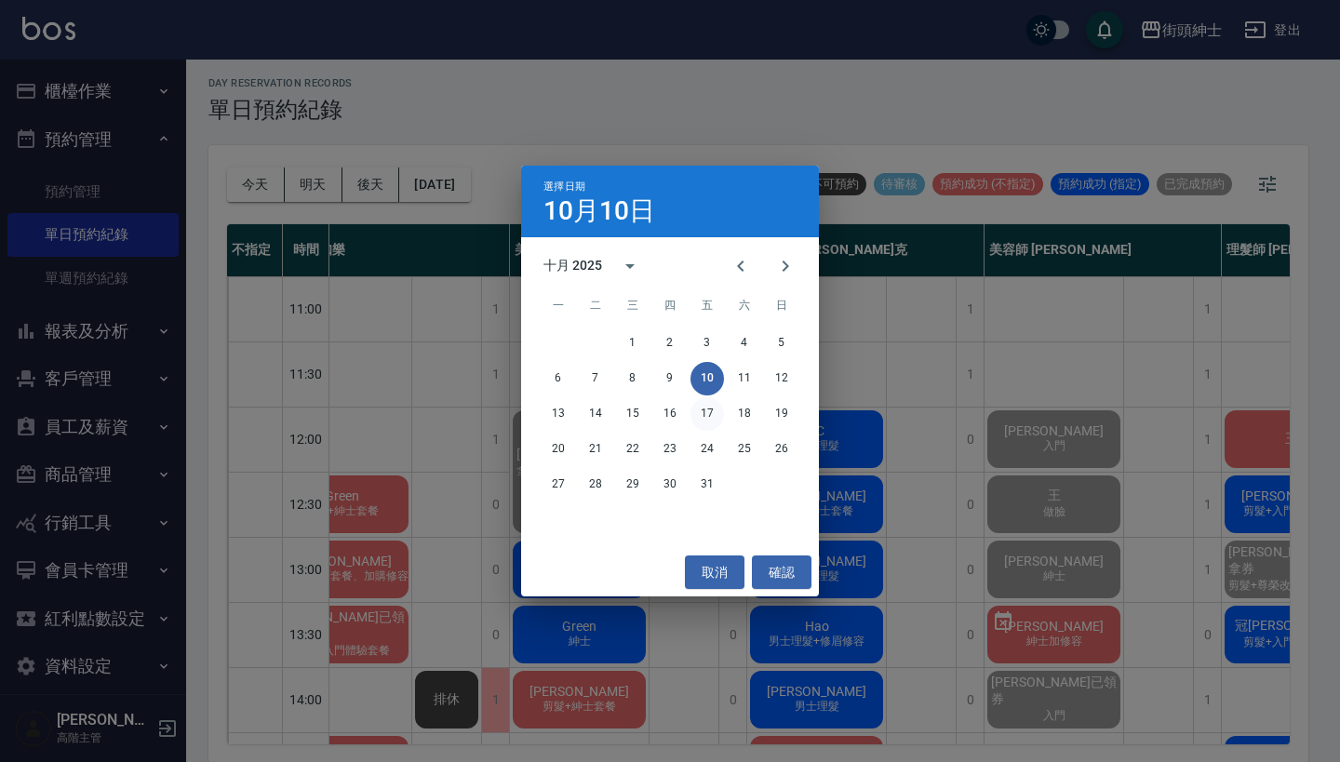
click at [697, 409] on button "17" at bounding box center [707, 414] width 34 height 34
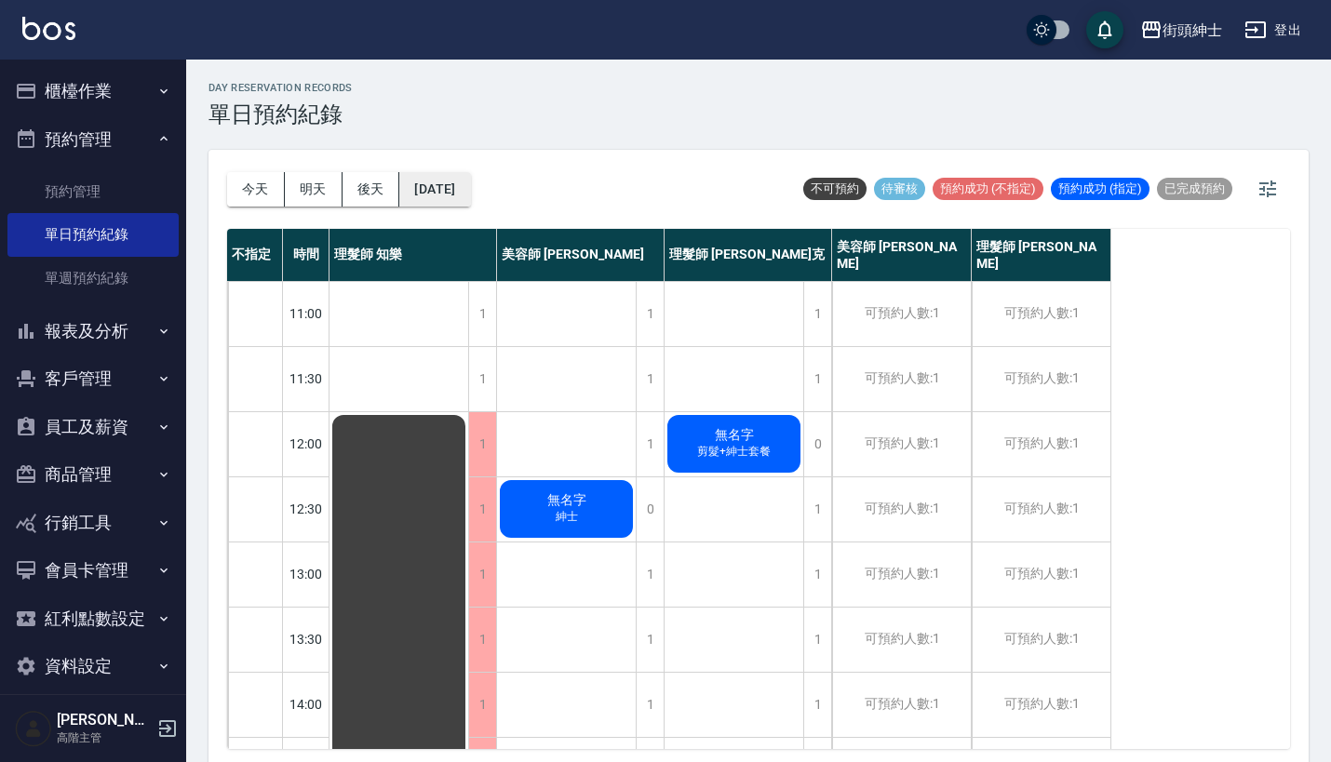
click at [470, 195] on button "2025/10/17" at bounding box center [434, 189] width 71 height 34
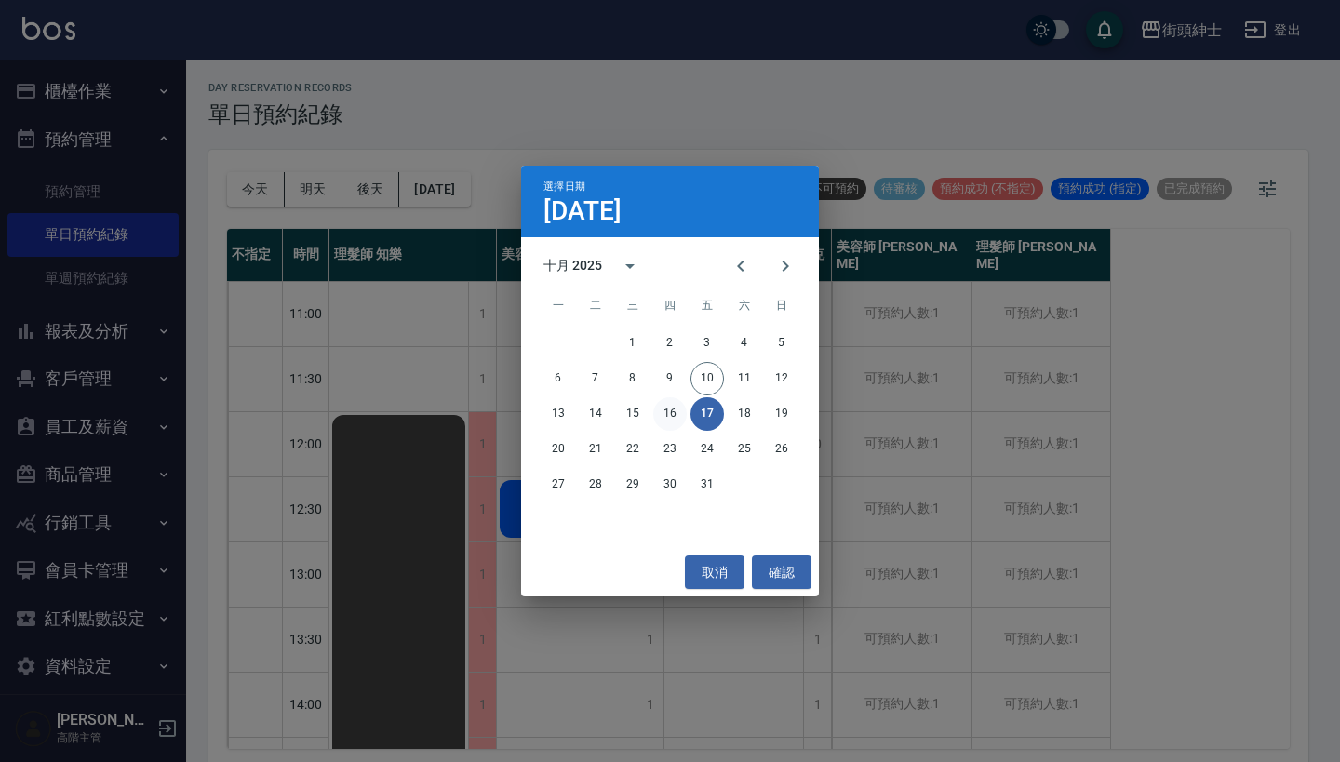
click at [660, 415] on button "16" at bounding box center [670, 414] width 34 height 34
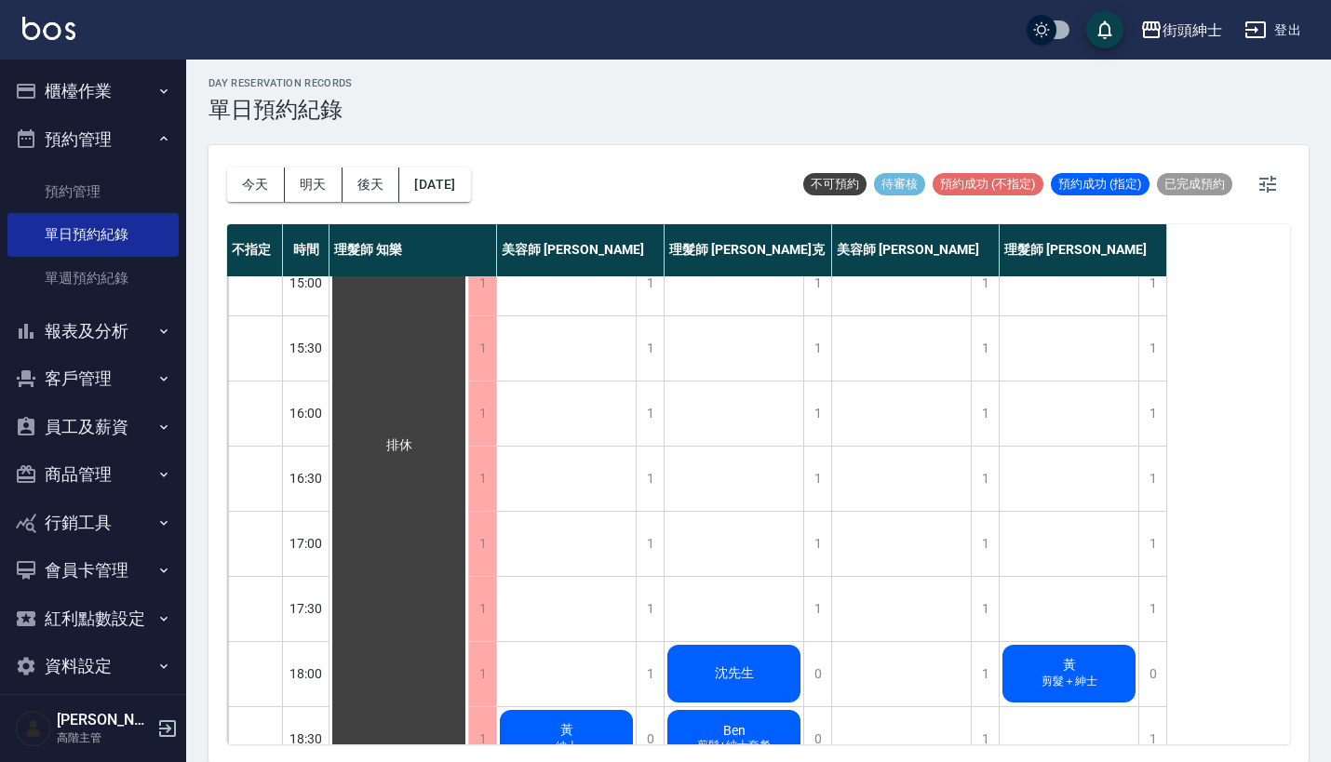
scroll to position [627, 0]
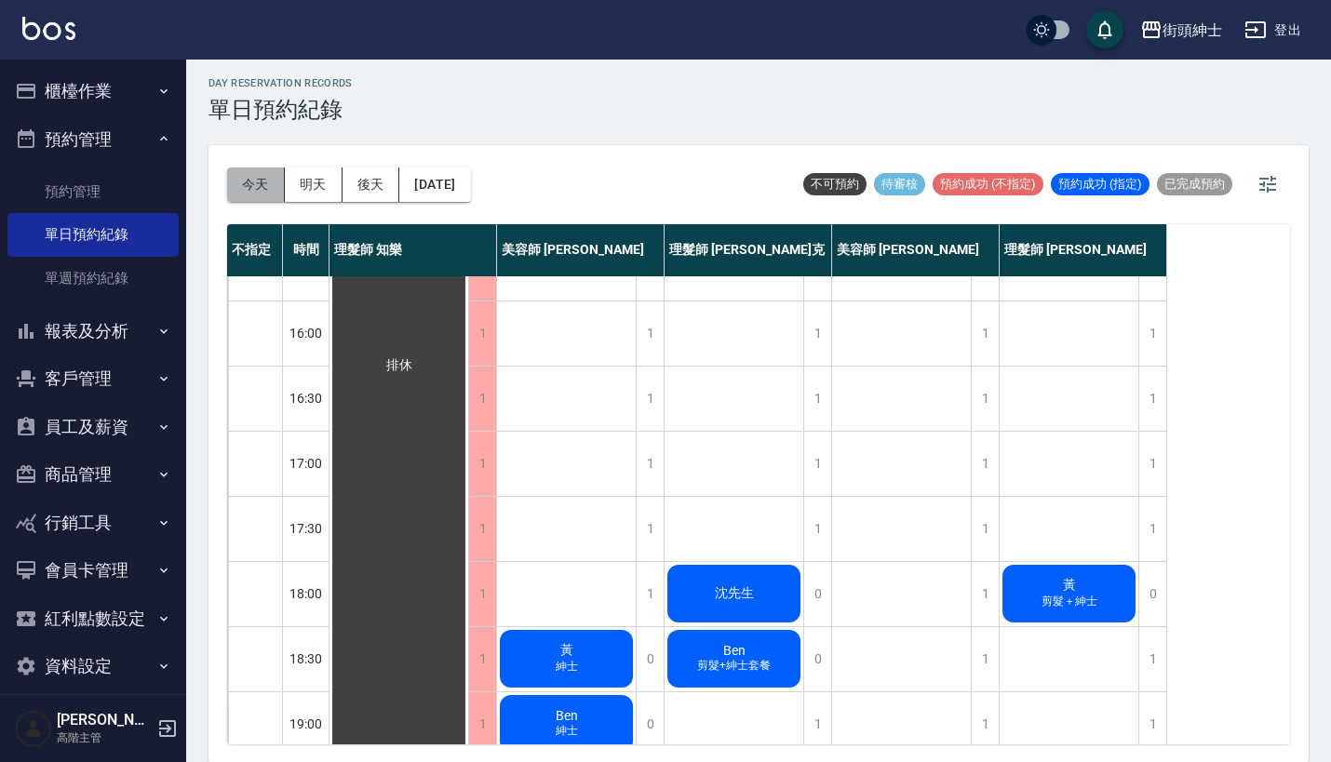
click at [259, 181] on button "今天" at bounding box center [256, 185] width 58 height 34
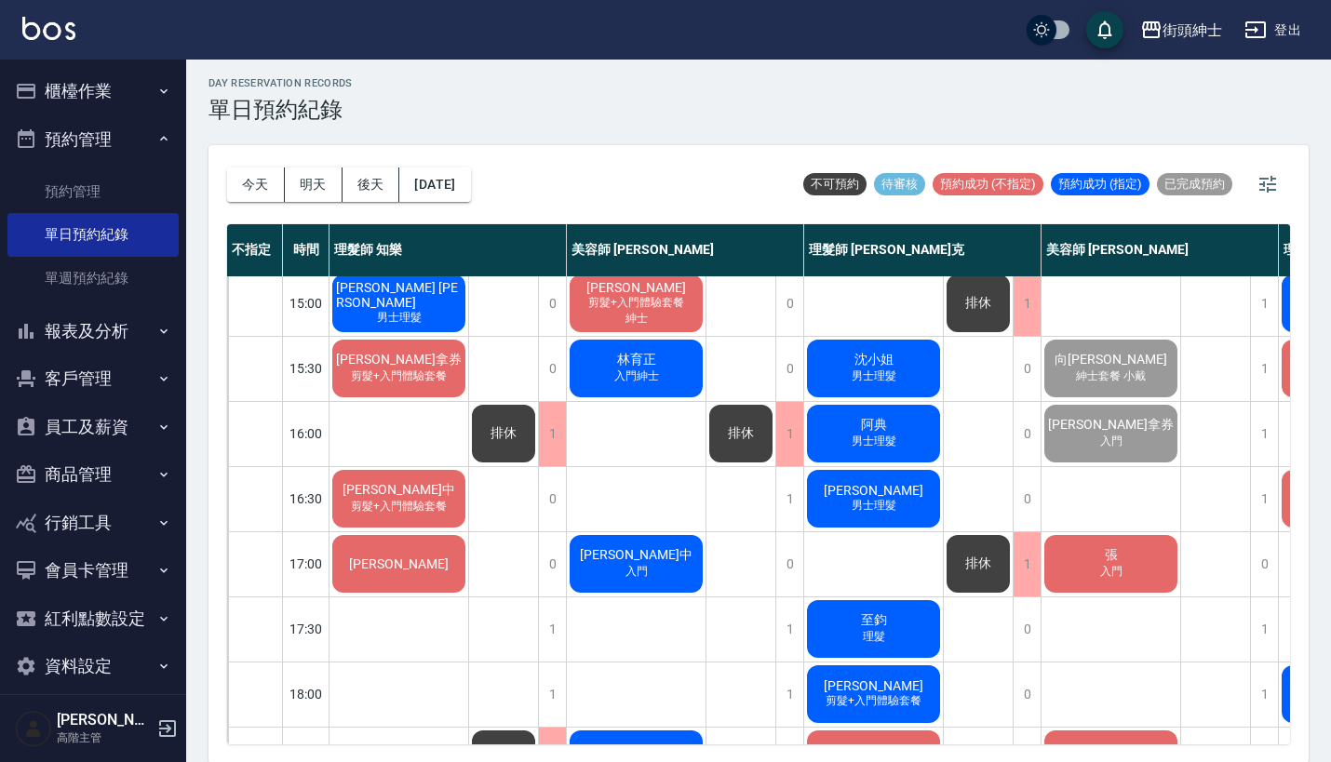
scroll to position [525, 0]
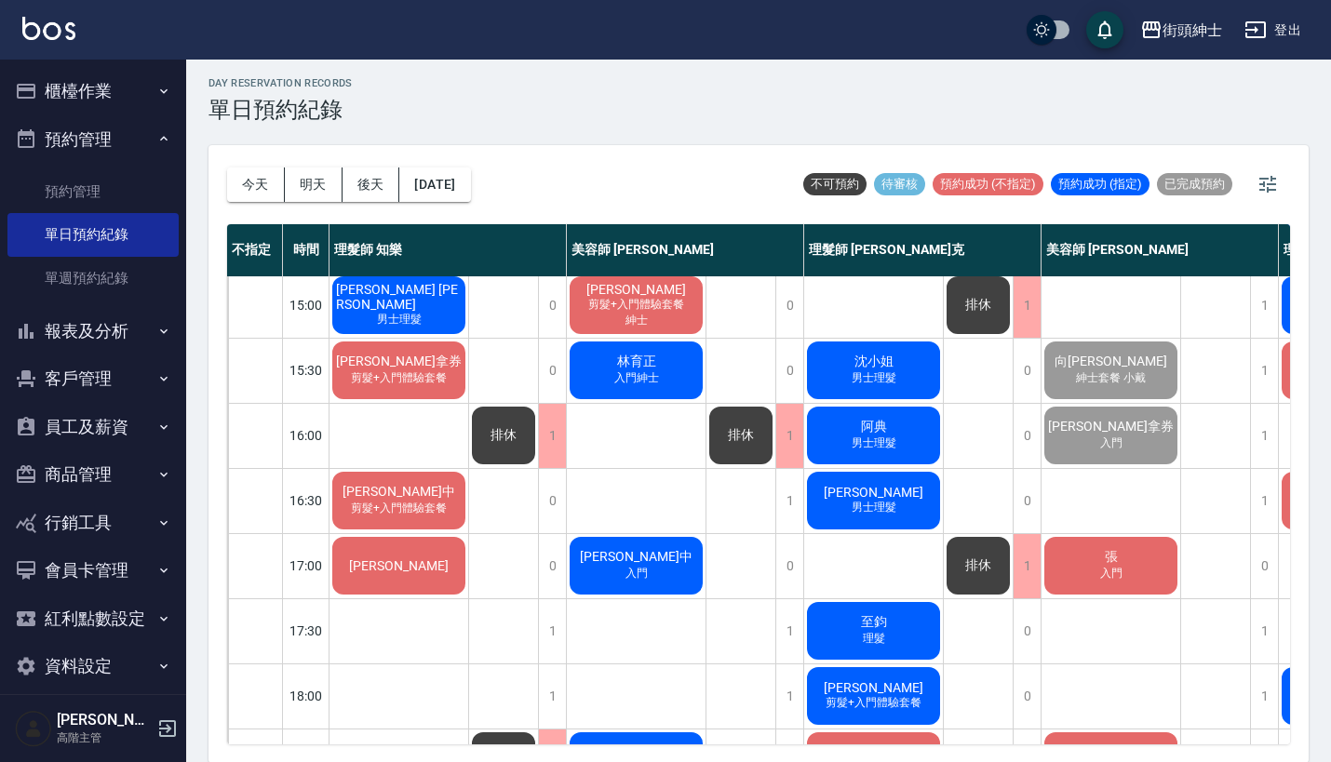
click at [448, 568] on div "[PERSON_NAME]" at bounding box center [398, 565] width 139 height 63
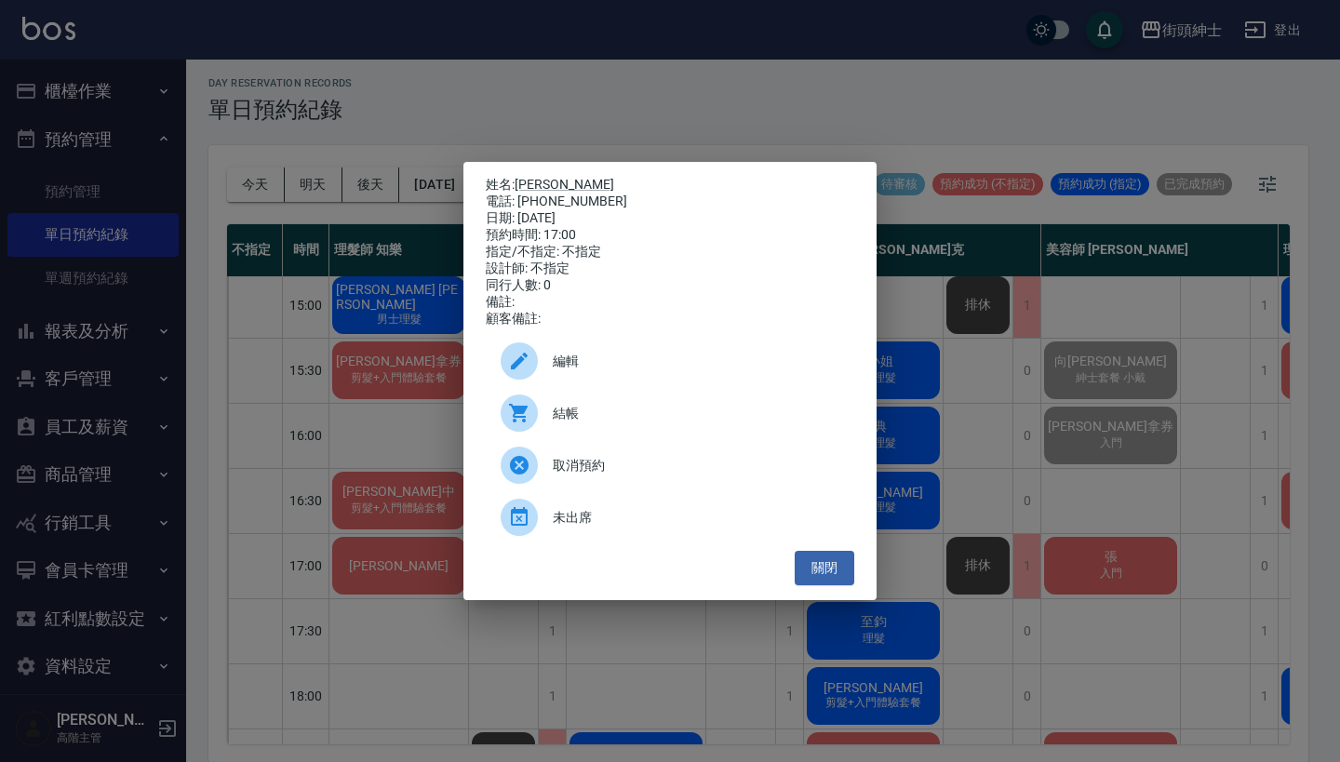
click at [445, 433] on div "姓名: clark 電話: 0909803214 日期: 2025/10/10 預約時間: 17:00 指定/不指定: 不指定 設計師: 不指定 同行人數: …" at bounding box center [670, 381] width 1340 height 762
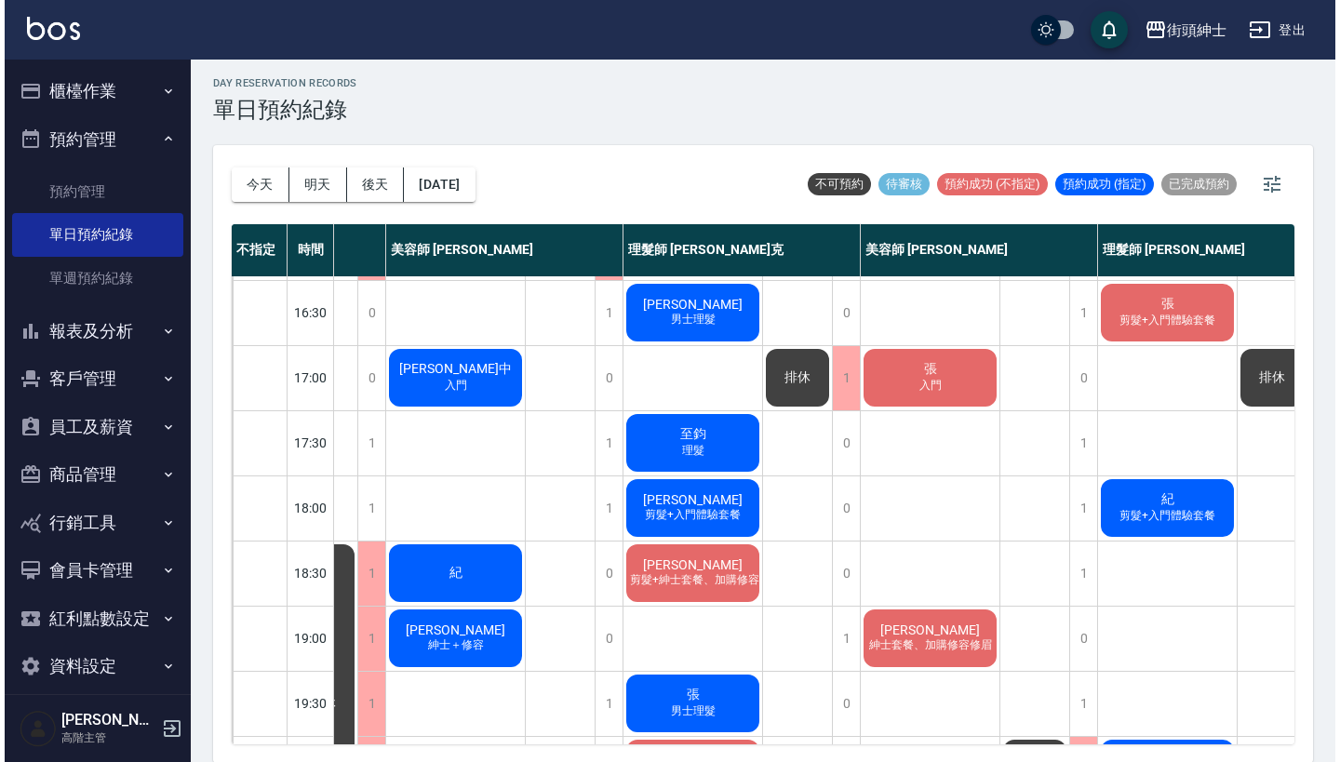
scroll to position [715, 185]
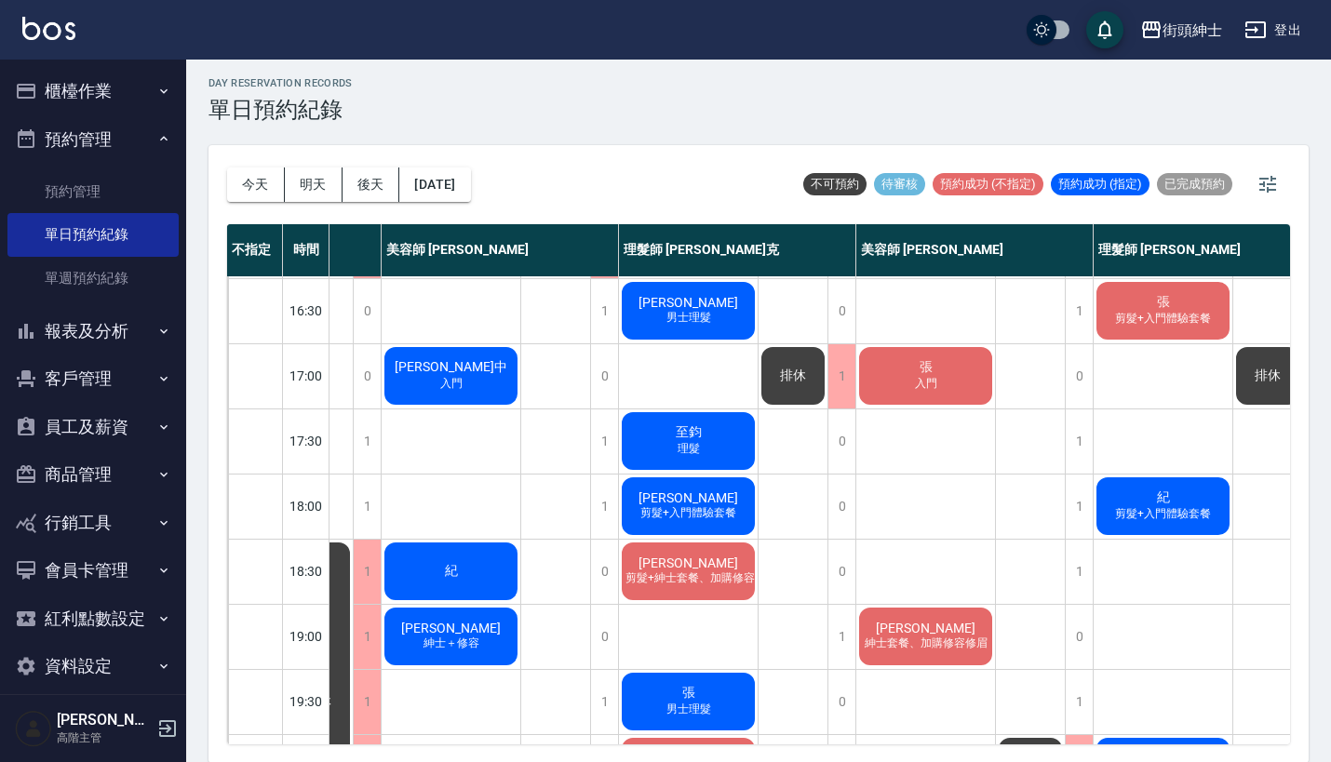
click at [920, 372] on span "張" at bounding box center [926, 367] width 20 height 17
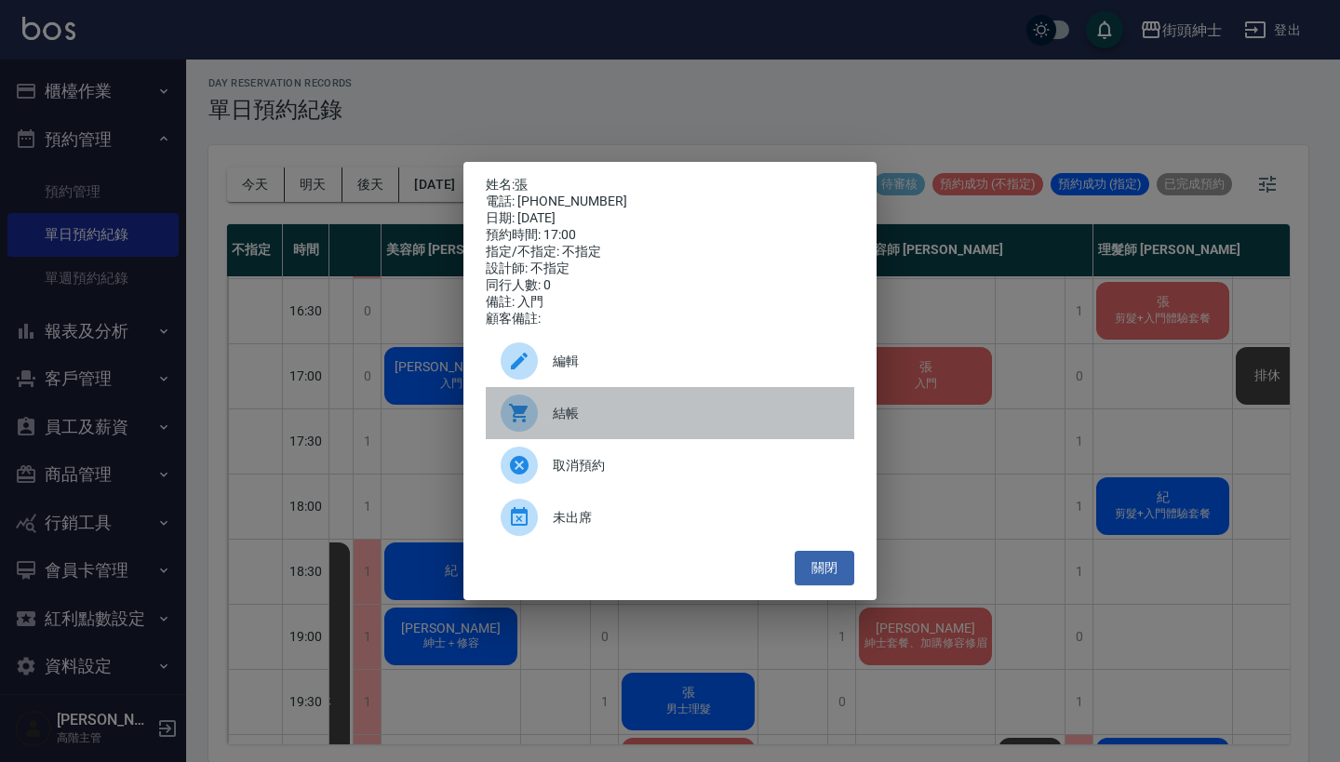
click at [681, 436] on div "結帳" at bounding box center [670, 413] width 369 height 52
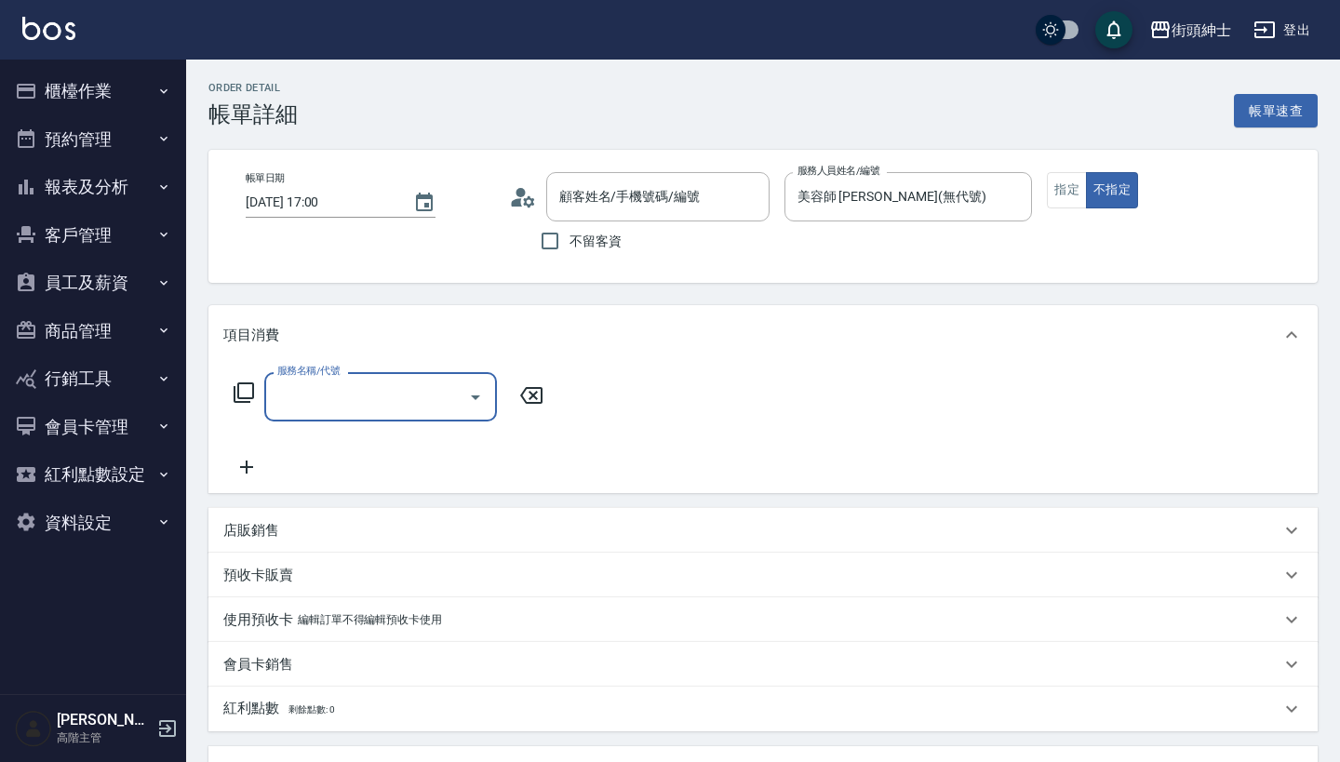
type input "張/0908175885/null"
click at [399, 386] on input "服務名稱/代號" at bounding box center [367, 397] width 188 height 33
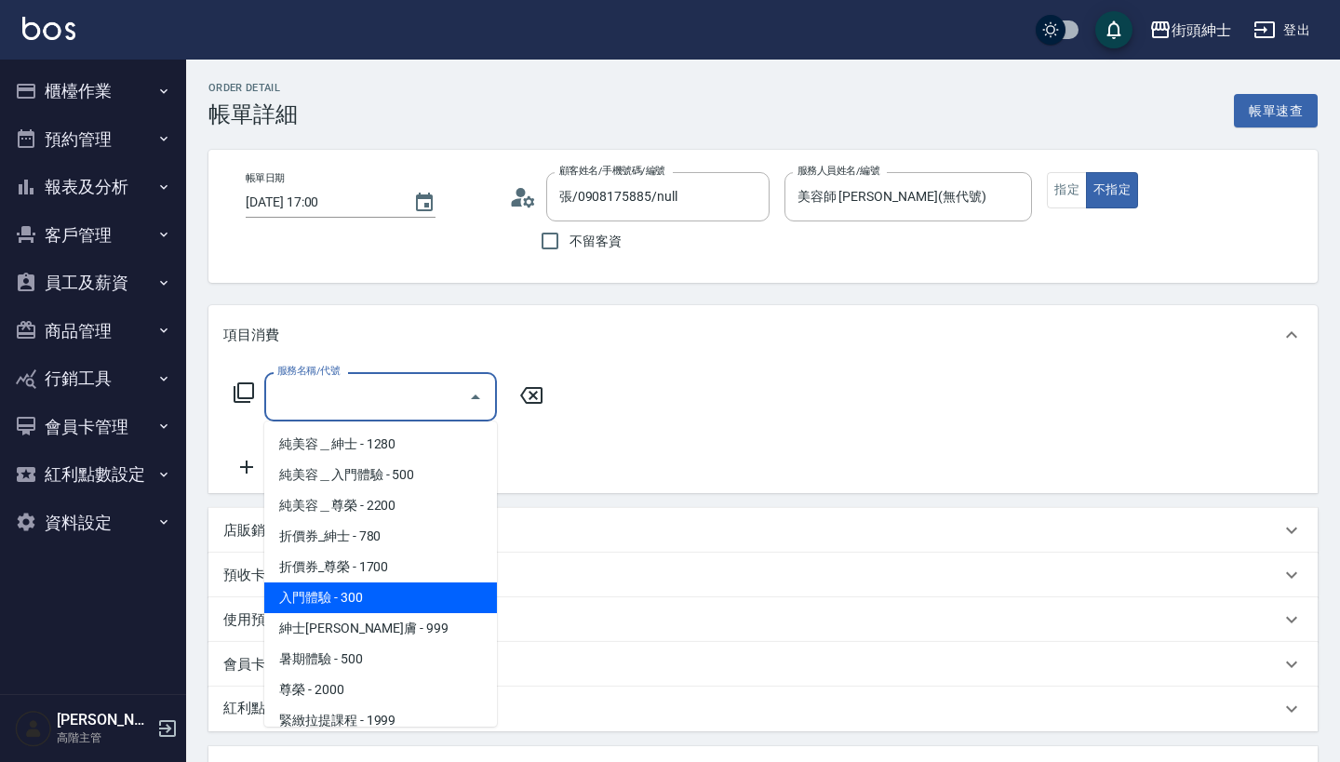
click at [395, 601] on span "入門體驗 - 300" at bounding box center [380, 598] width 233 height 31
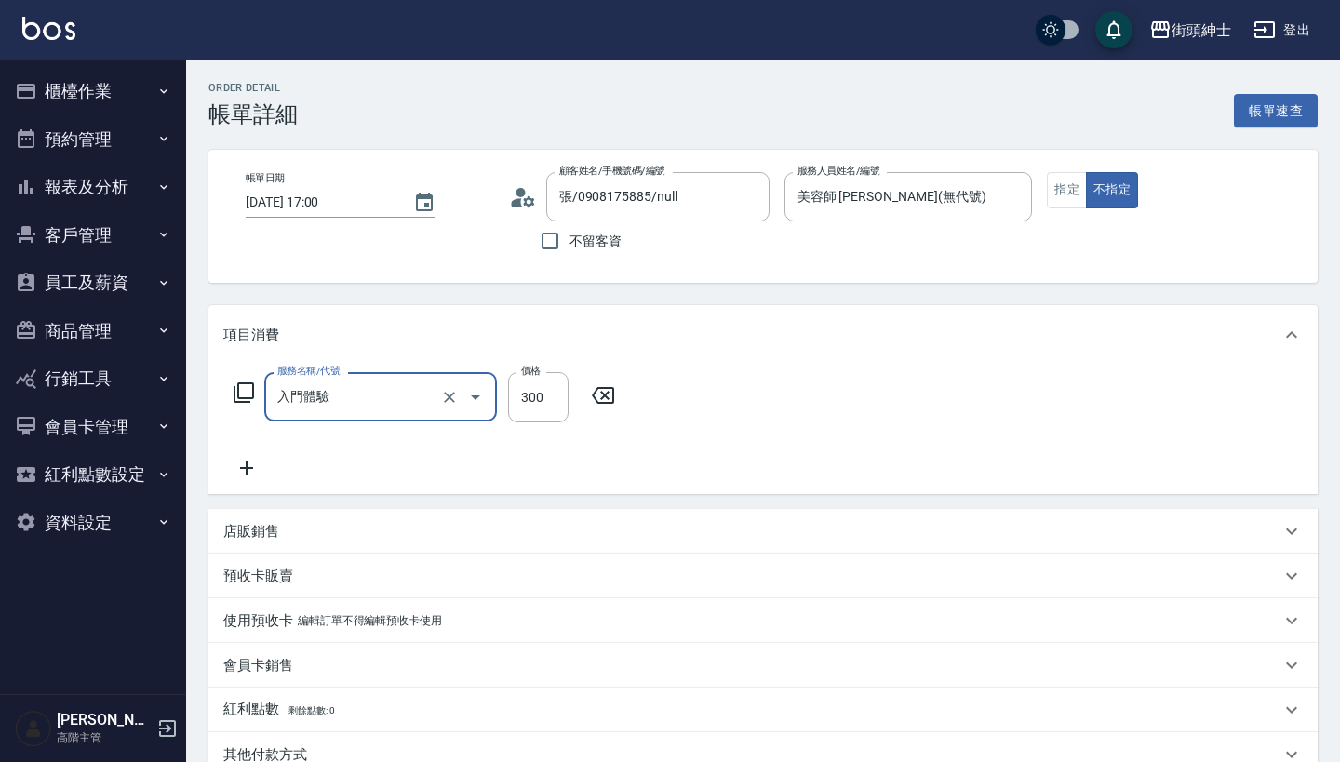
type input "入門體驗"
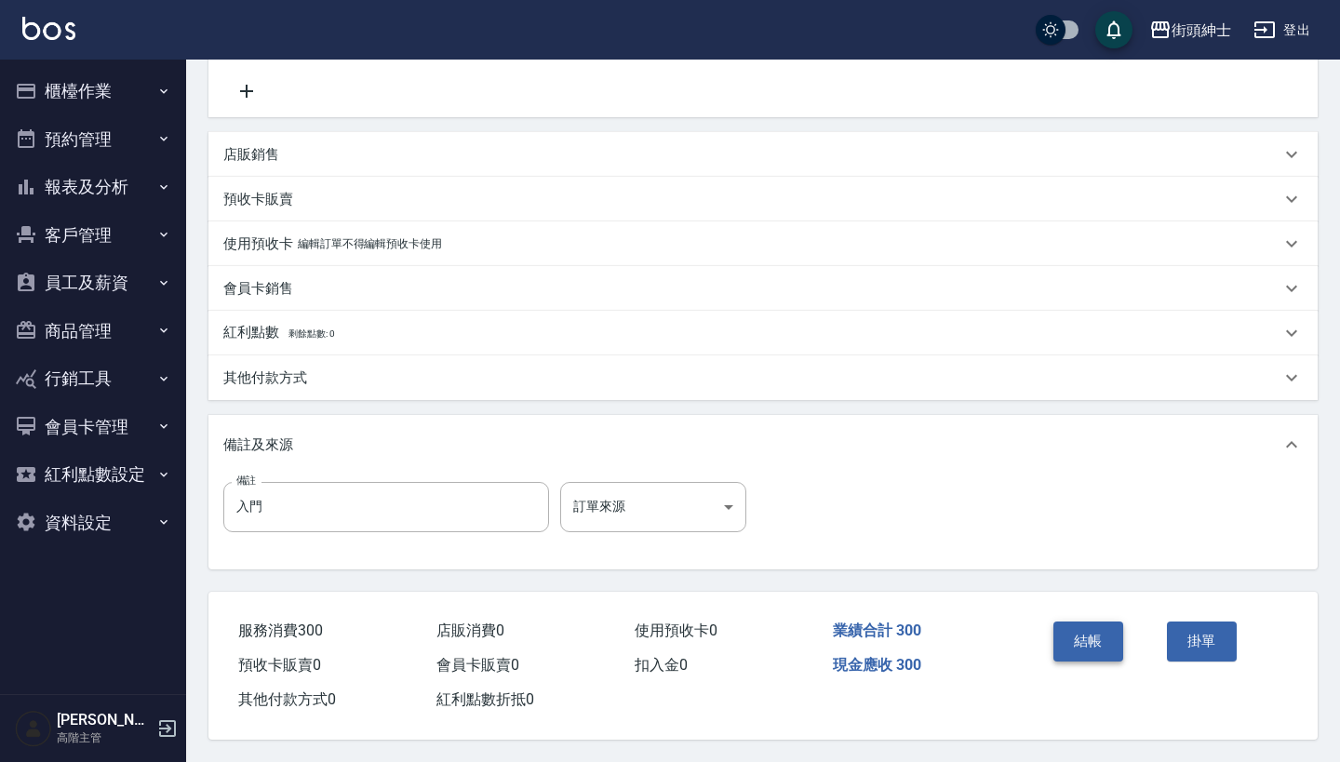
scroll to position [385, 0]
click at [1091, 622] on button "結帳" at bounding box center [1088, 641] width 70 height 39
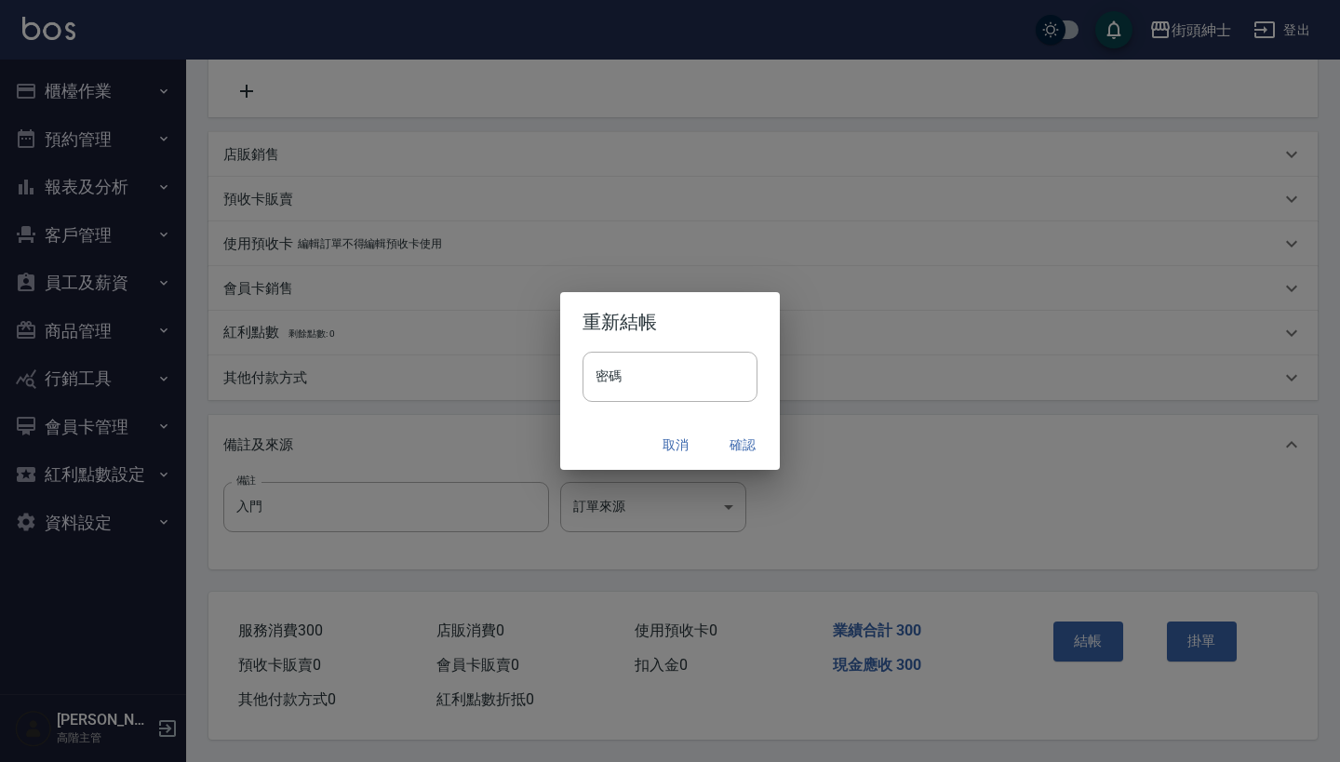
click at [744, 441] on button "確認" at bounding box center [743, 445] width 60 height 34
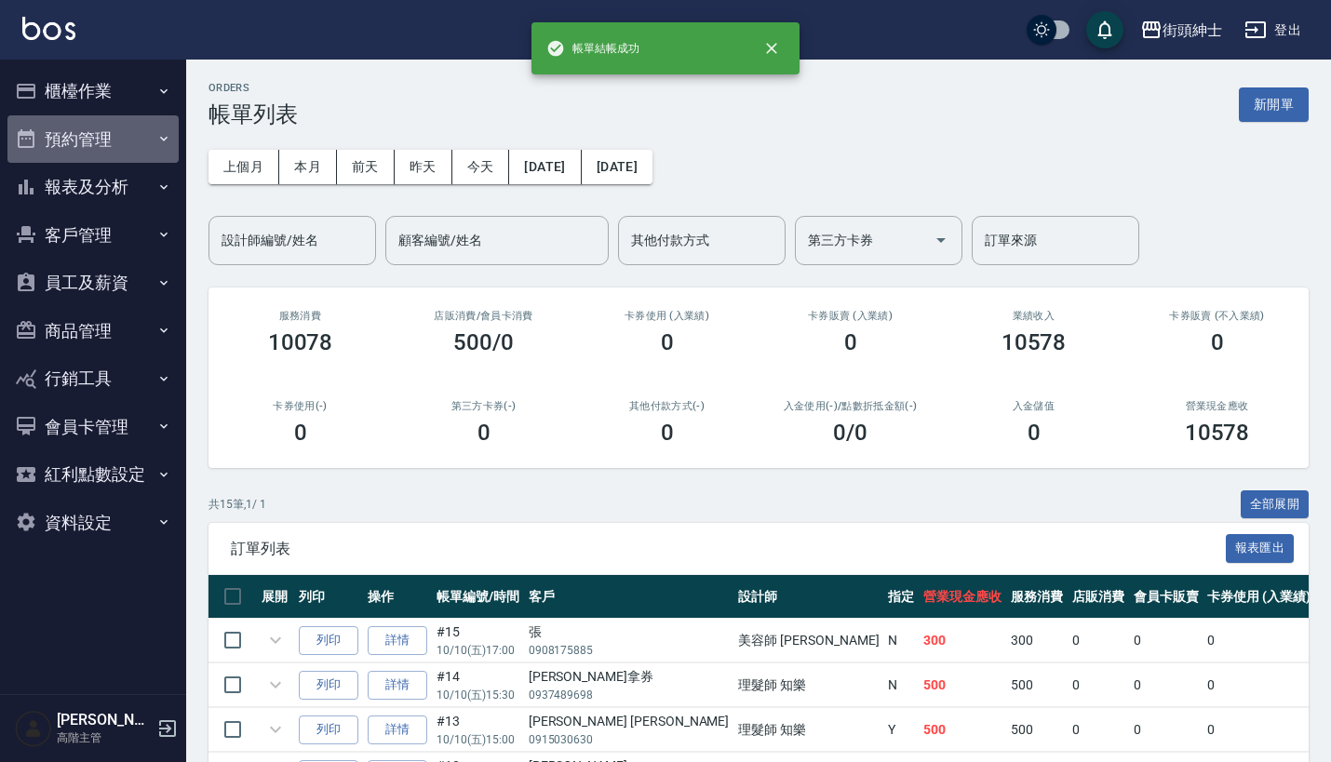
click at [136, 129] on button "預約管理" at bounding box center [92, 139] width 171 height 48
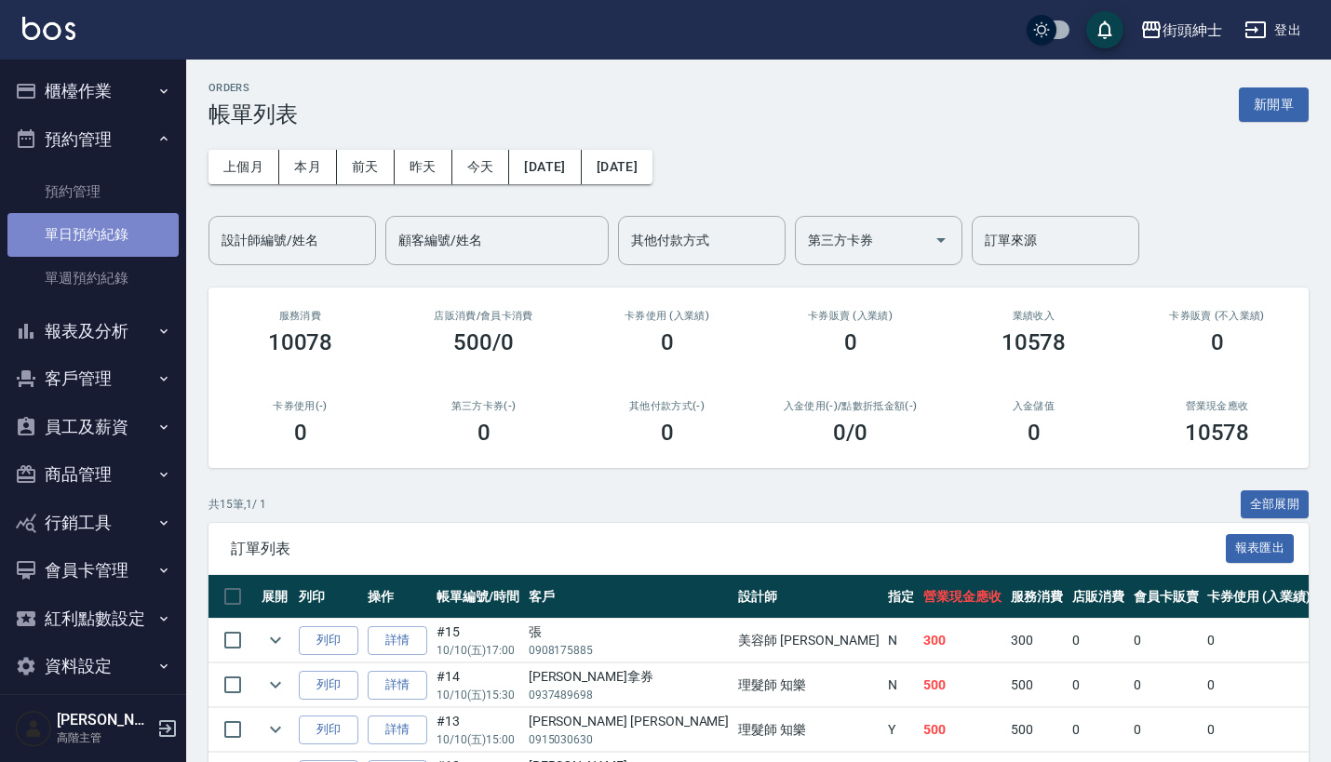
click at [144, 225] on link "單日預約紀錄" at bounding box center [92, 234] width 171 height 43
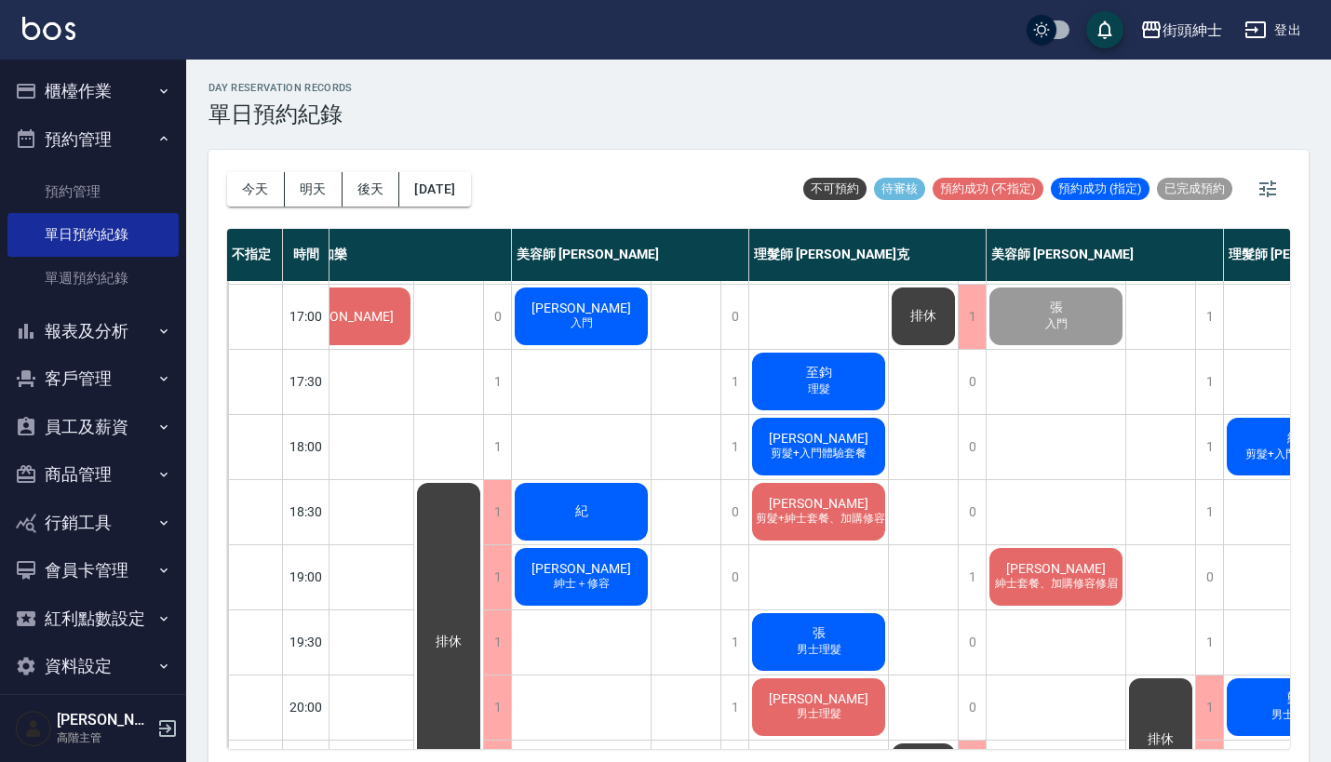
scroll to position [776, 74]
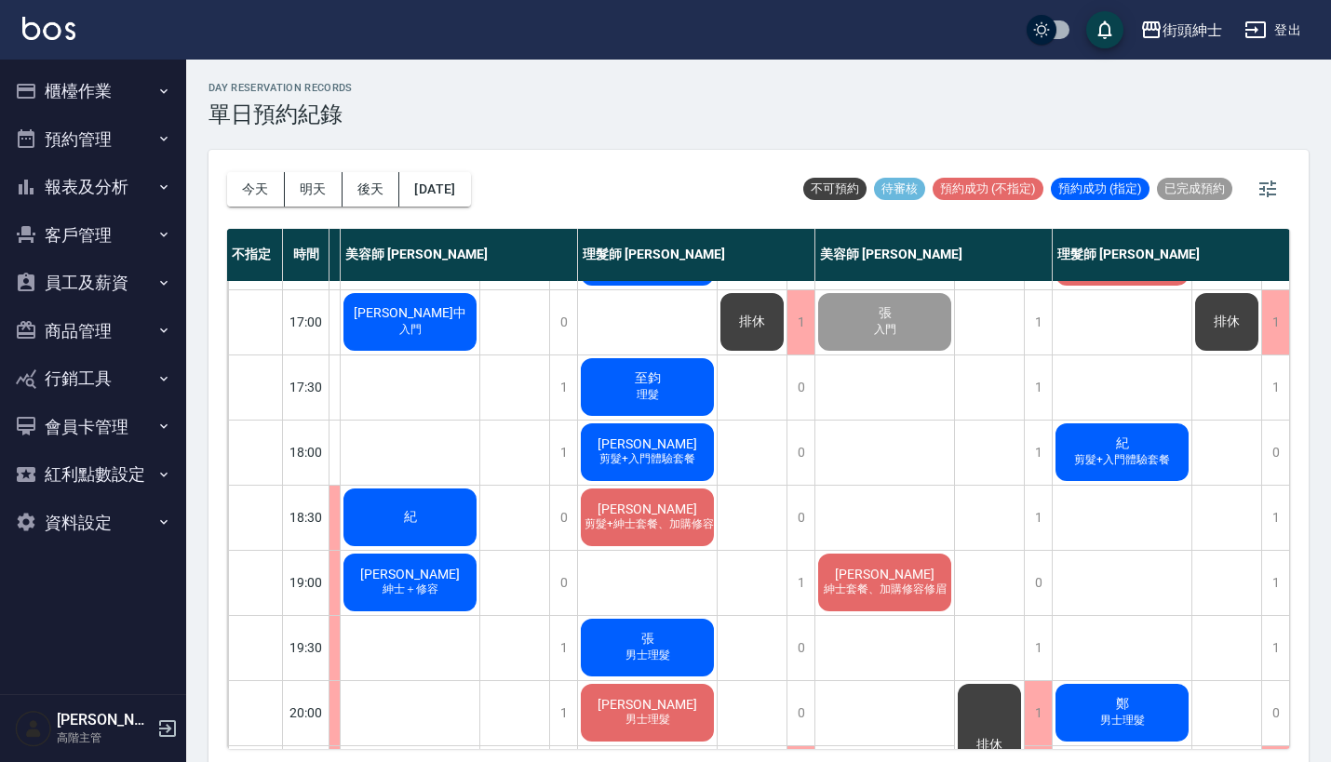
scroll to position [739, 231]
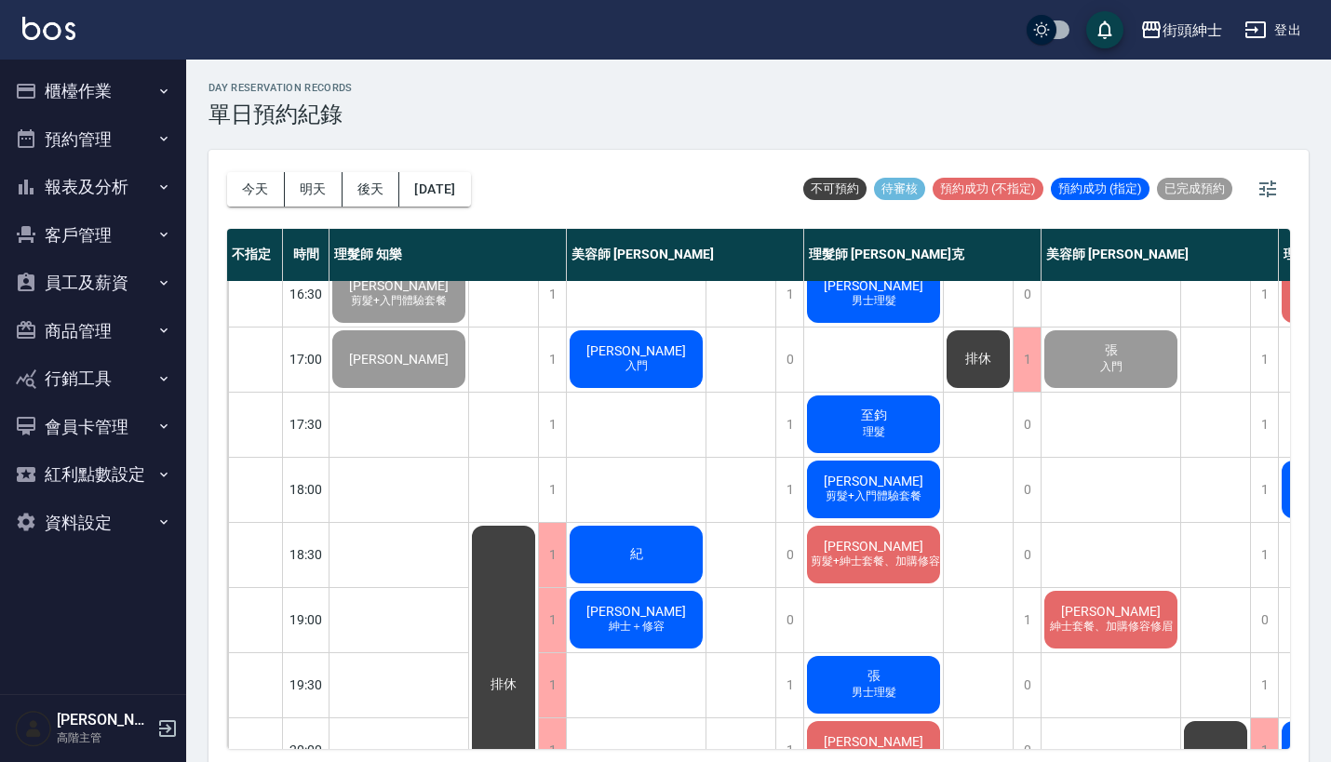
scroll to position [795, 0]
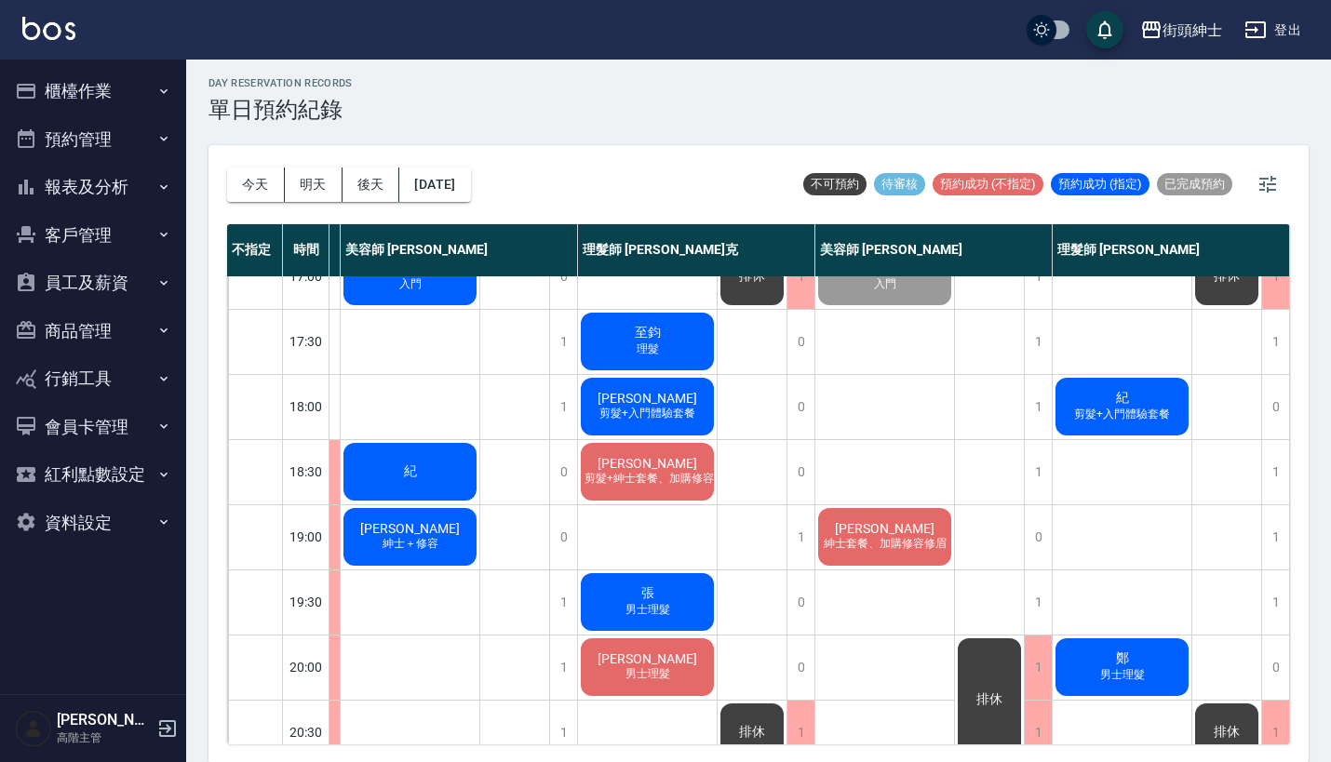
scroll to position [814, 235]
click at [1112, 398] on span "紀" at bounding box center [1122, 398] width 20 height 17
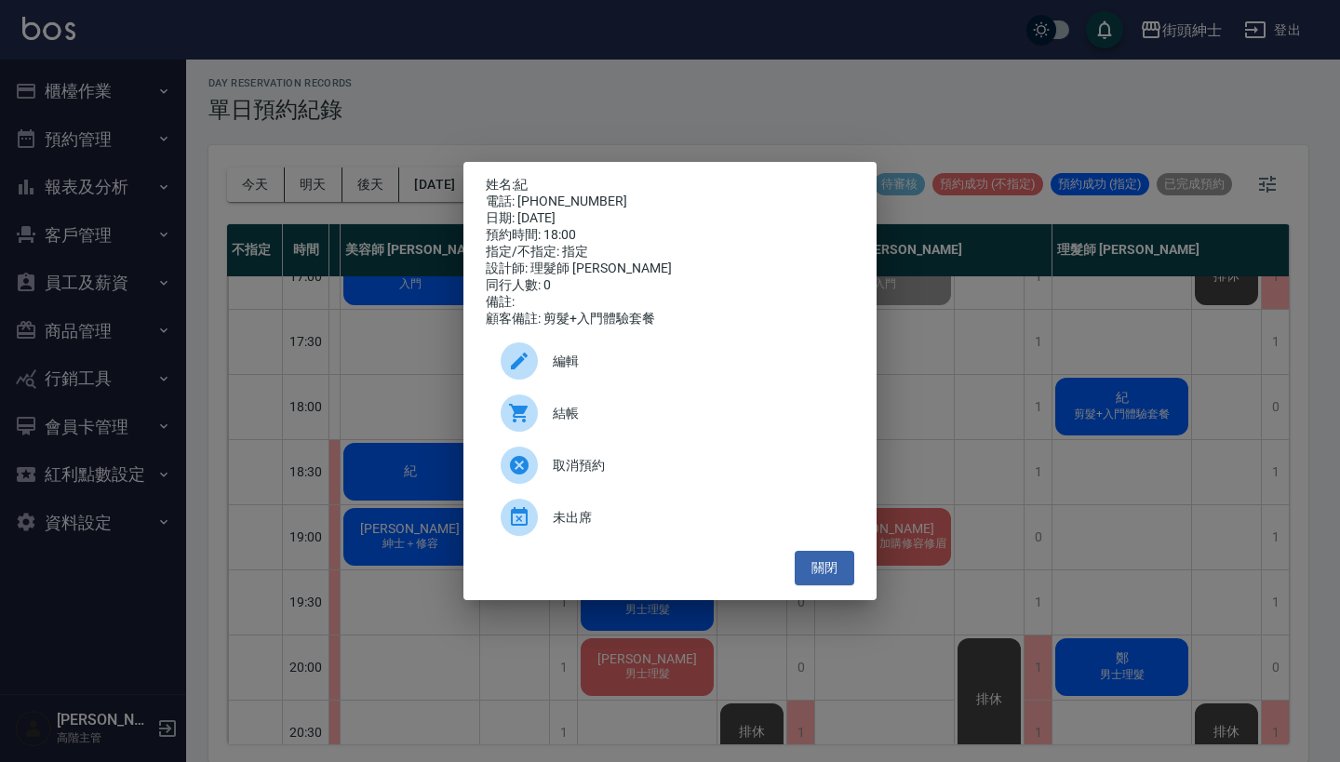
click at [1110, 398] on div "姓名: 紀 電話: 0984037173 日期: 2025/10/10 預約時間: 18:00 指定/不指定: 指定 設計師: 理髮師 eric 同行人數: …" at bounding box center [670, 381] width 1340 height 762
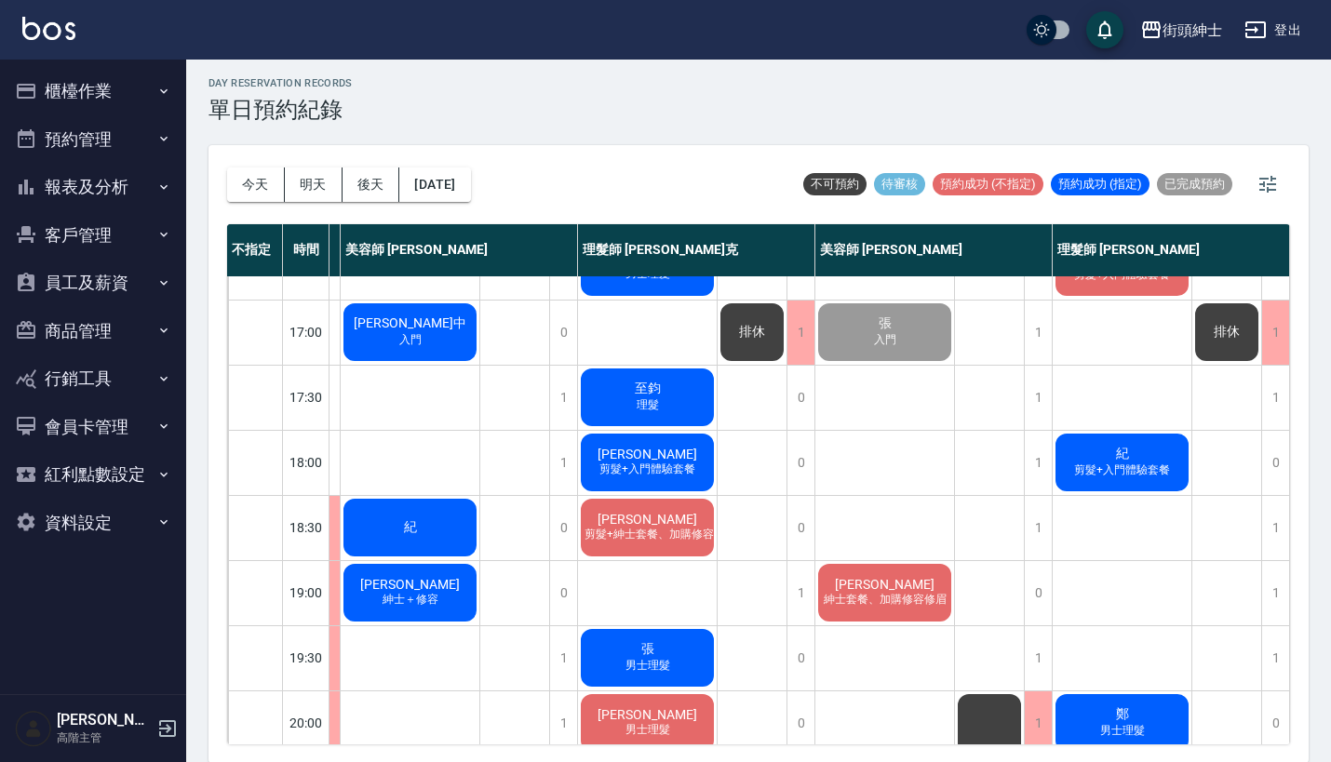
scroll to position [740, 226]
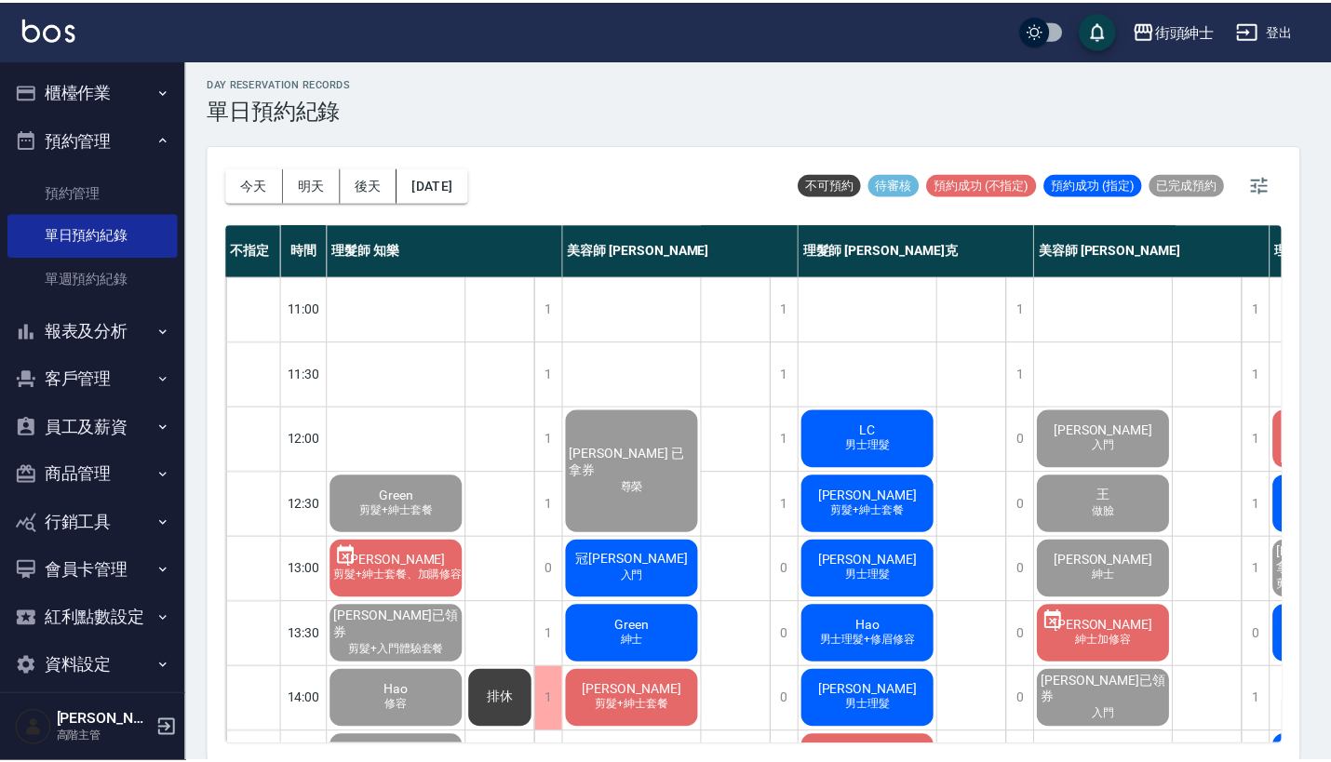
scroll to position [715, 185]
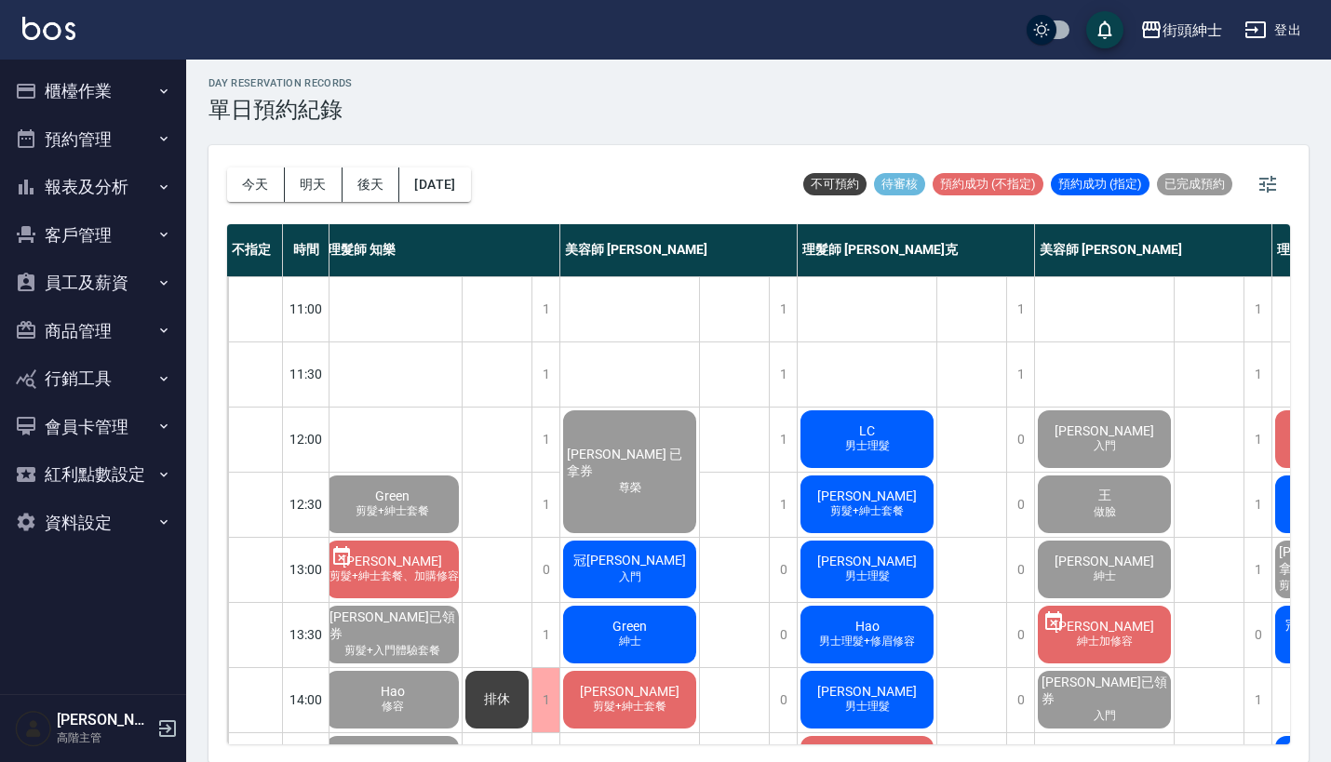
scroll to position [0, 7]
click at [470, 192] on button "2025/10/10" at bounding box center [434, 185] width 71 height 34
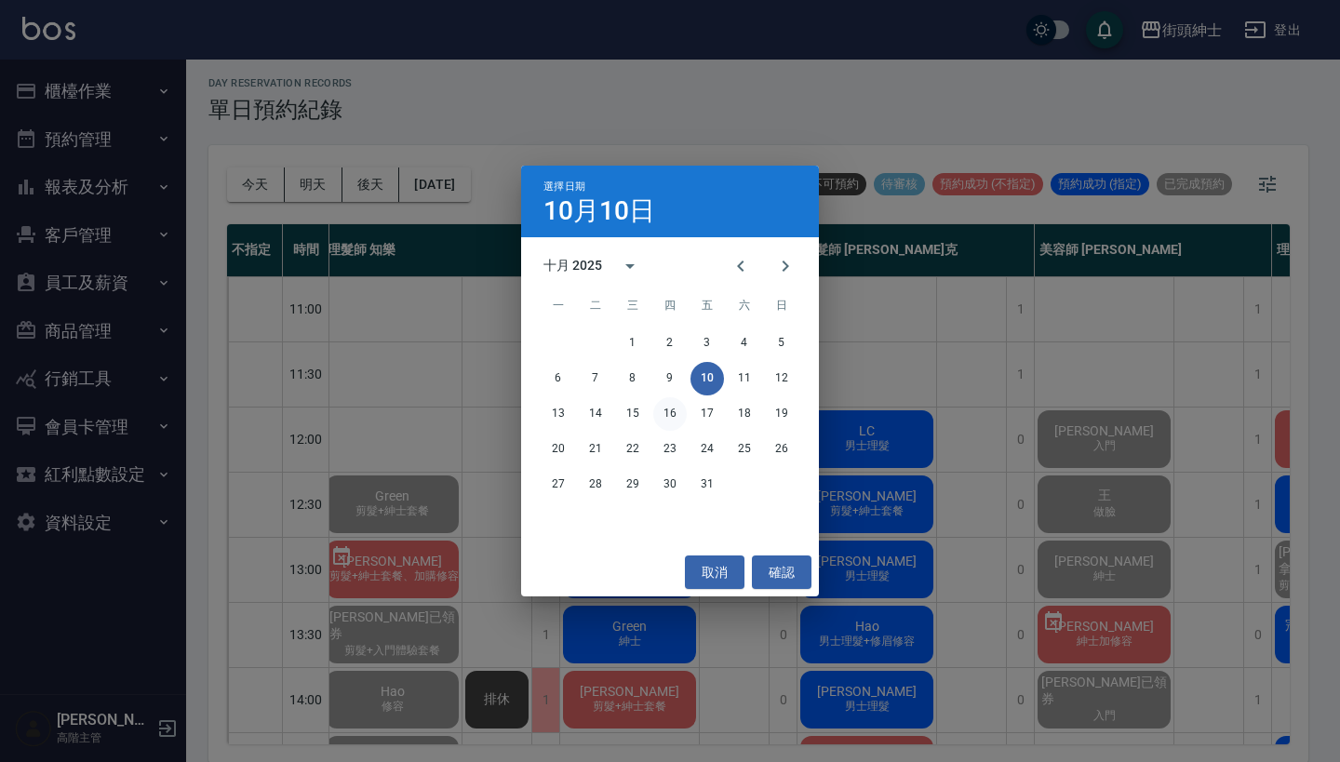
click at [666, 414] on button "16" at bounding box center [670, 414] width 34 height 34
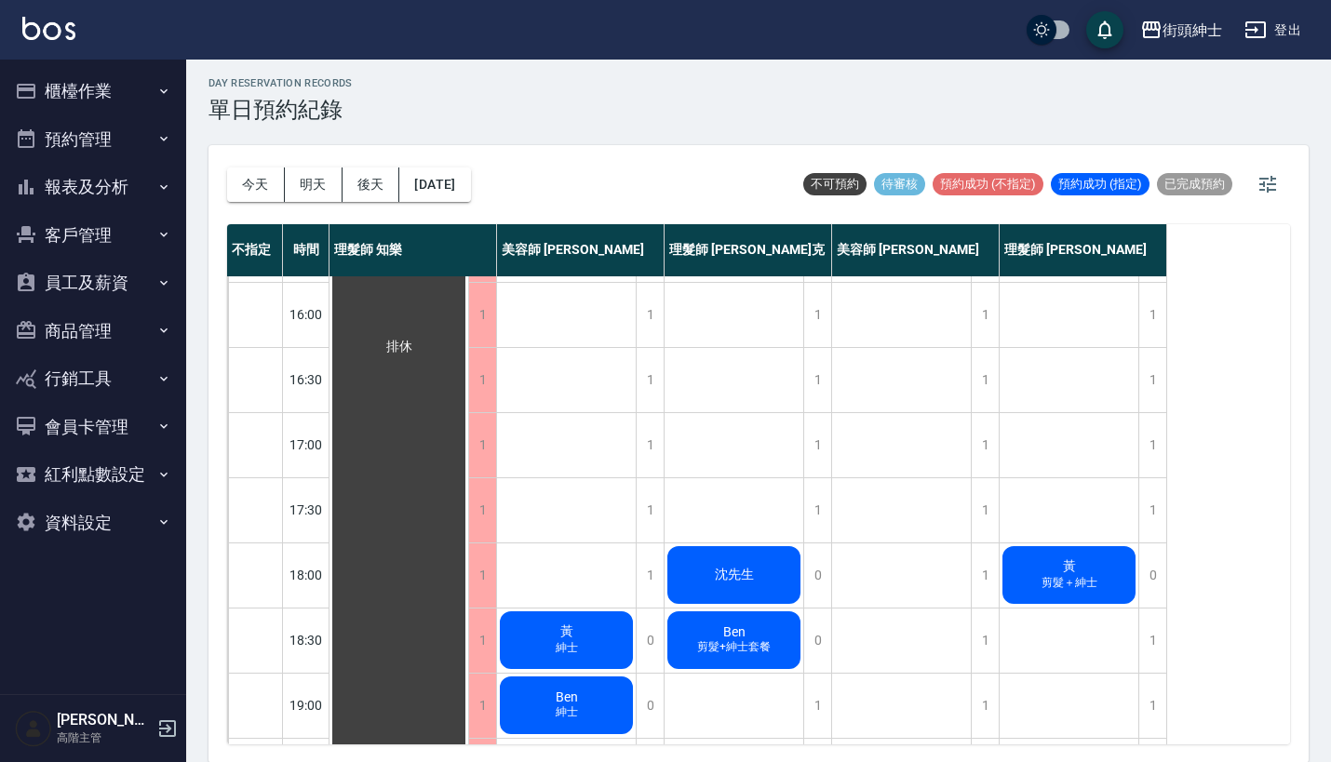
scroll to position [733, 0]
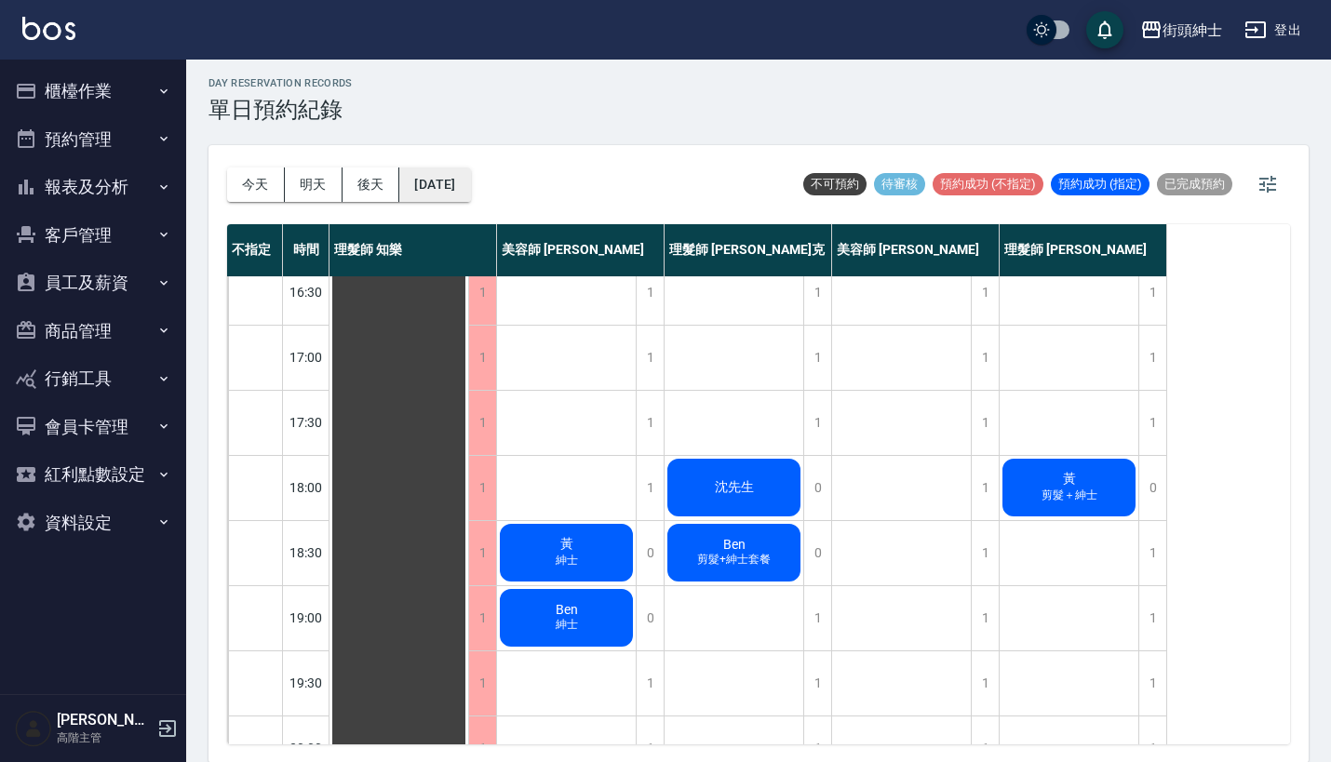
click at [452, 169] on button "2025/10/16" at bounding box center [434, 185] width 71 height 34
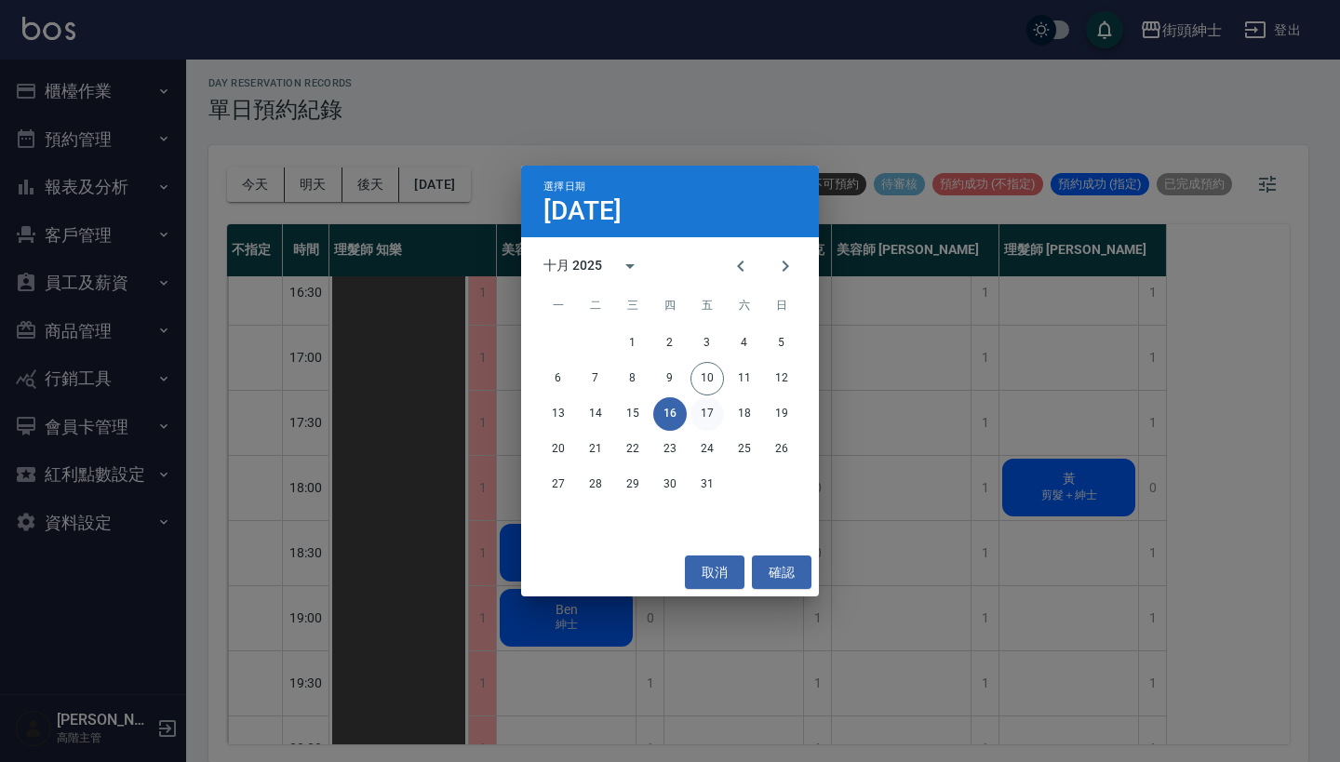
click at [706, 412] on button "17" at bounding box center [707, 414] width 34 height 34
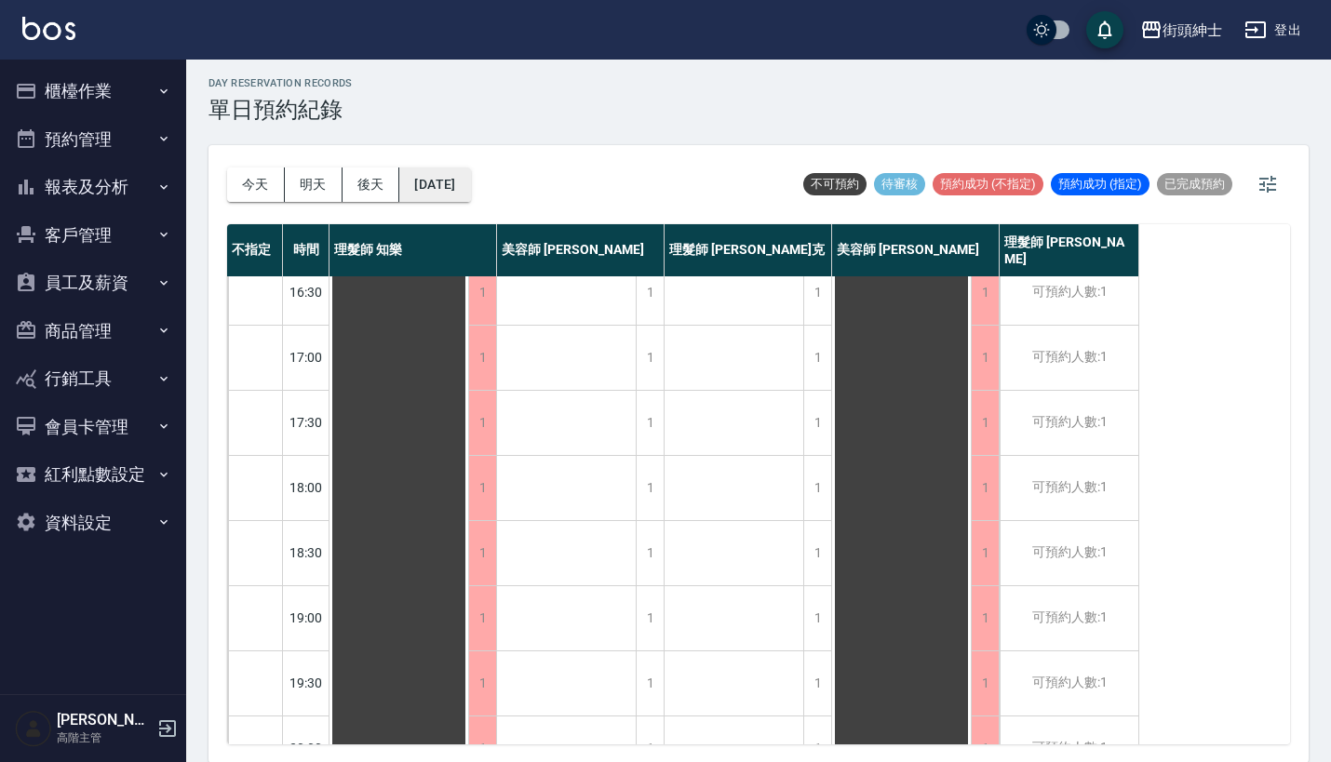
click at [464, 193] on button "2025/10/17" at bounding box center [434, 185] width 71 height 34
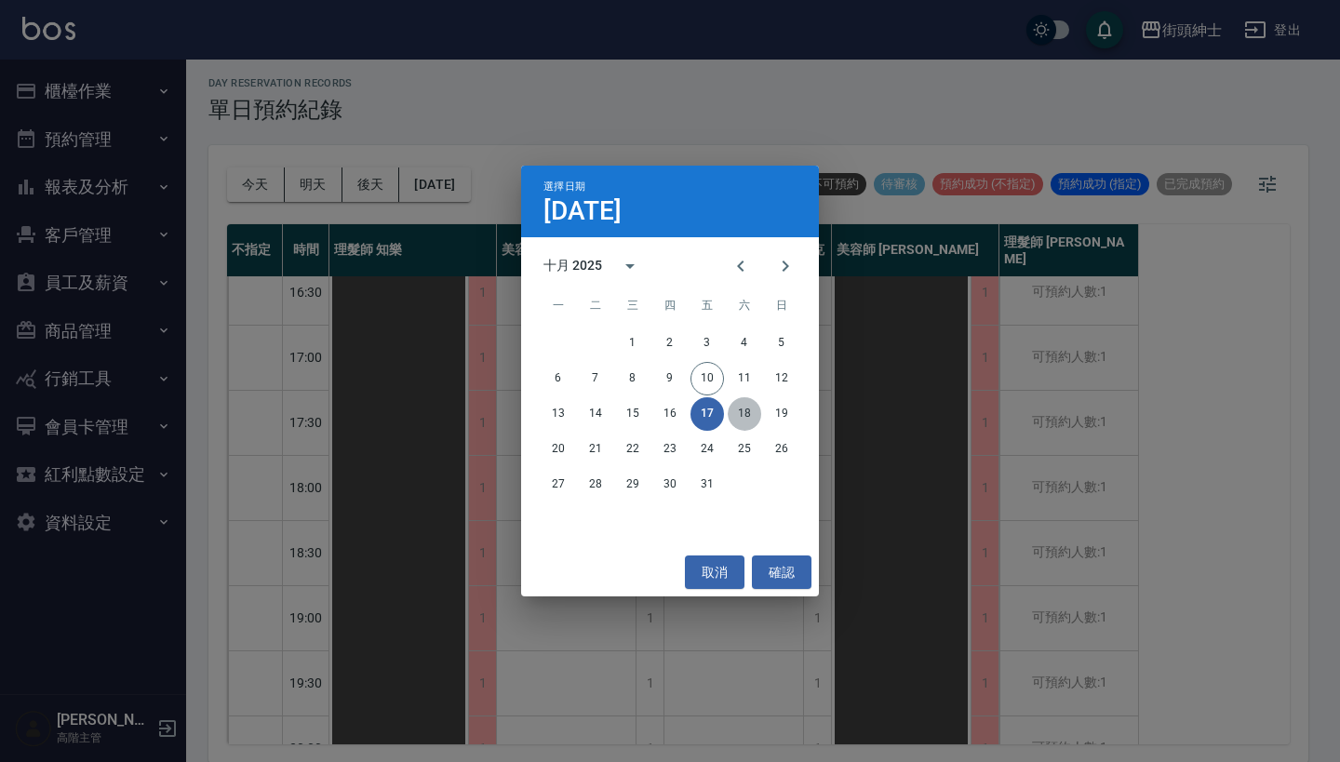
click at [743, 414] on button "18" at bounding box center [745, 414] width 34 height 34
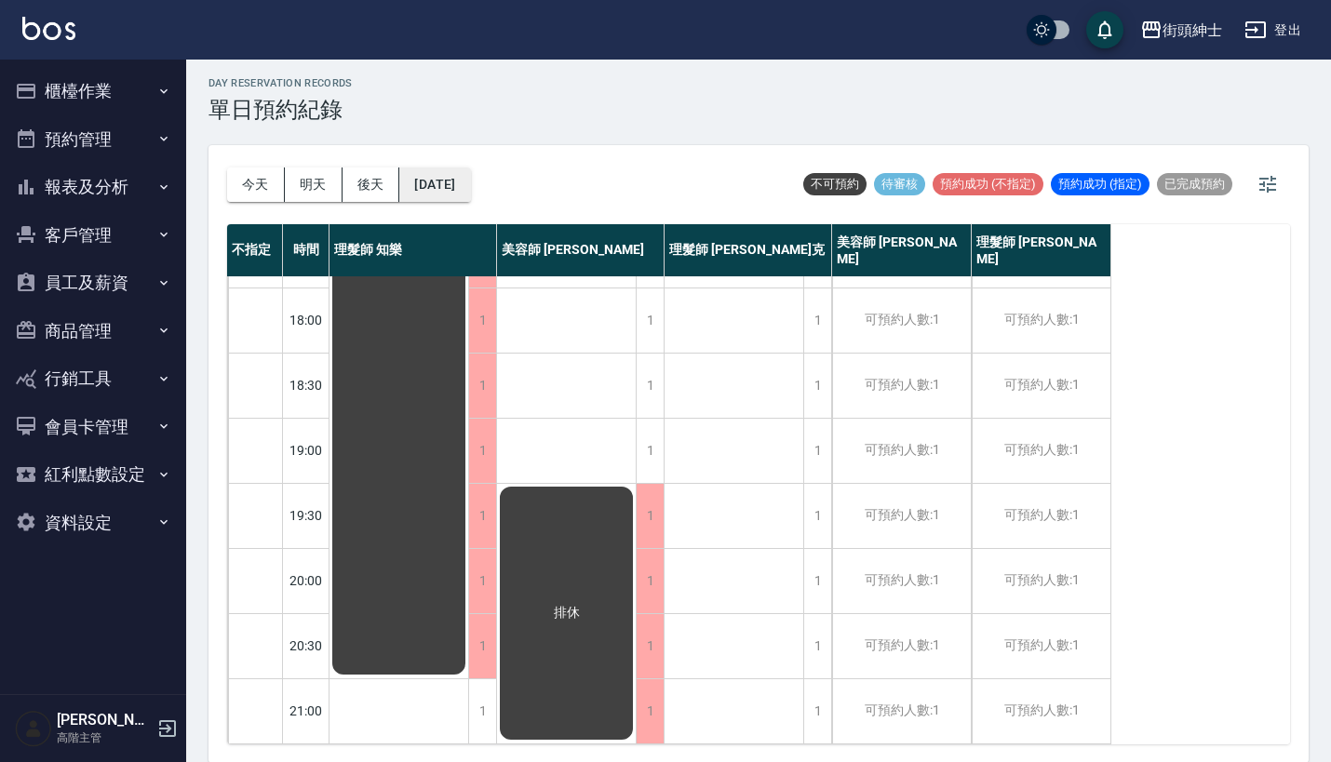
click at [470, 194] on button "2025/10/18" at bounding box center [434, 185] width 71 height 34
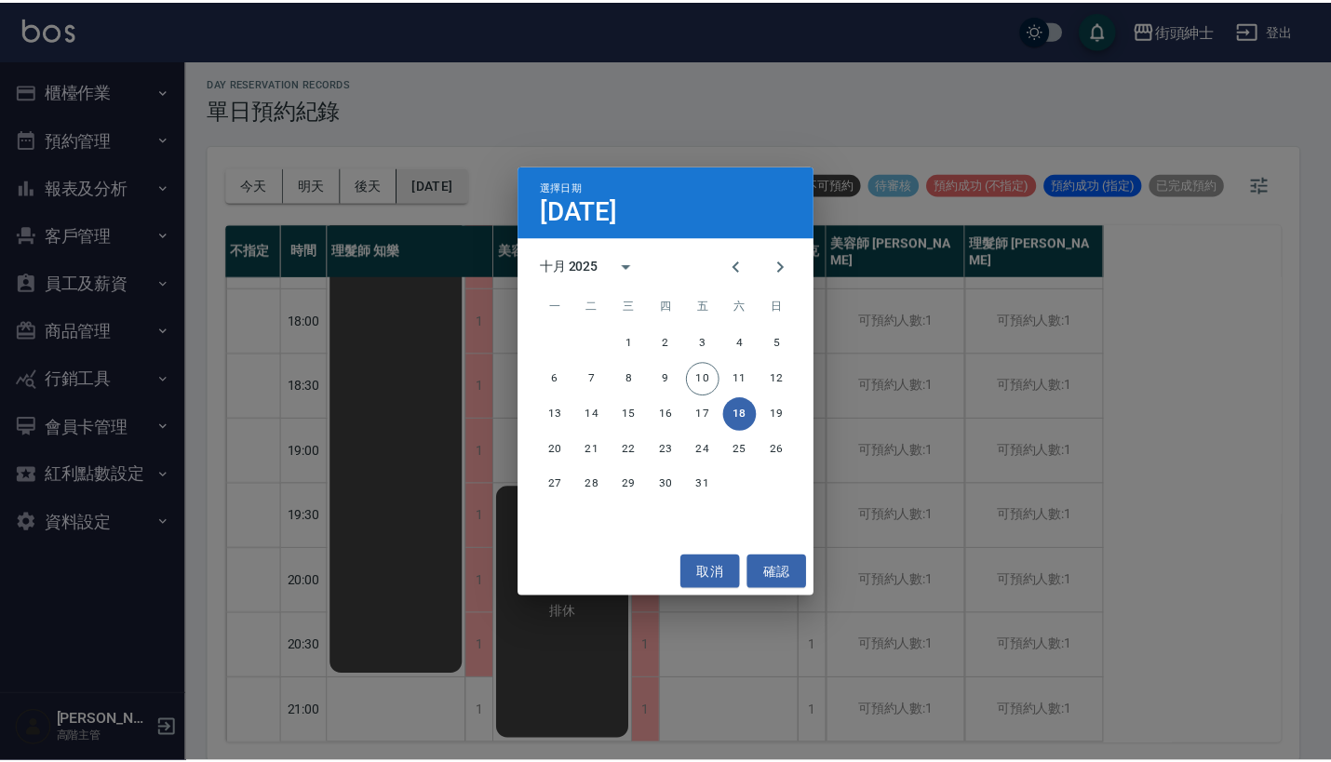
scroll to position [916, 0]
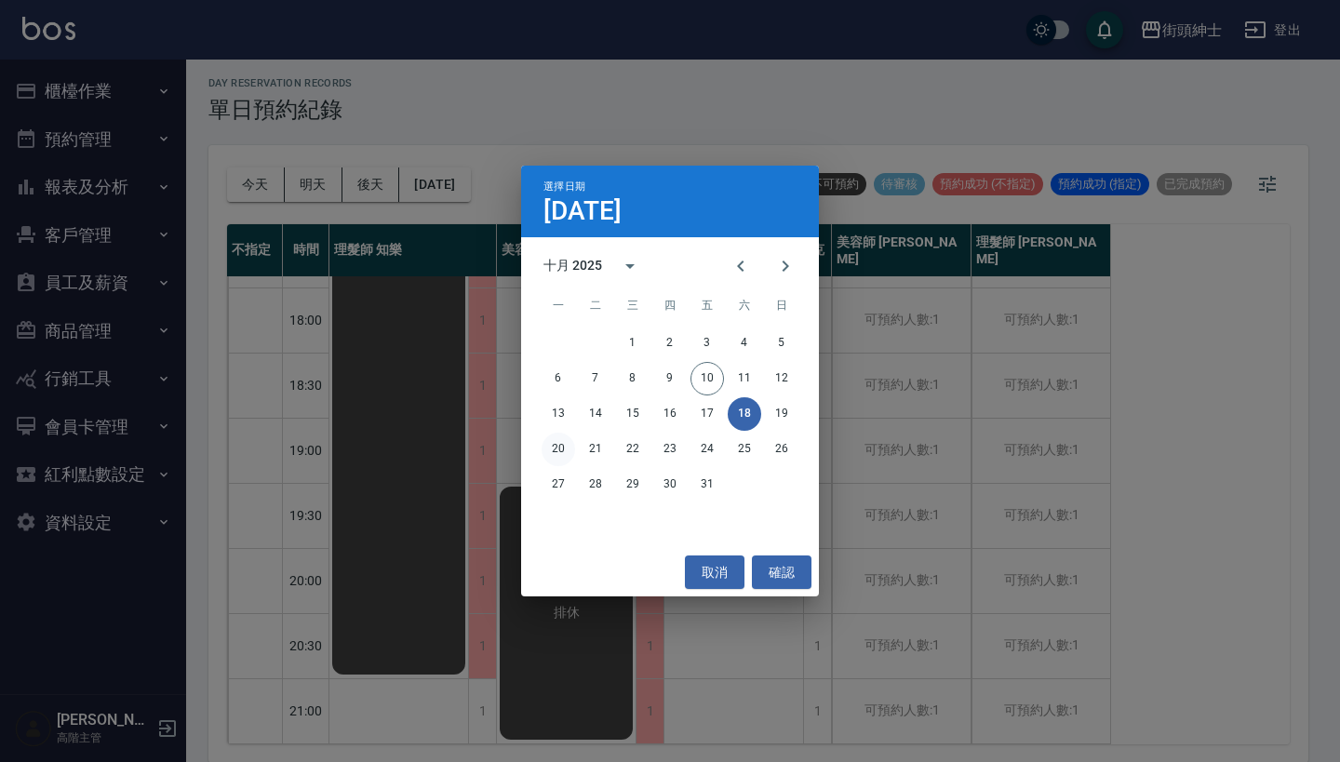
click at [547, 452] on button "20" at bounding box center [559, 450] width 34 height 34
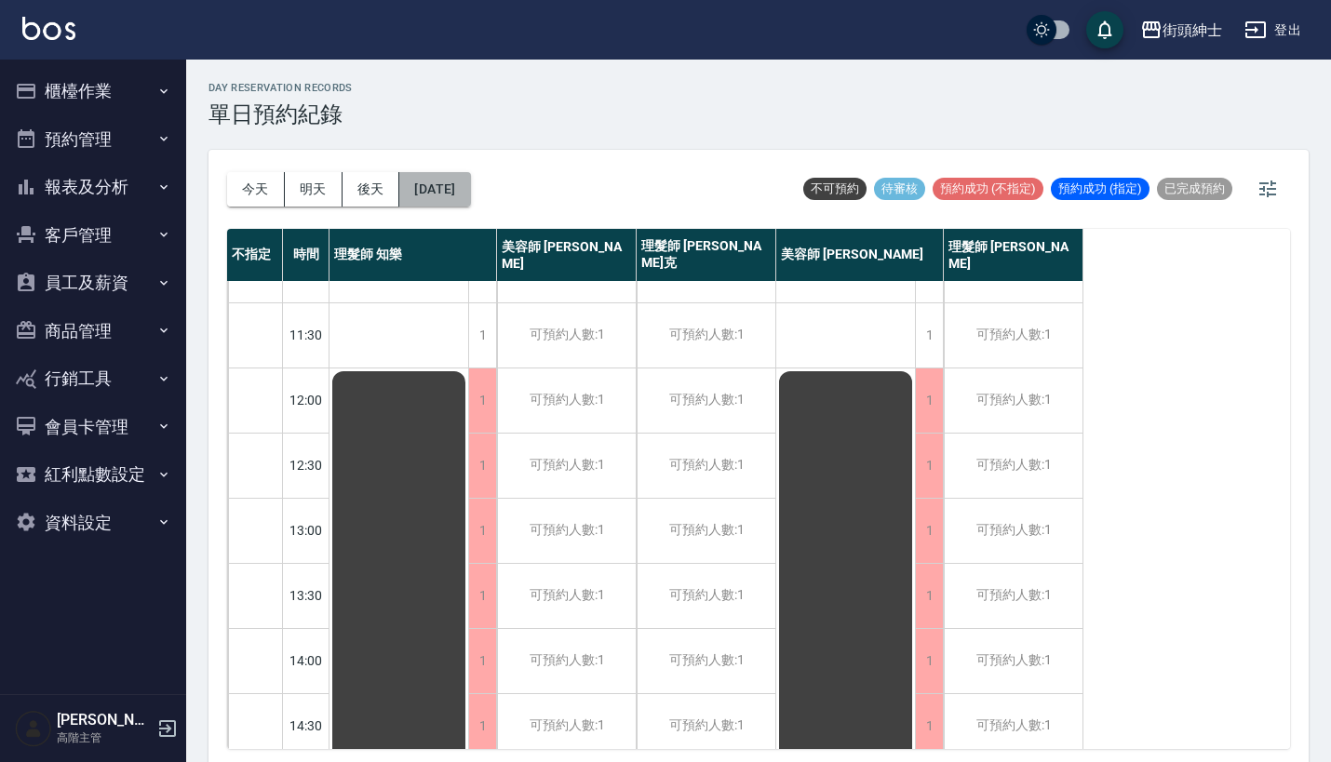
click at [467, 186] on button "2025/10/20" at bounding box center [434, 189] width 71 height 34
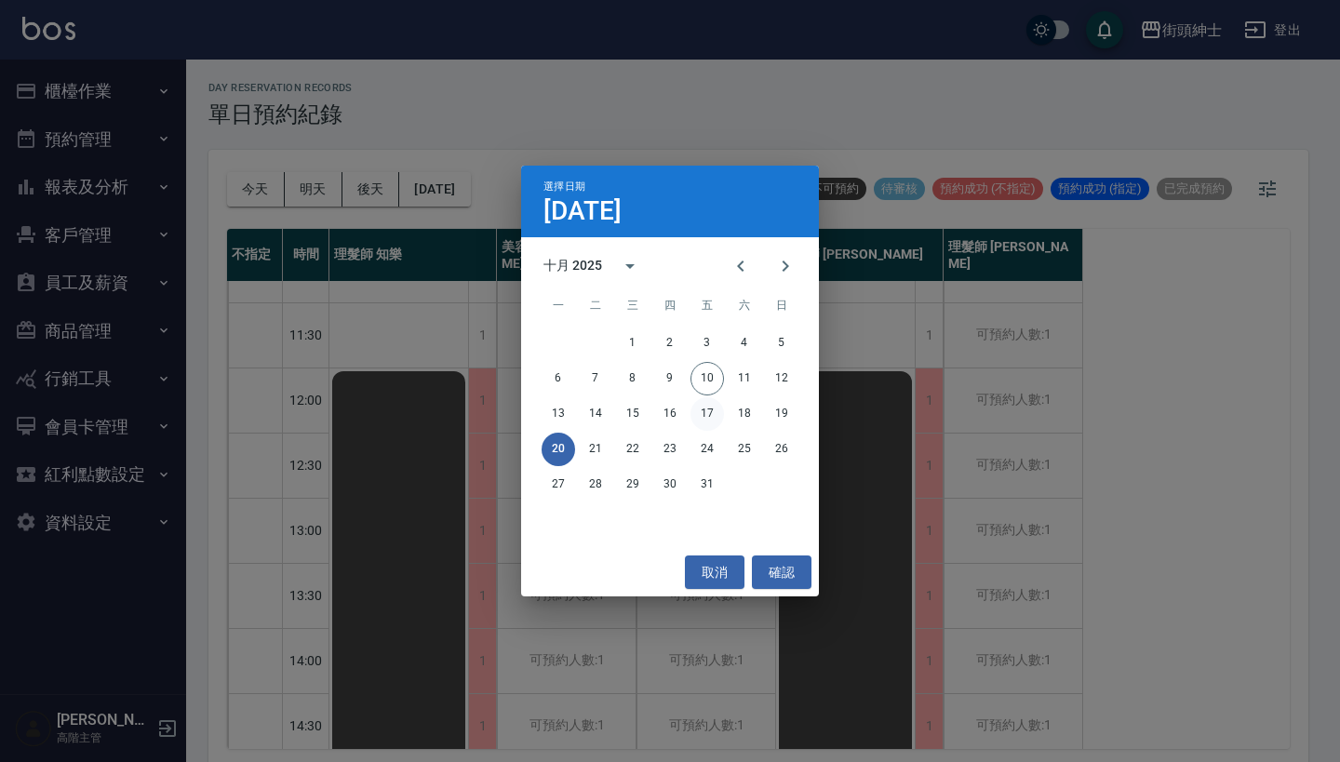
click at [721, 406] on button "17" at bounding box center [707, 414] width 34 height 34
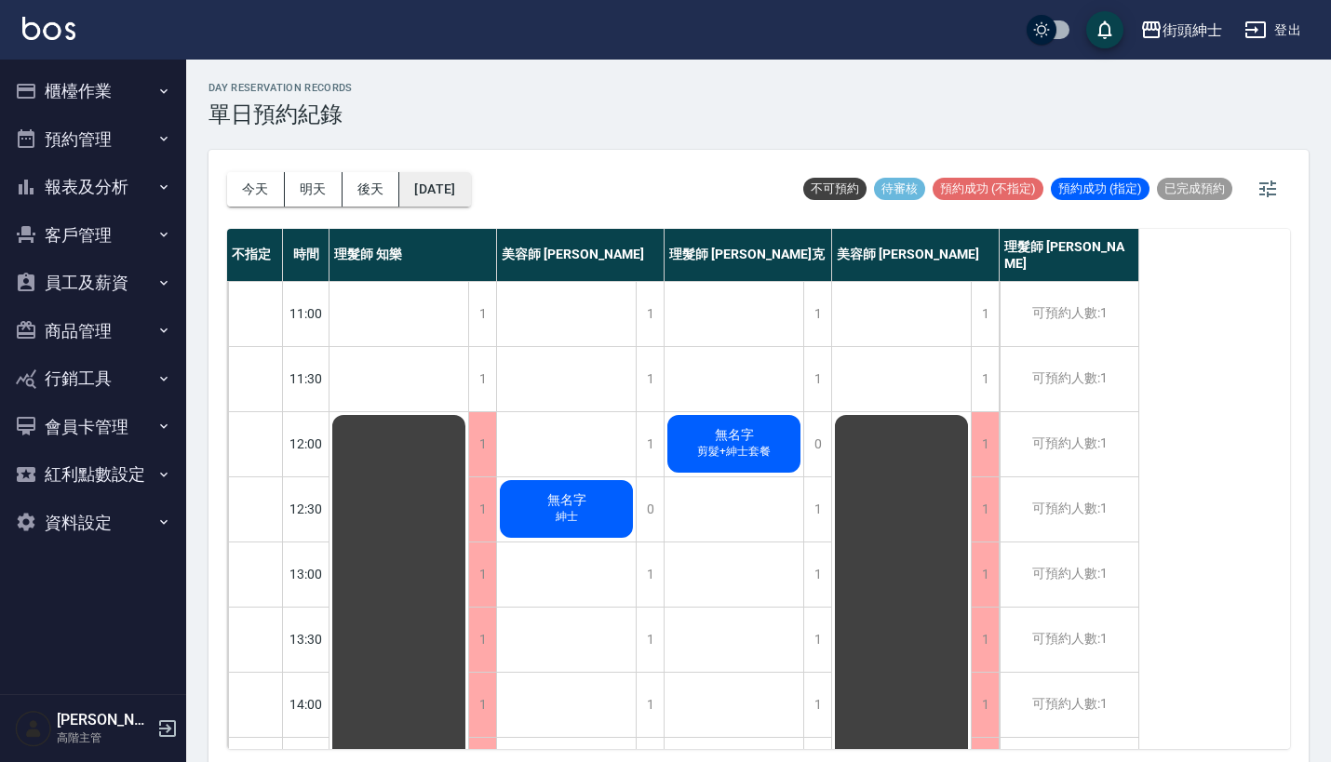
scroll to position [-1, 0]
click at [455, 193] on button "2025/10/17" at bounding box center [434, 189] width 71 height 34
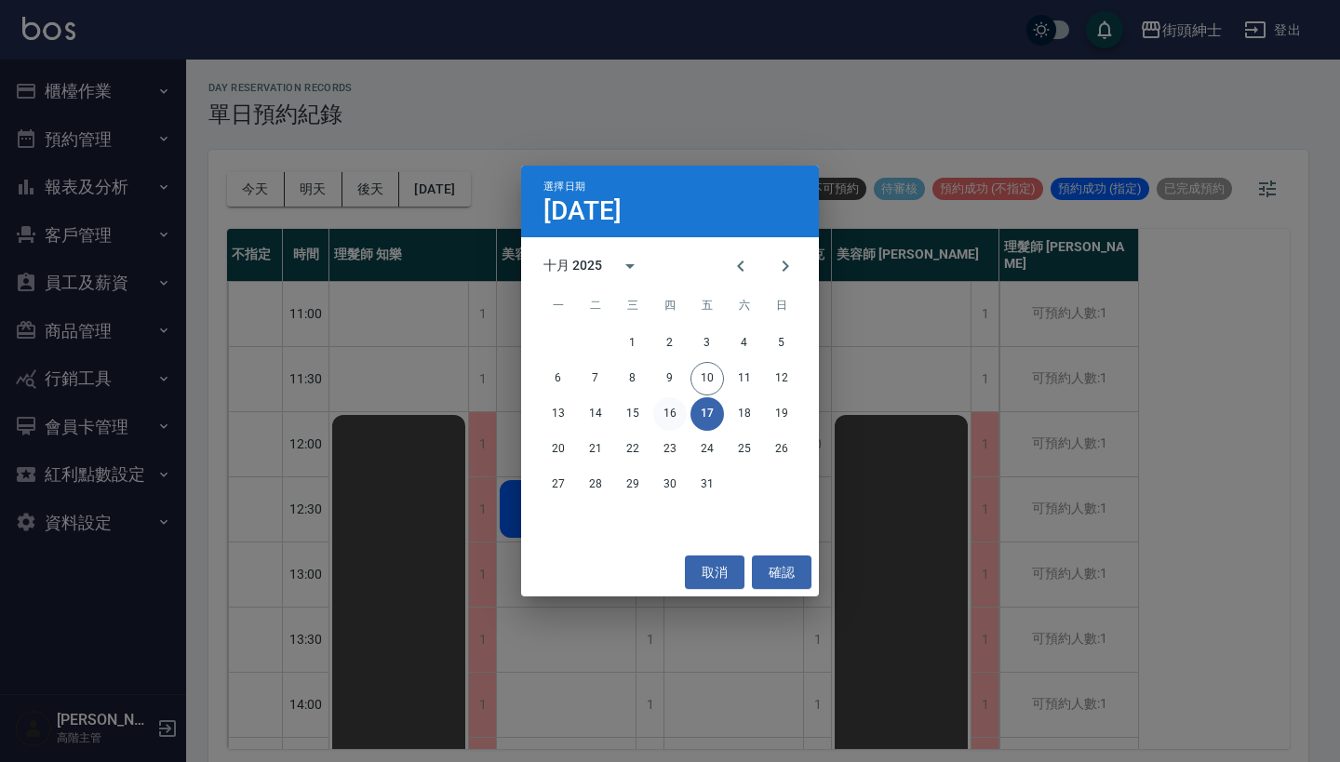
click at [673, 414] on button "16" at bounding box center [670, 414] width 34 height 34
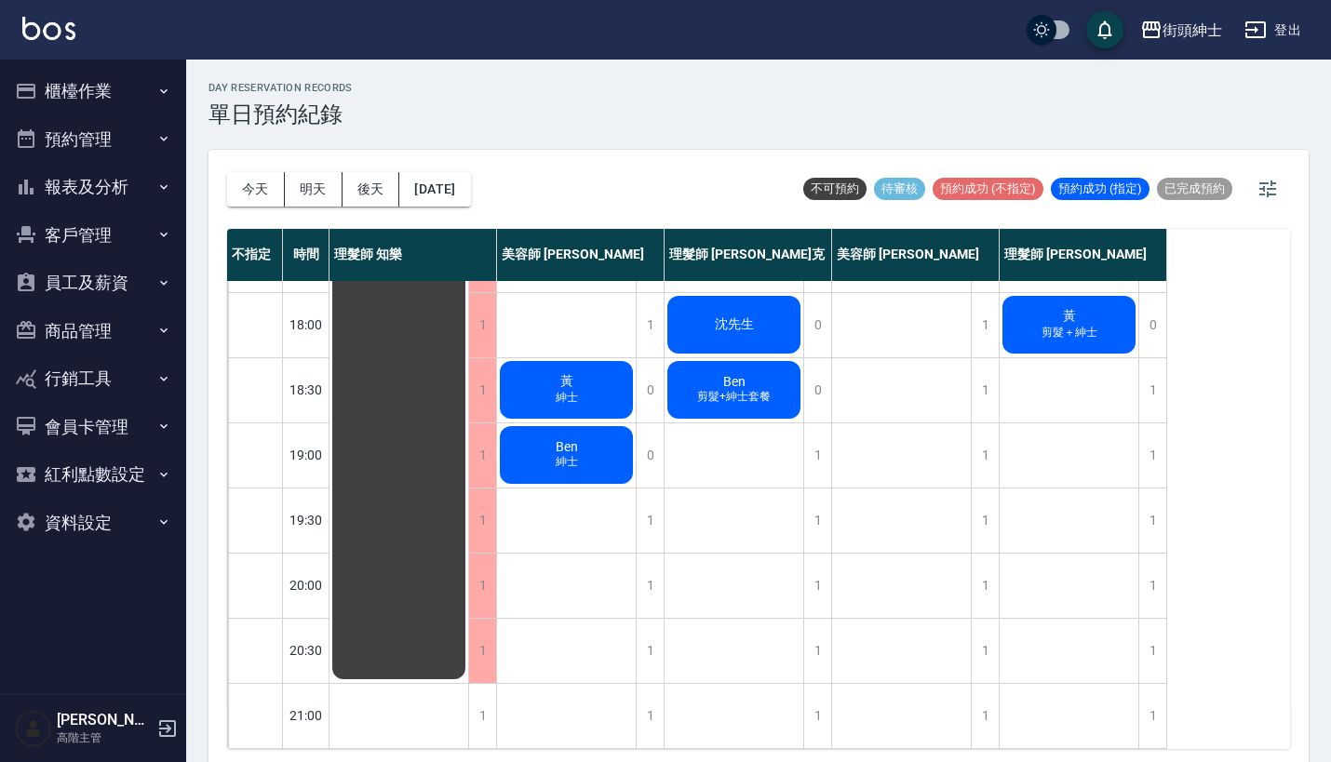
scroll to position [916, 0]
click at [255, 203] on button "今天" at bounding box center [256, 189] width 58 height 34
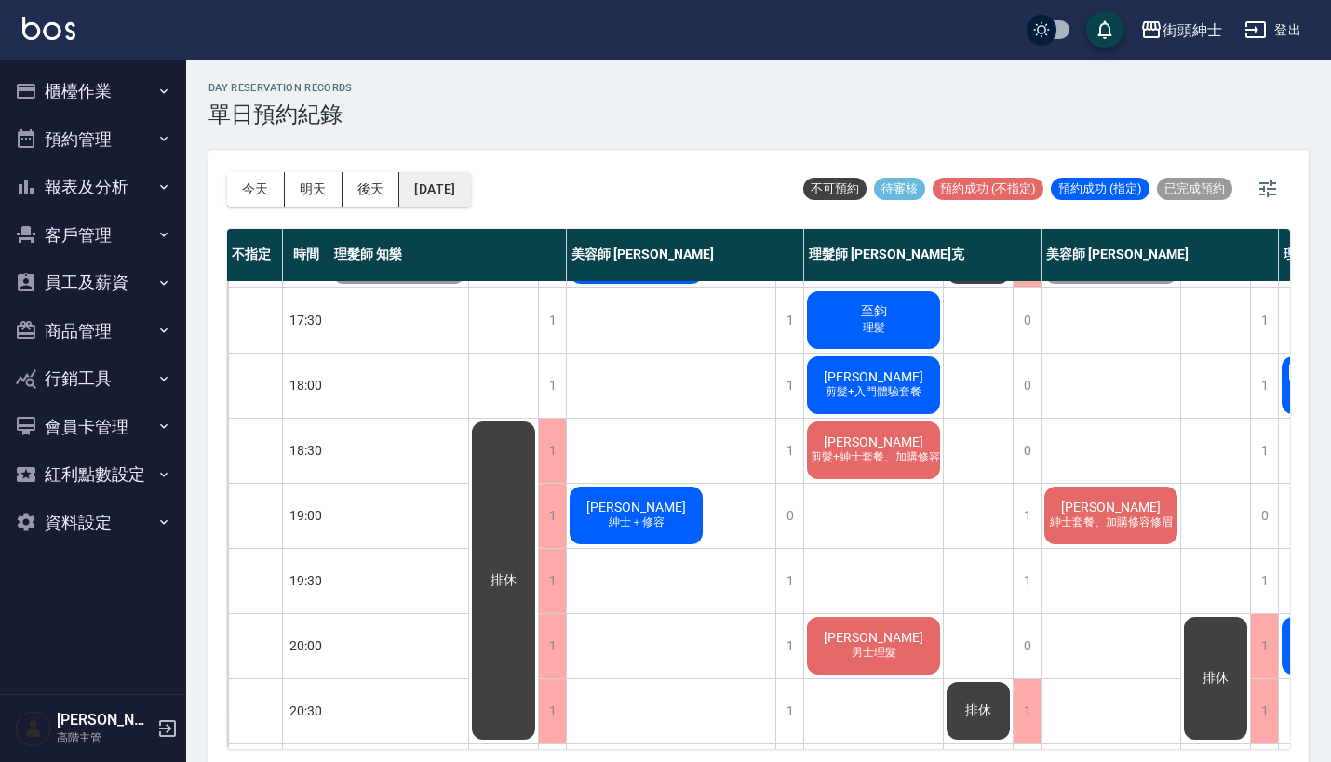
scroll to position [837, 0]
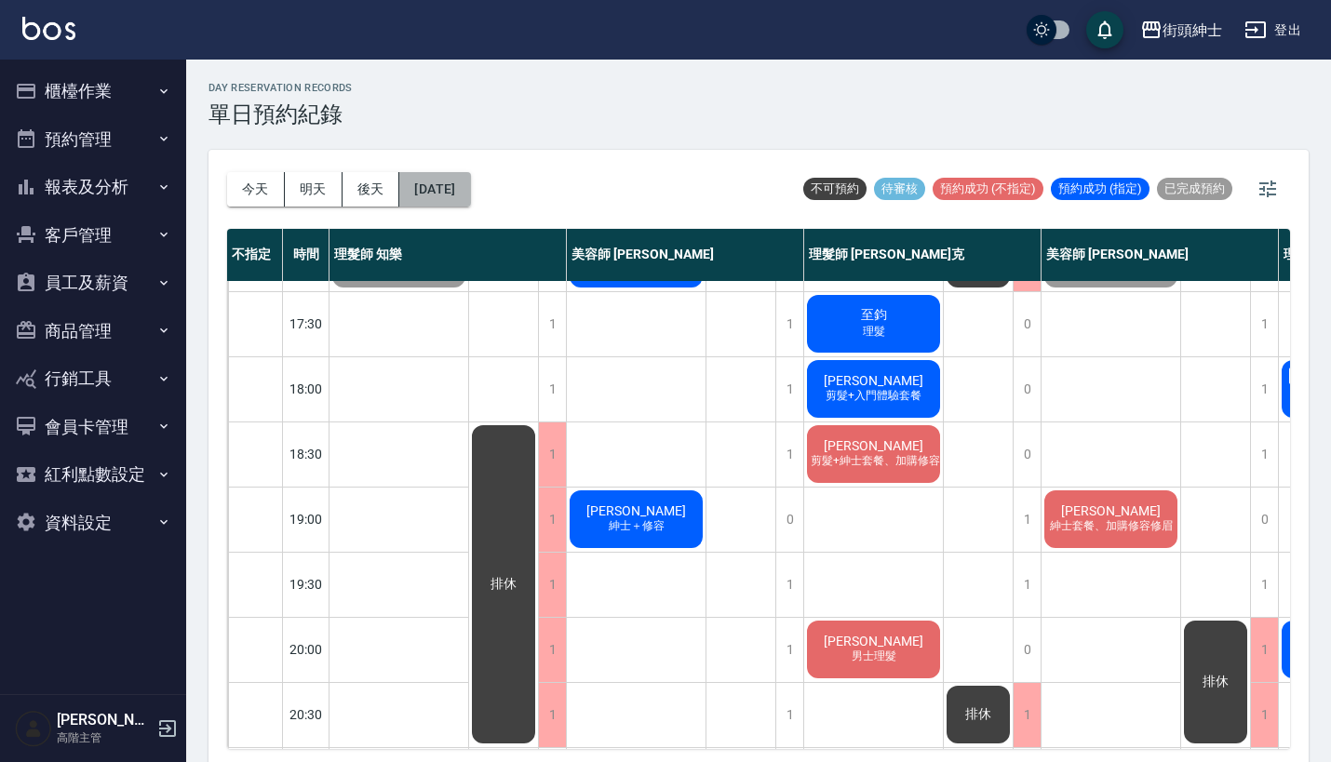
click at [448, 181] on button "2025/10/10" at bounding box center [434, 189] width 71 height 34
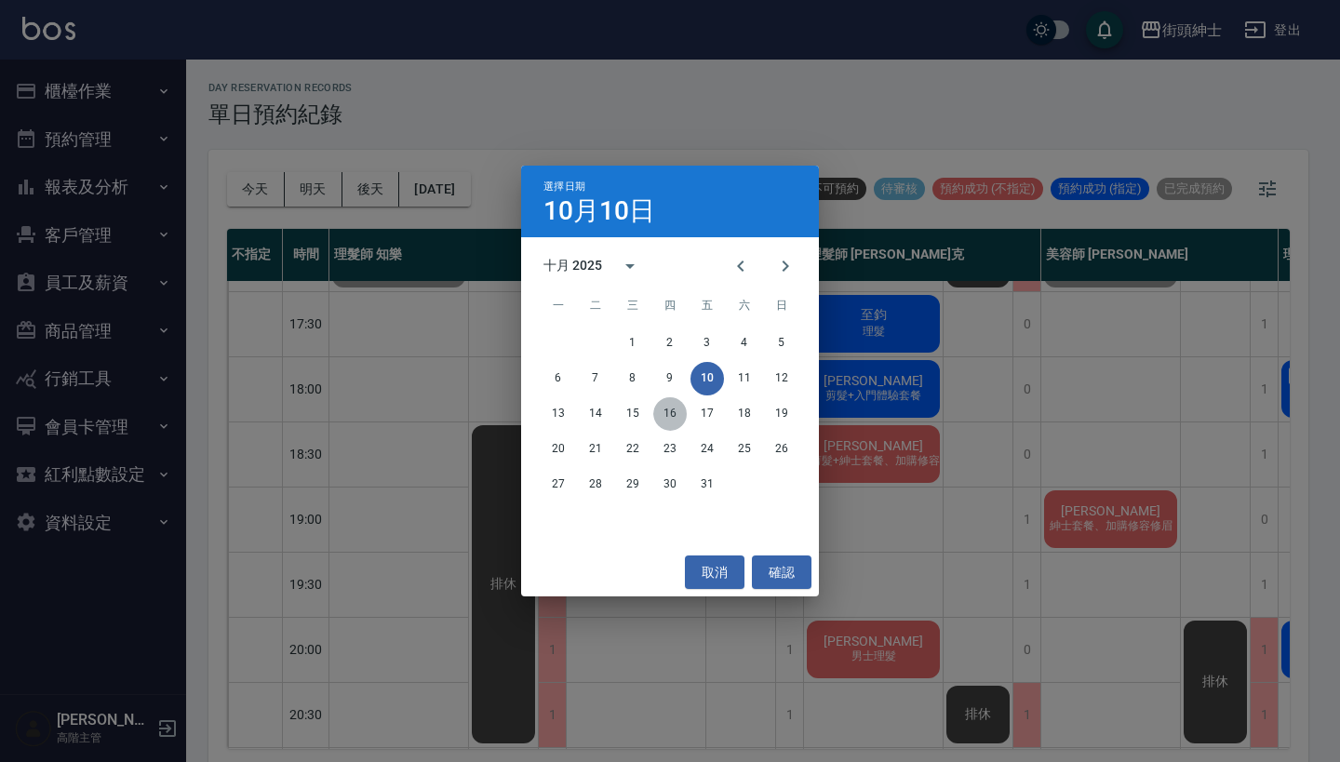
click at [660, 409] on button "16" at bounding box center [670, 414] width 34 height 34
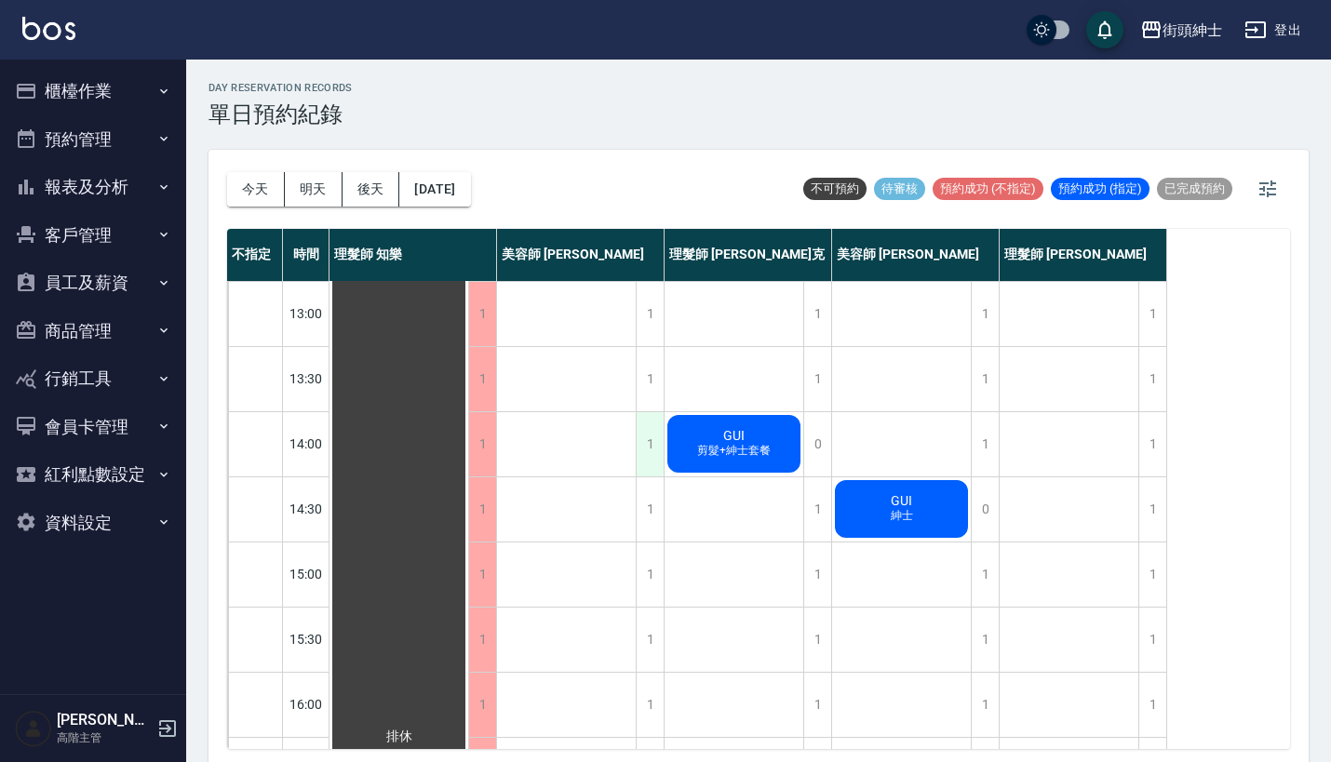
scroll to position [325, 0]
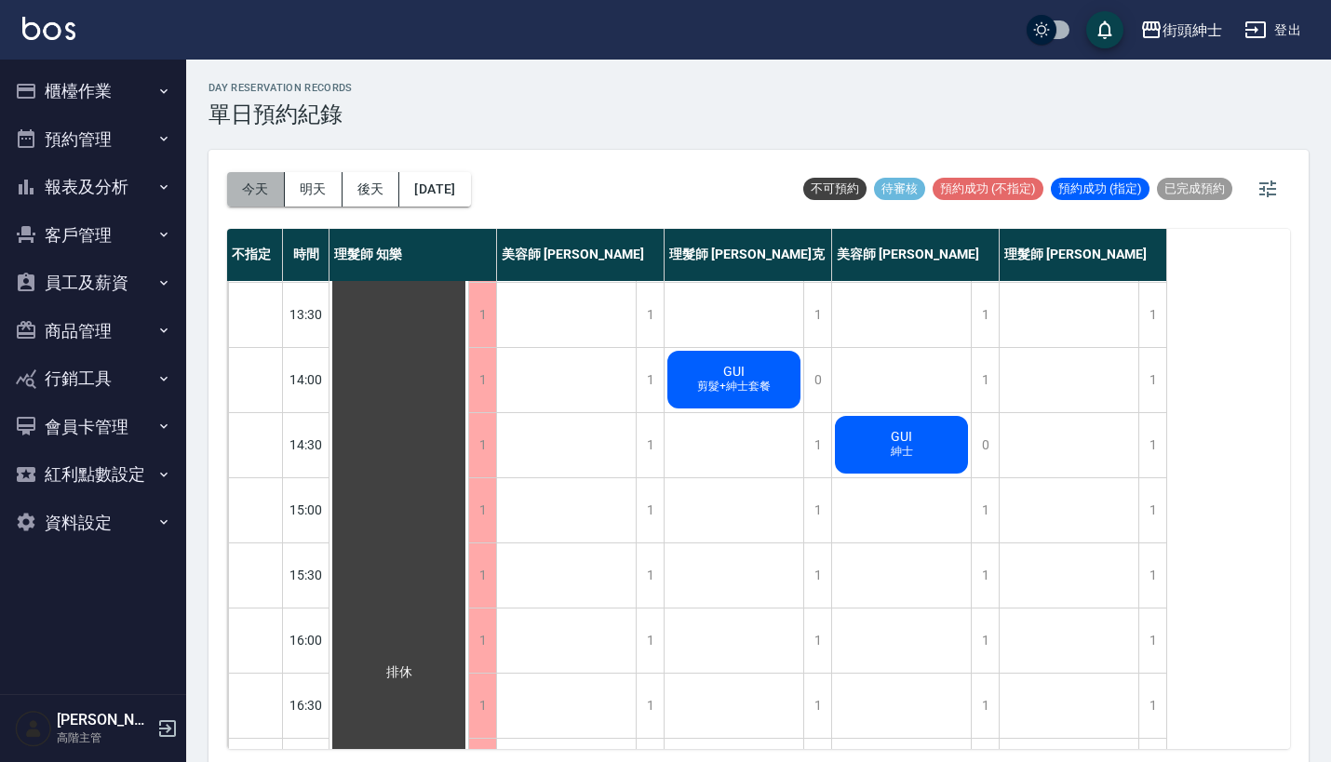
click at [263, 193] on button "今天" at bounding box center [256, 189] width 58 height 34
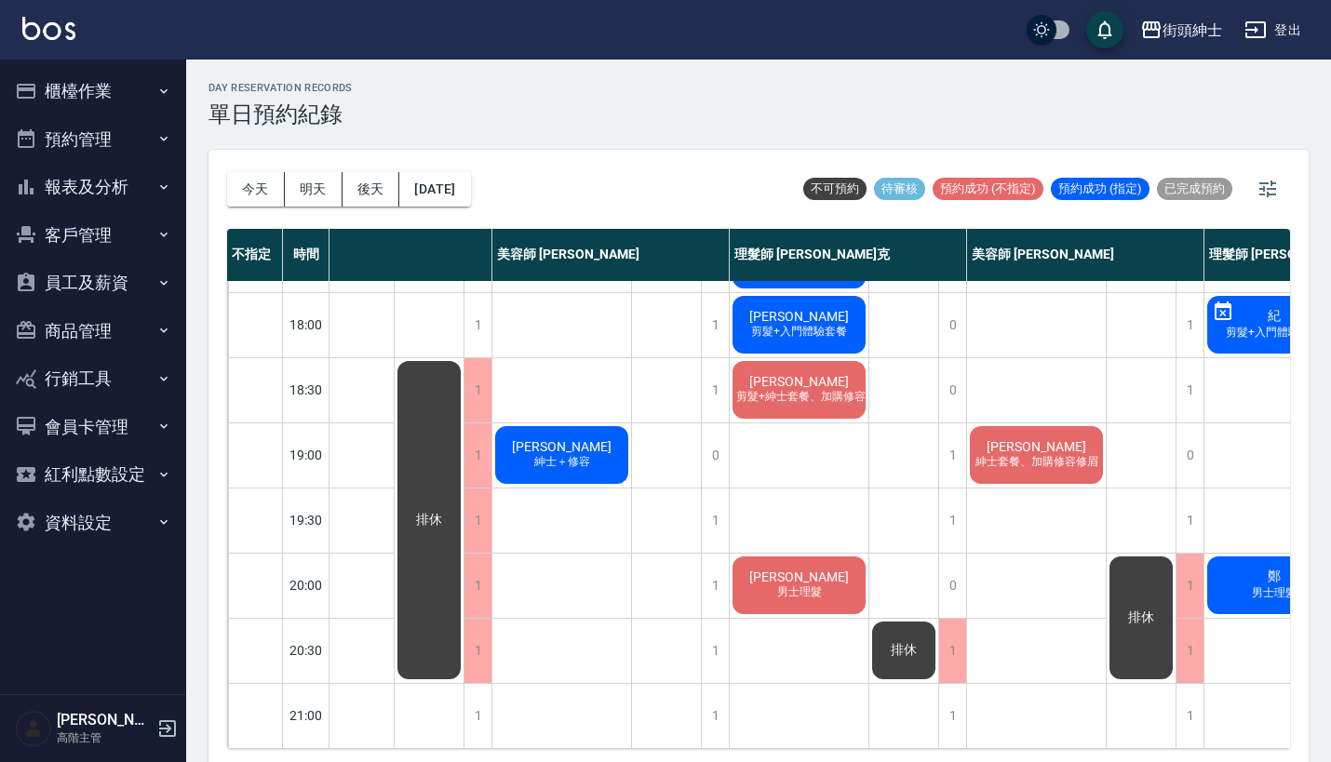
scroll to position [916, 74]
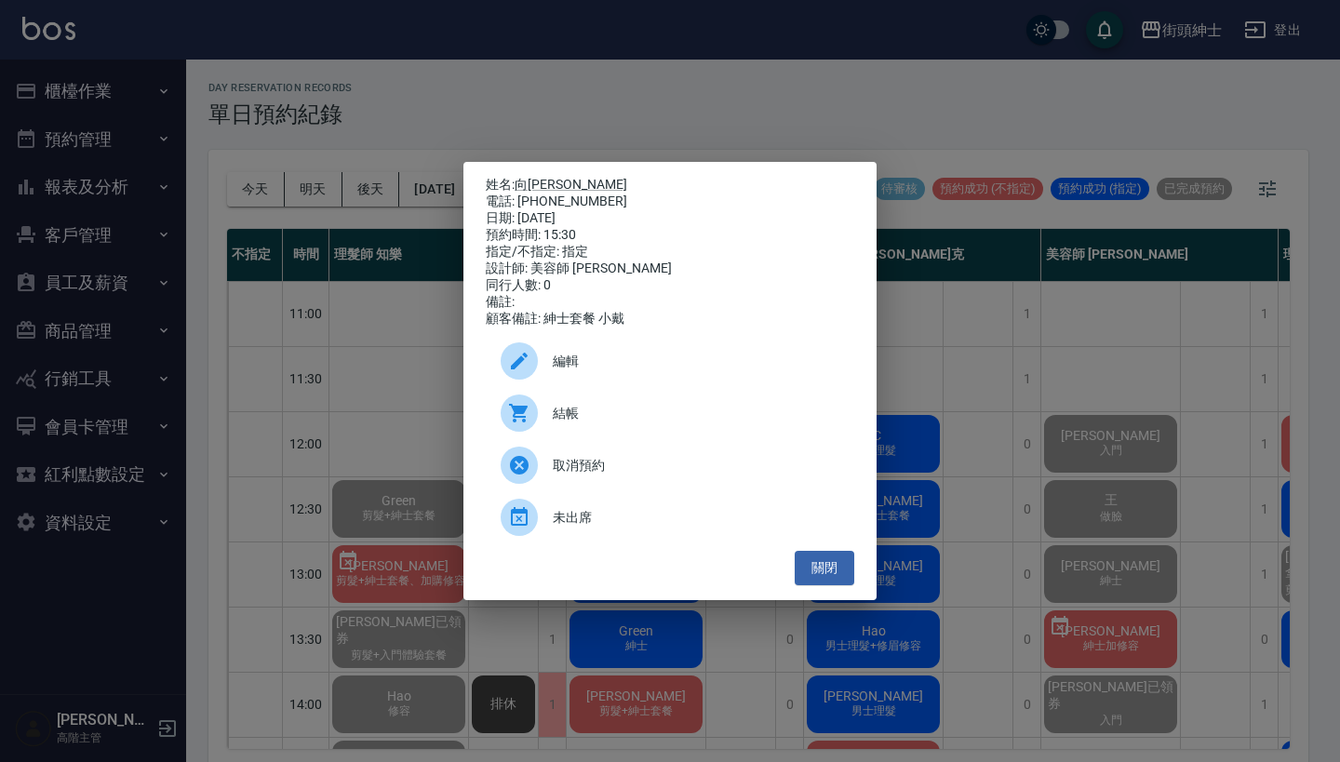
scroll to position [5, 0]
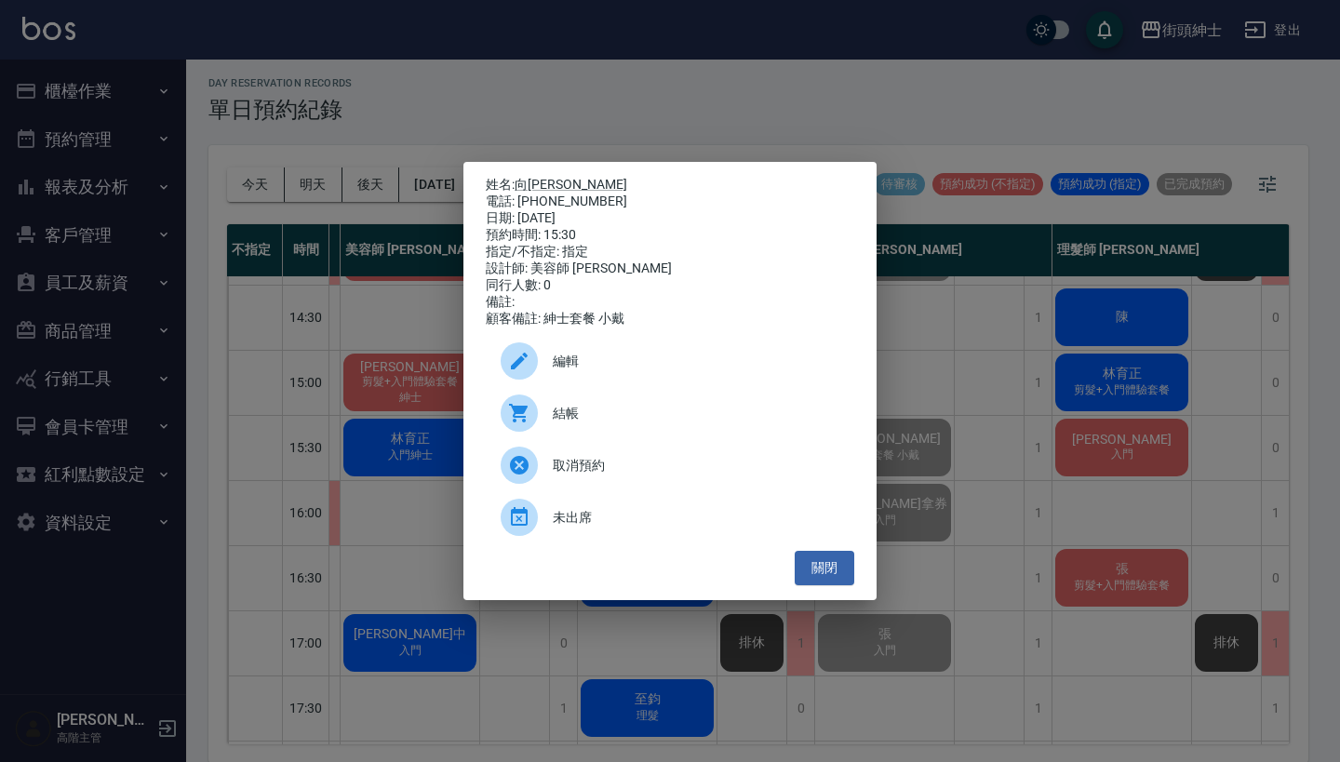
click at [374, 127] on div "姓名: 向柏威 電話: [PHONE_NUMBER] 日期: [DATE] 預約時間: 15:30 指定/不指定: 指定 設計師: 美容師 小戴 同行人數: …" at bounding box center [670, 381] width 1340 height 762
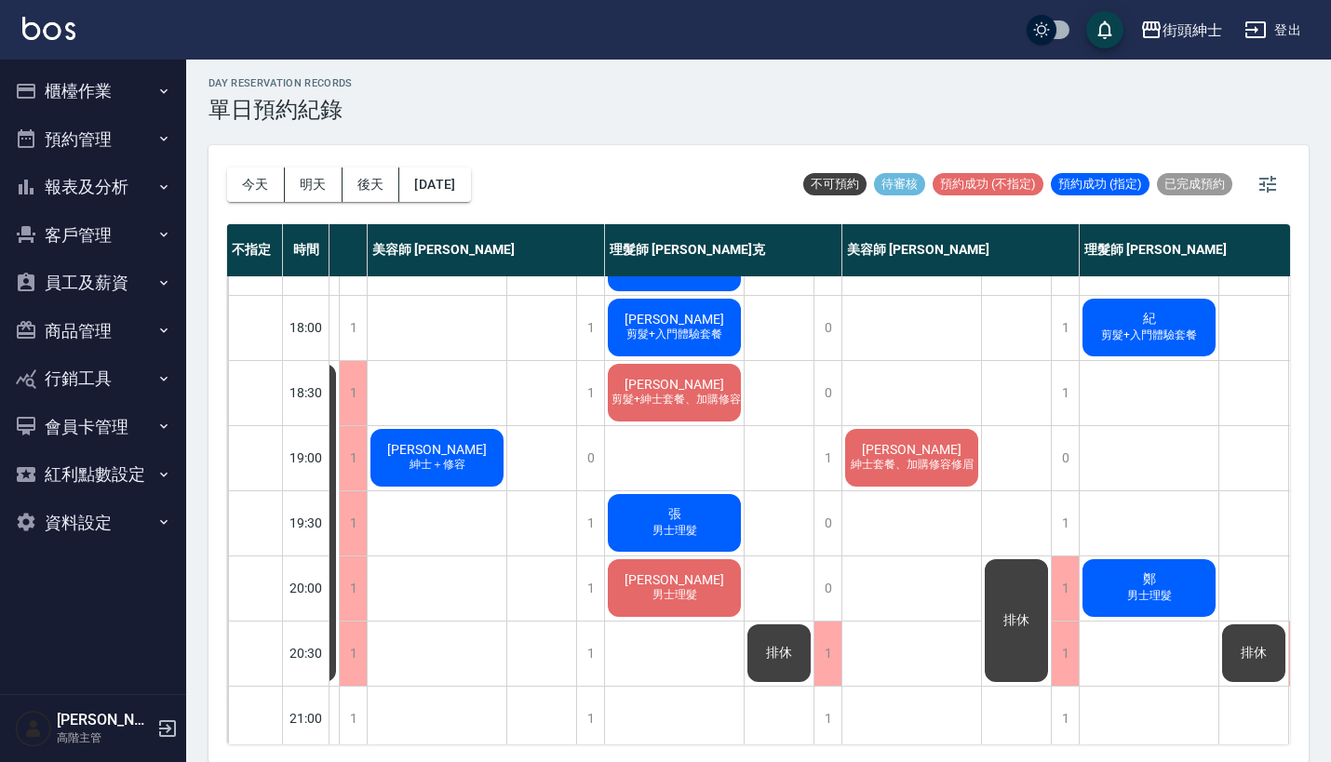
scroll to position [892, 199]
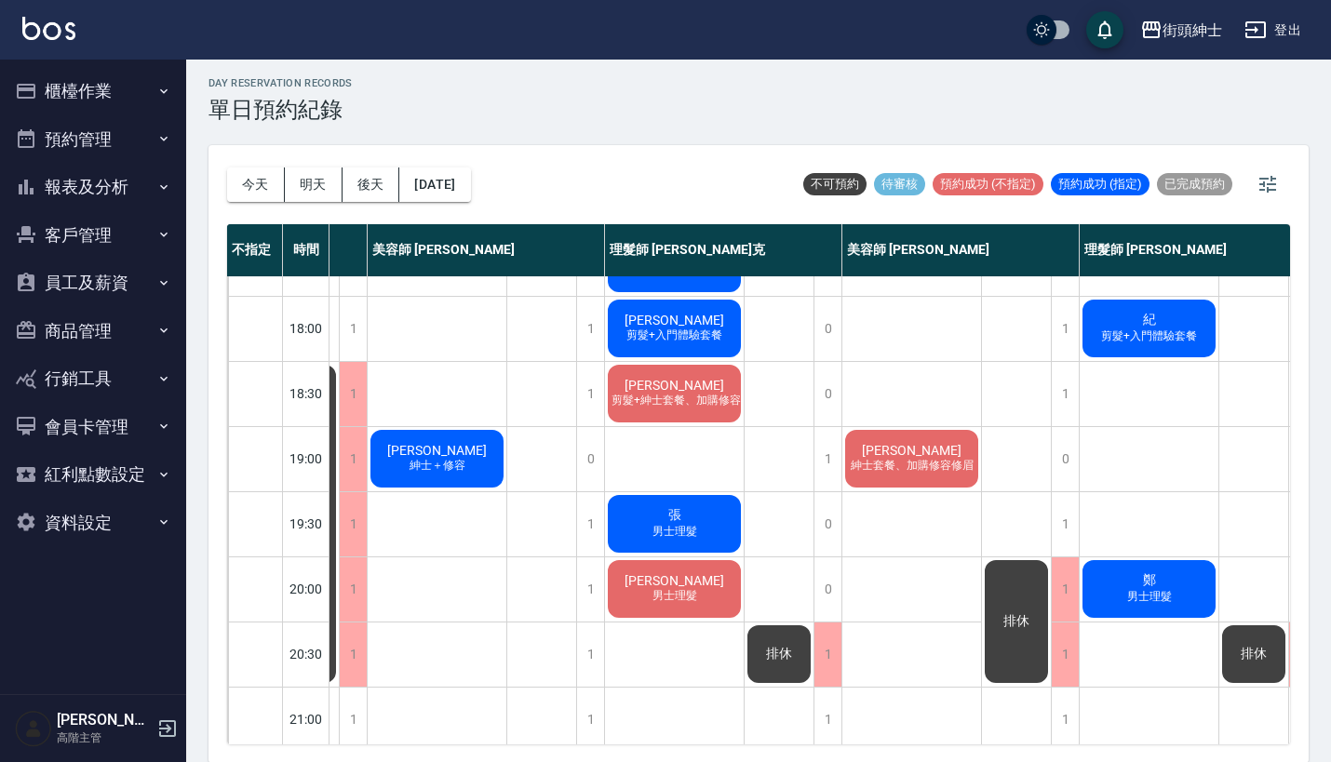
click at [940, 469] on span "紳士套餐、加購修容修眉" at bounding box center [912, 466] width 130 height 16
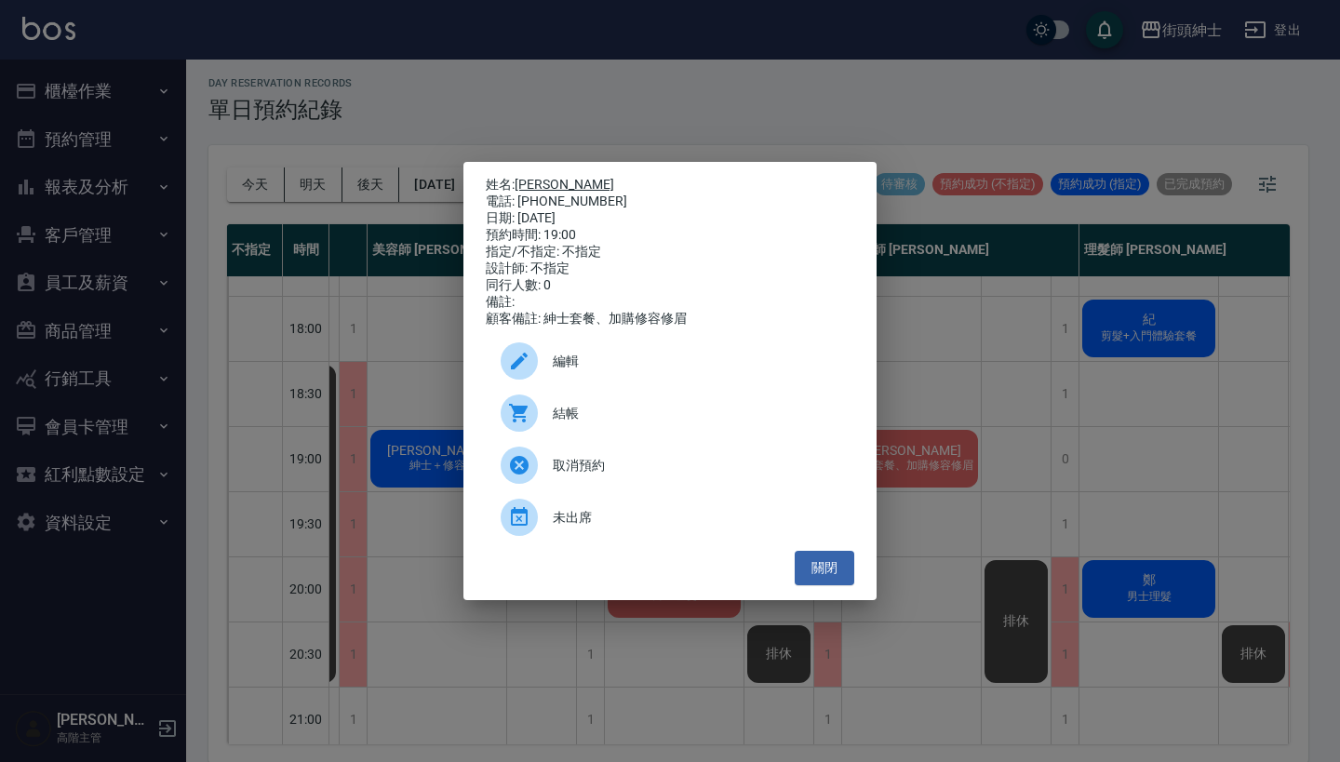
click at [549, 182] on link "[PERSON_NAME]" at bounding box center [565, 184] width 100 height 15
click at [972, 335] on div "姓名: 徐宇辰 電話: 0968996903 日期: 2025/10/10 預約時間: 19:00 指定/不指定: 不指定 設計師: 不指定 同行人數: 0 …" at bounding box center [670, 381] width 1340 height 762
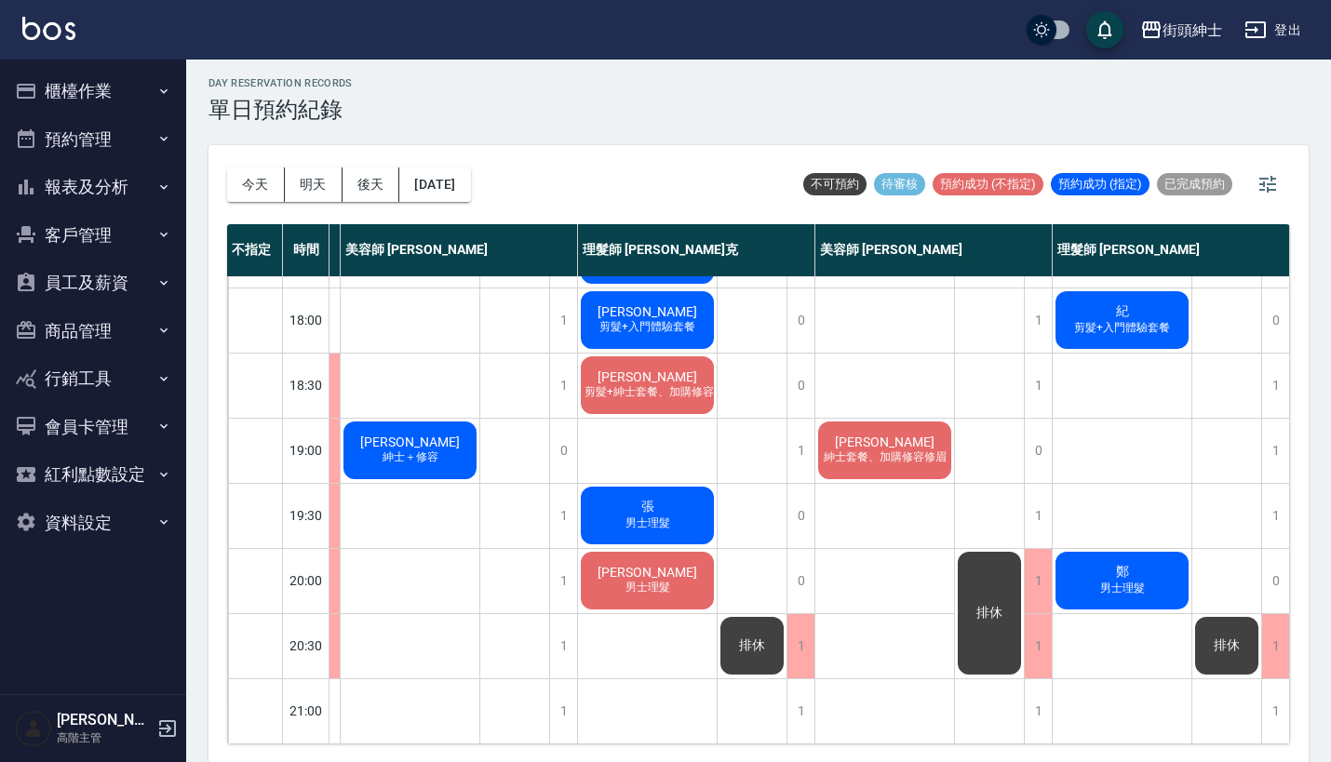
scroll to position [908, 235]
